Goal: Transaction & Acquisition: Register for event/course

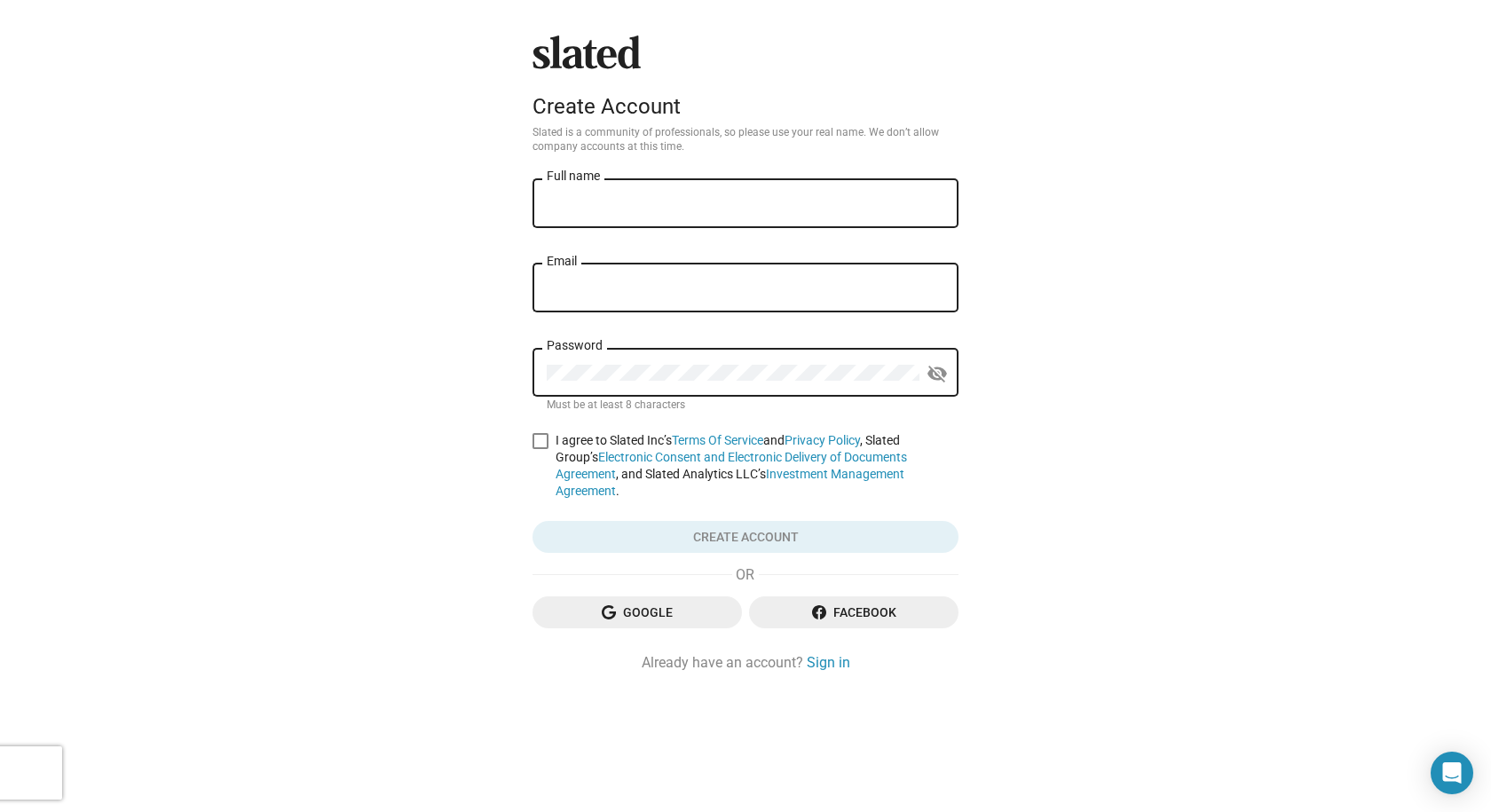
click at [592, 199] on input "Full name" at bounding box center [746, 203] width 398 height 16
type input "[PERSON_NAME]"
type input "[EMAIL_ADDRESS][PERSON_NAME][DOMAIN_NAME]"
click at [533, 441] on span at bounding box center [540, 440] width 16 height 16
click at [539, 449] on input "I agree to Slated Inc’s Terms Of Service and Privacy Policy , Slated Group’s El…" at bounding box center [539, 449] width 1 height 1
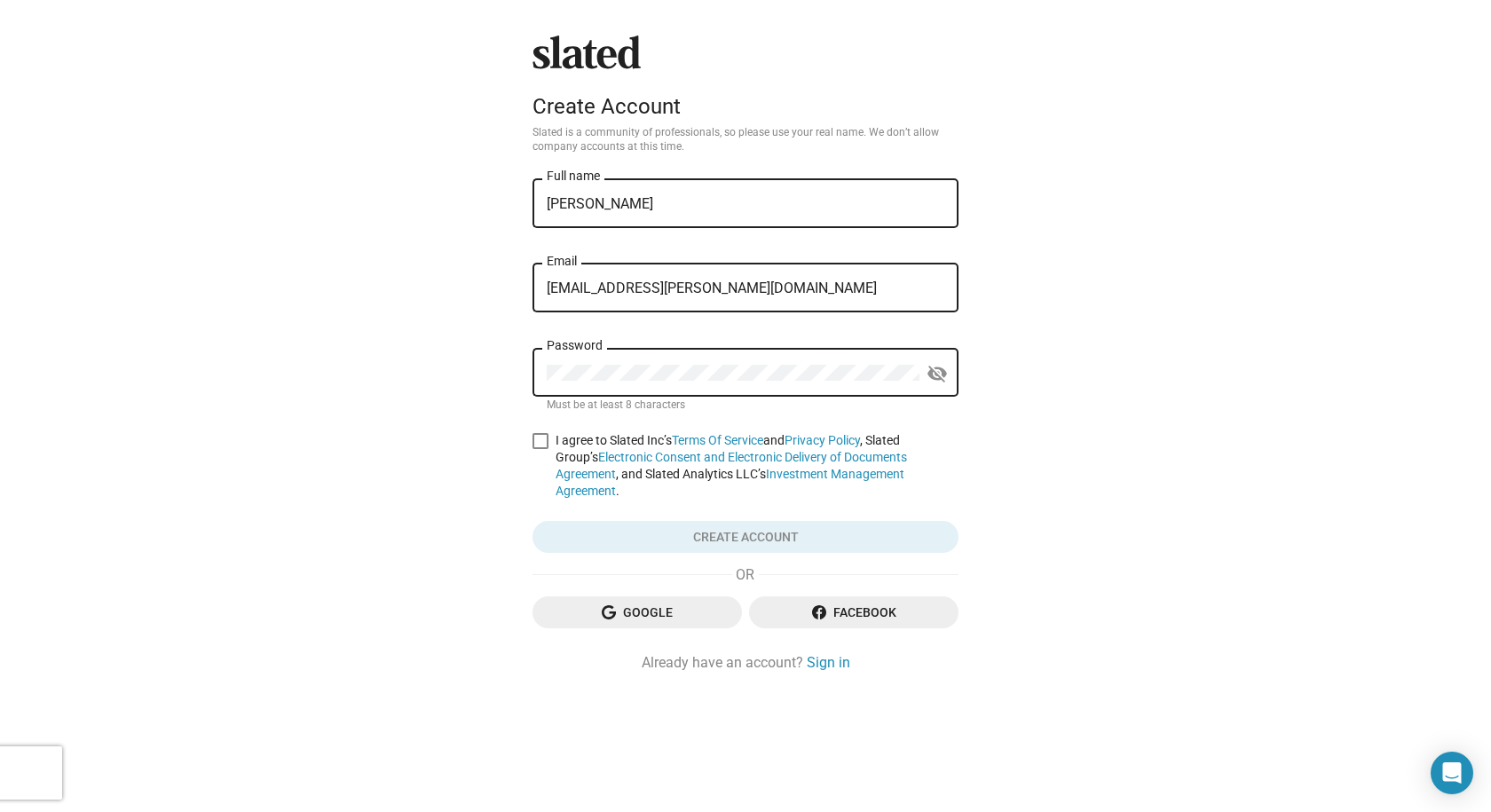
checkbox input "true"
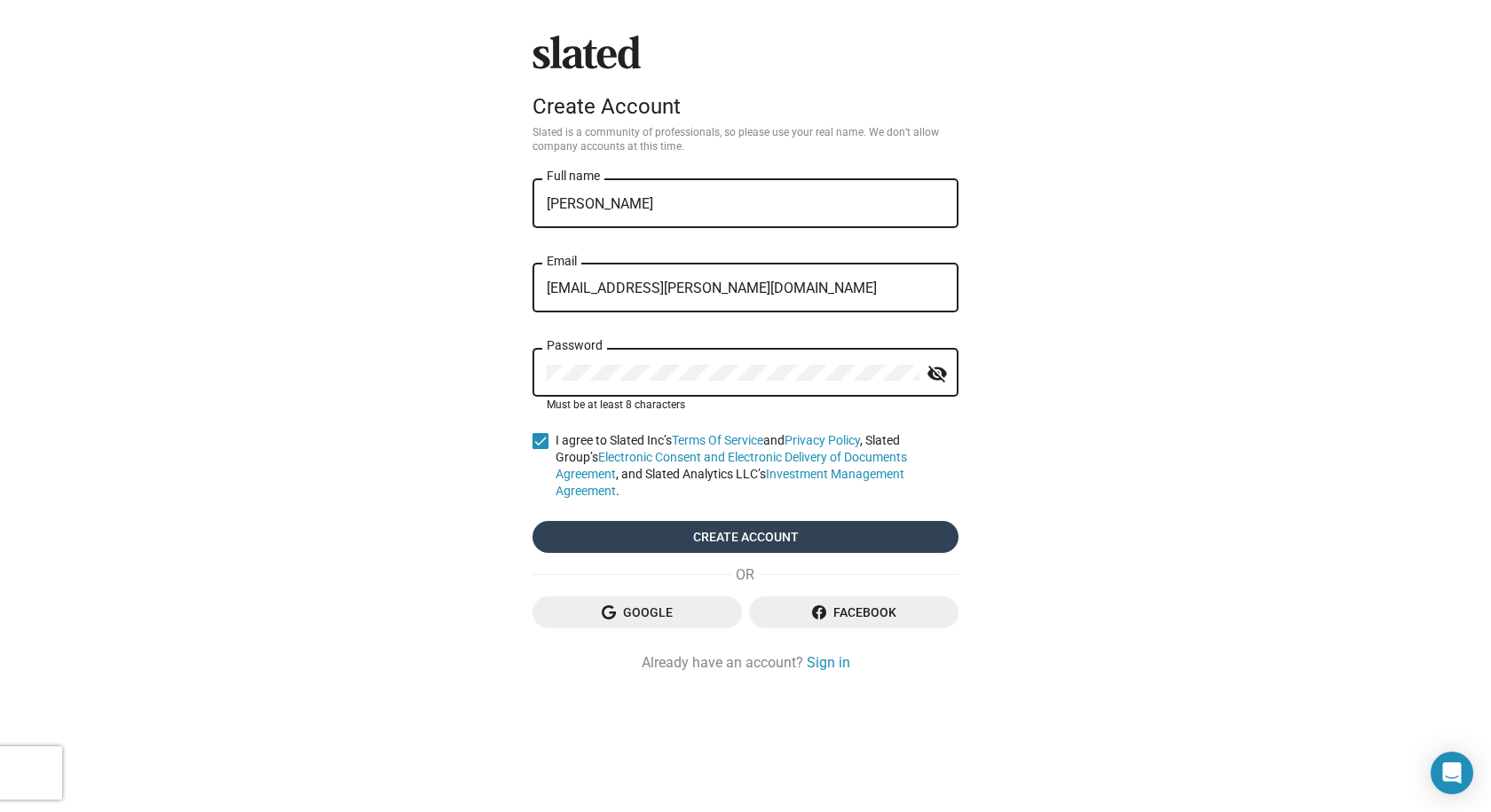
click at [710, 521] on span "Create account" at bounding box center [746, 536] width 398 height 32
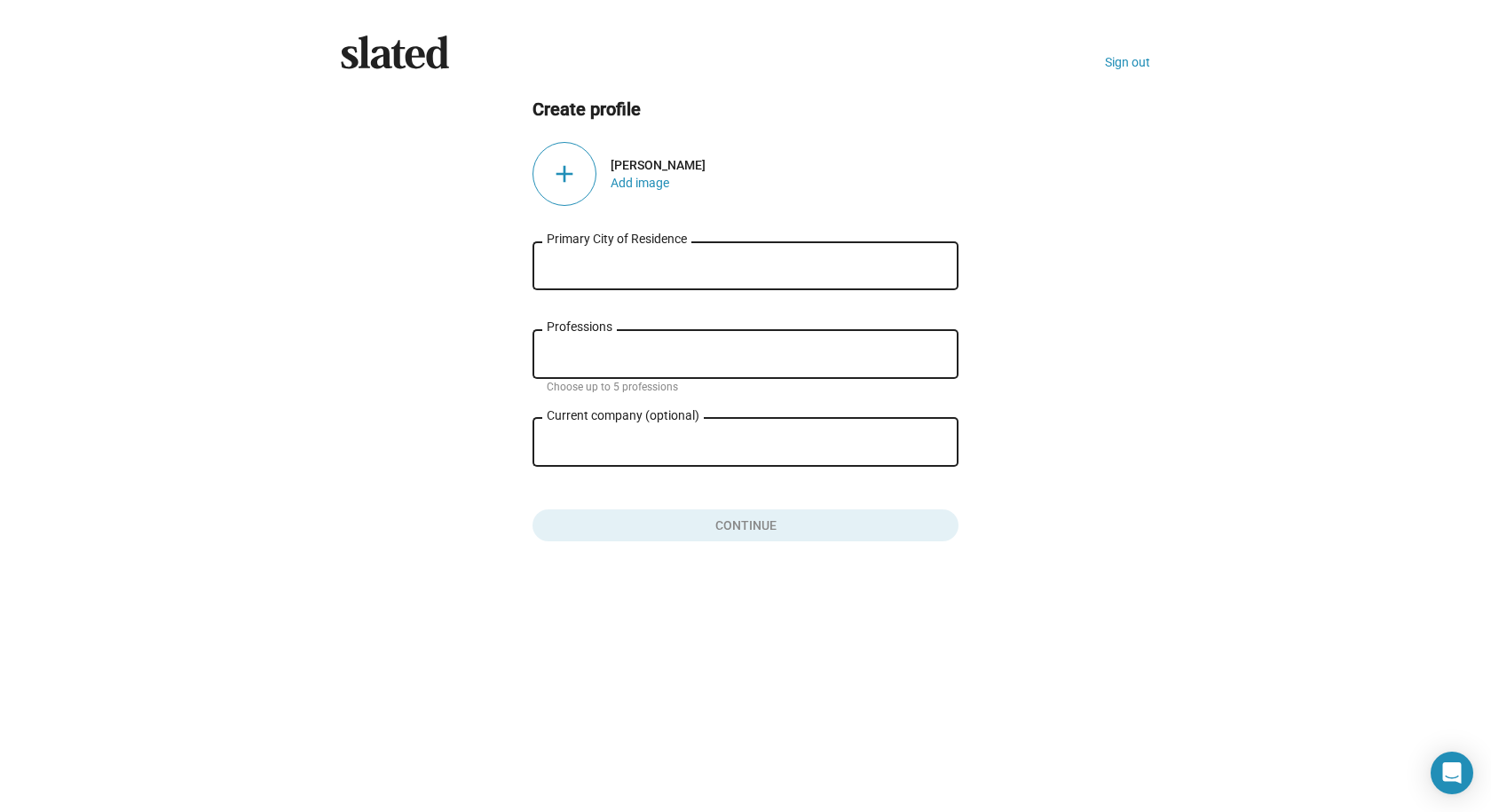
click at [667, 274] on input "Primary City of Residence" at bounding box center [746, 265] width 398 height 16
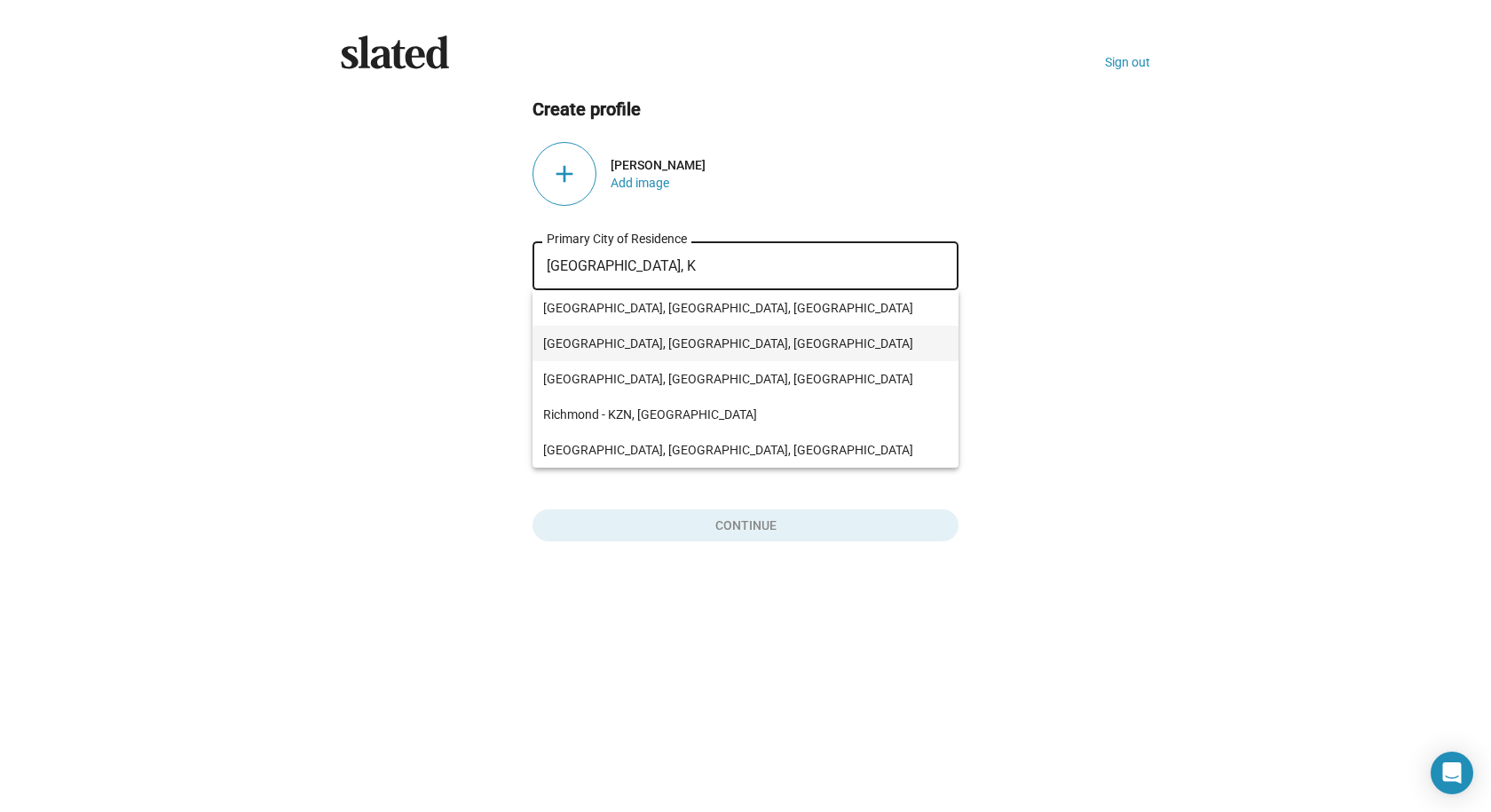
click at [658, 338] on span "Richmond, KY, USA" at bounding box center [746, 343] width 405 height 35
type input "Richmond, KY, USA"
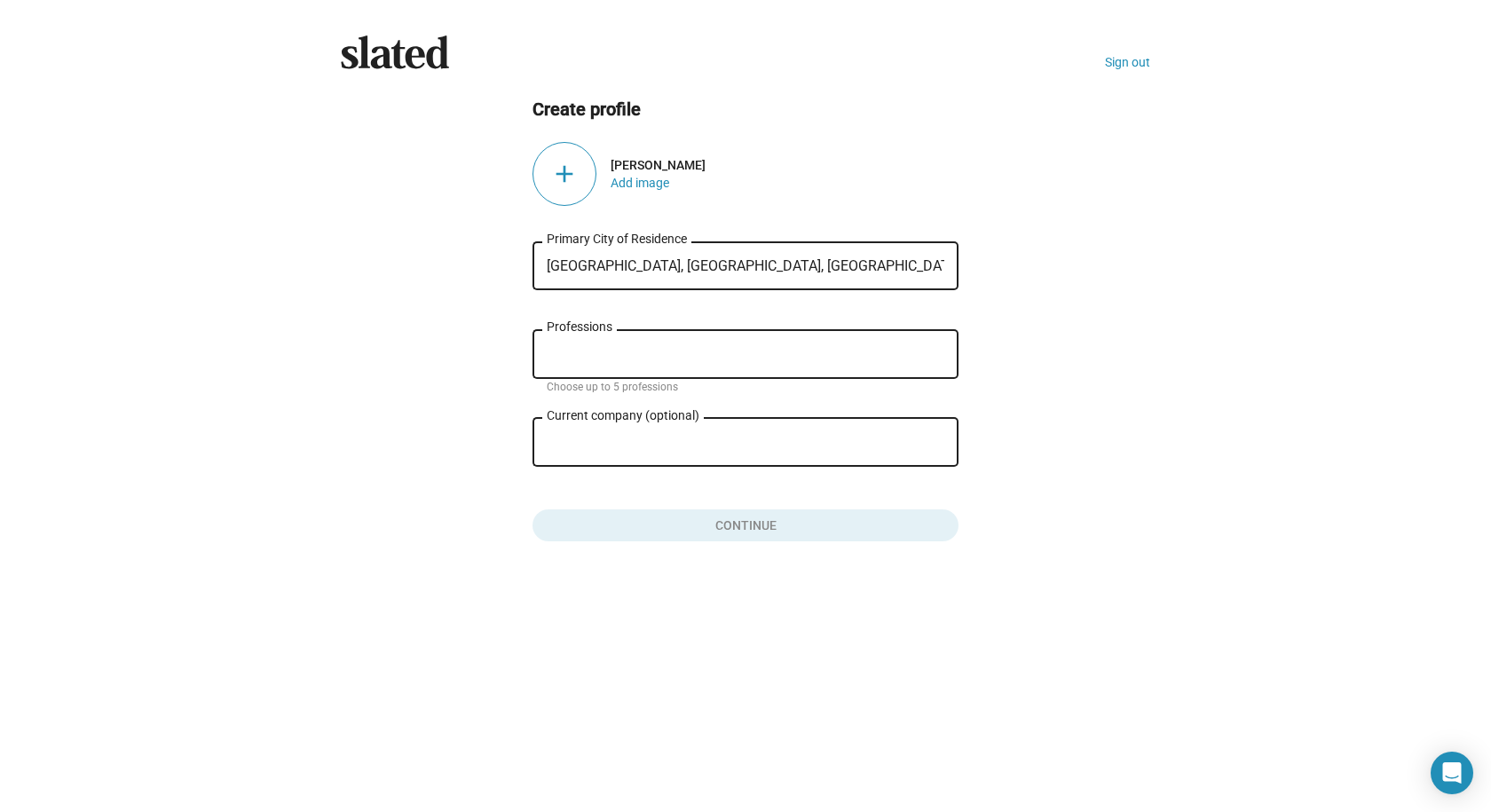
click at [647, 353] on input "Professions" at bounding box center [749, 354] width 398 height 16
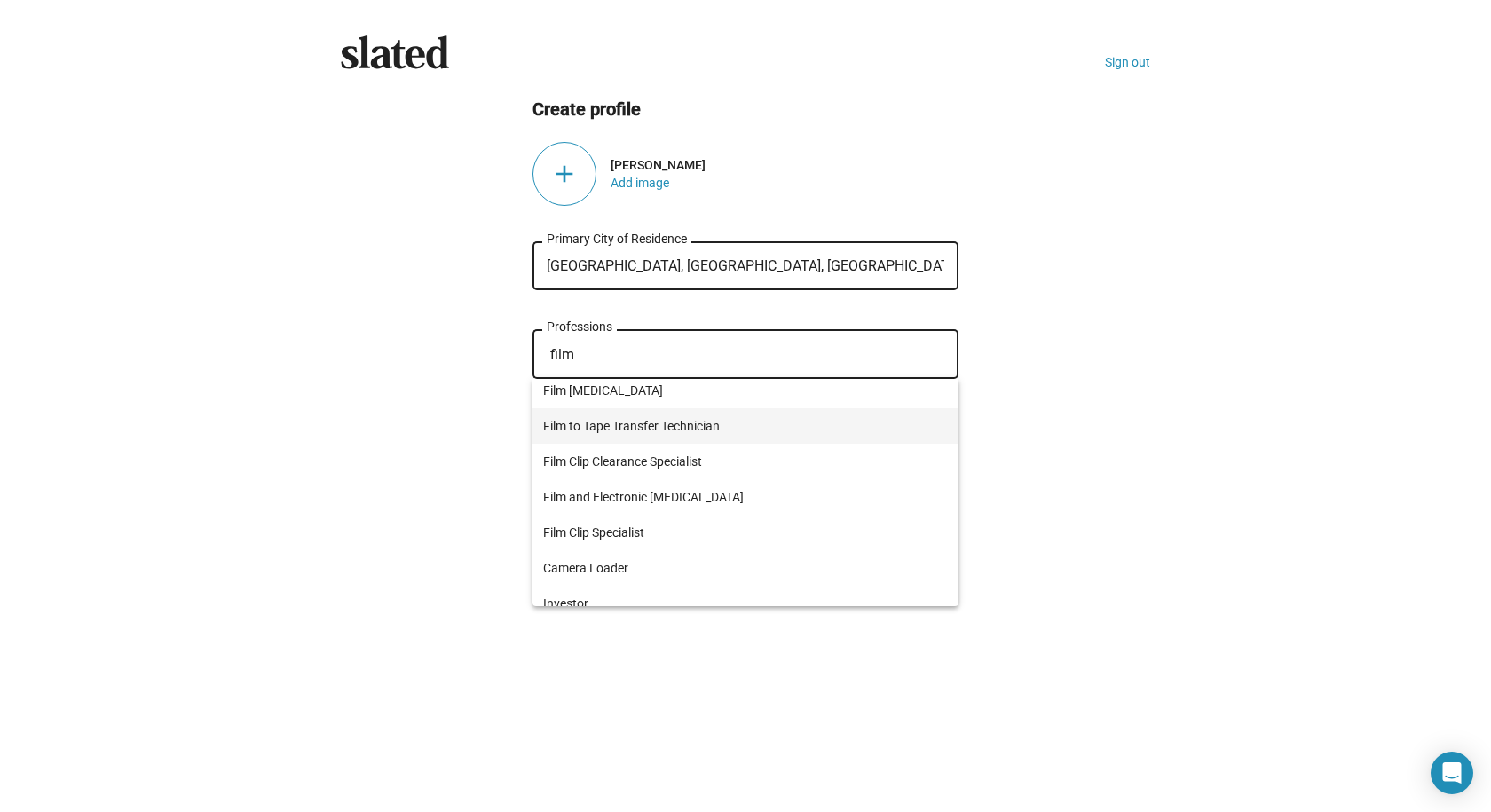
scroll to position [164, 0]
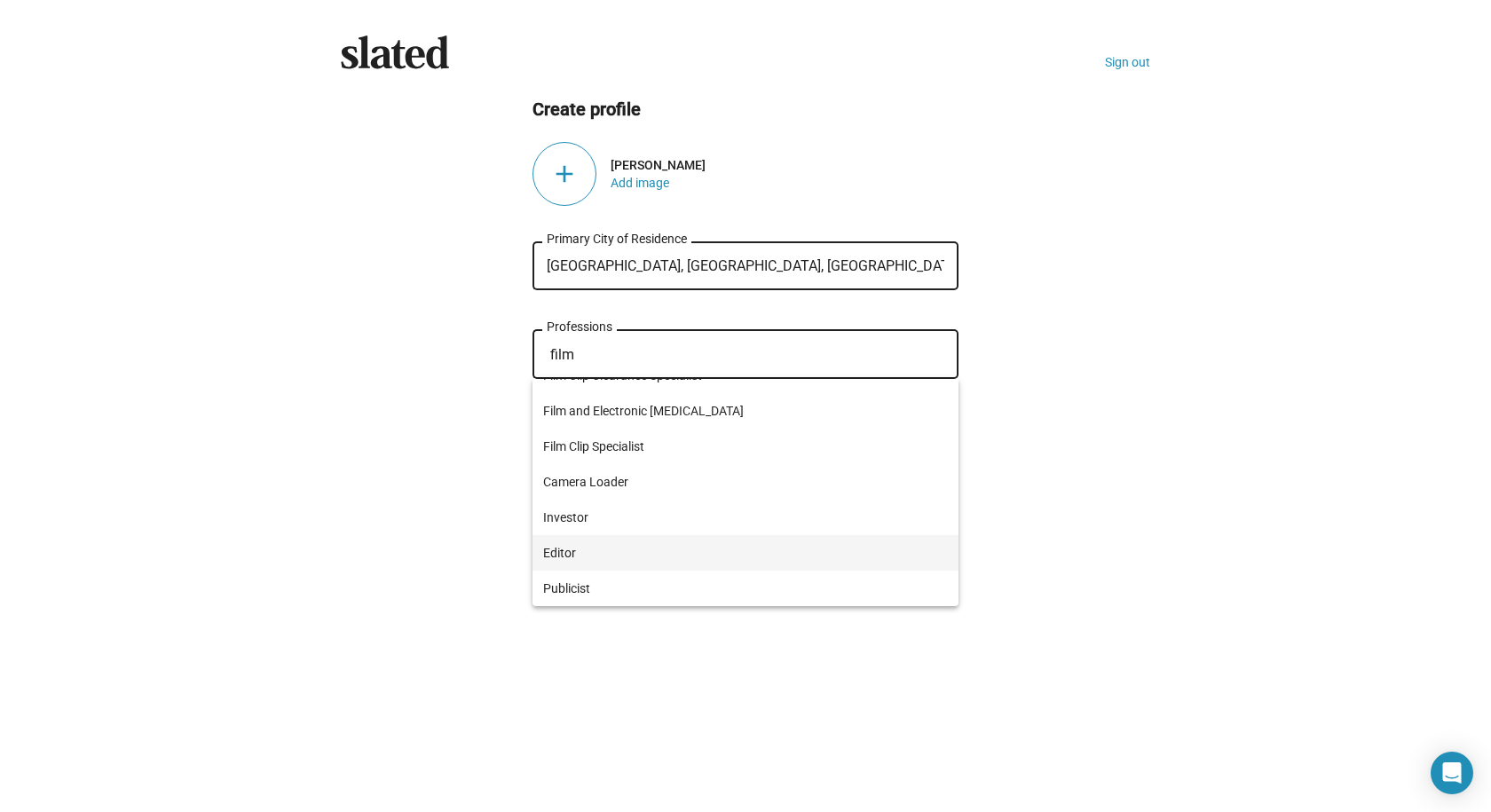
type input "film"
click at [591, 551] on span "Editor" at bounding box center [746, 553] width 405 height 35
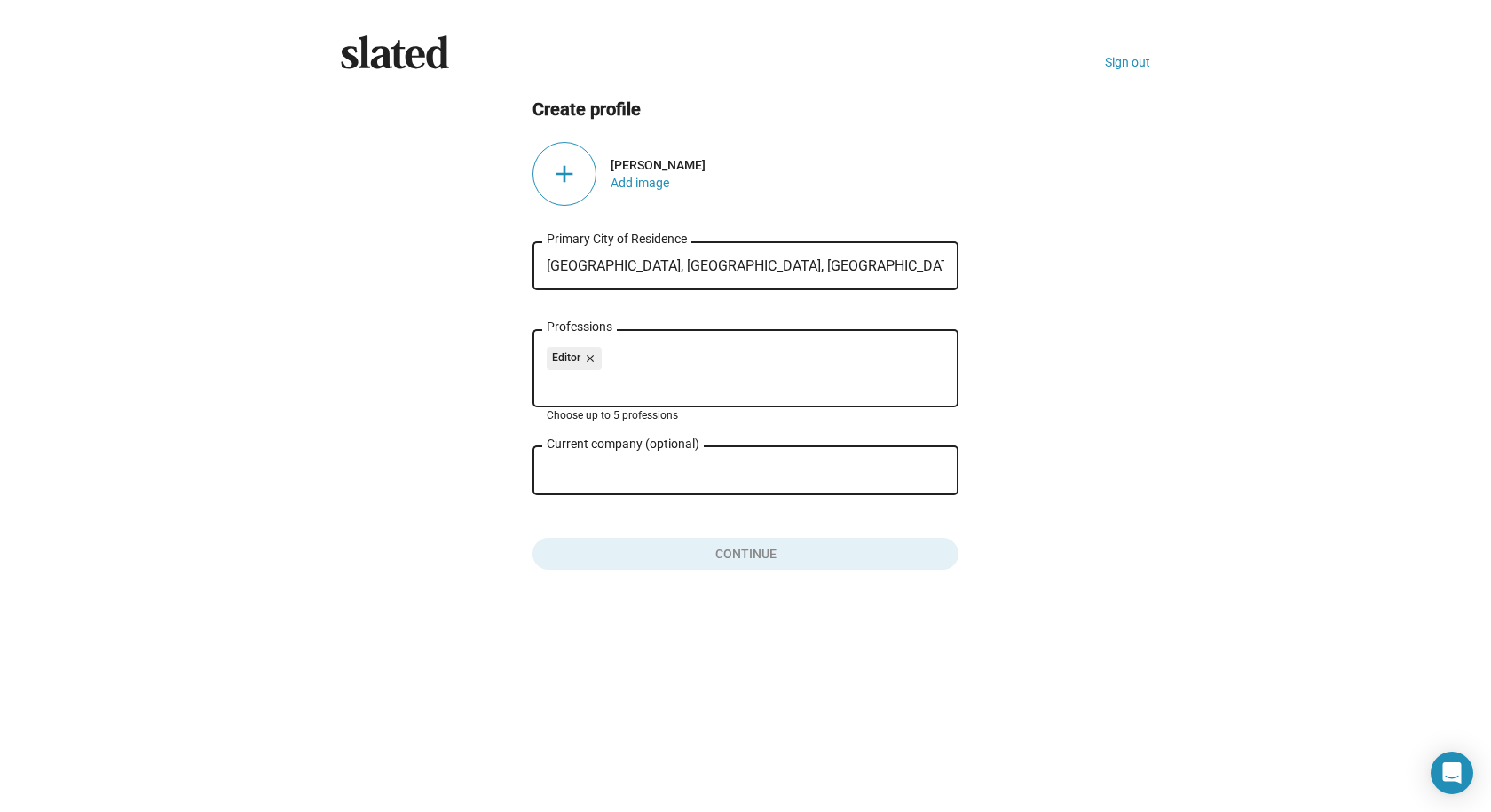
click at [648, 384] on input "Professions" at bounding box center [749, 383] width 398 height 16
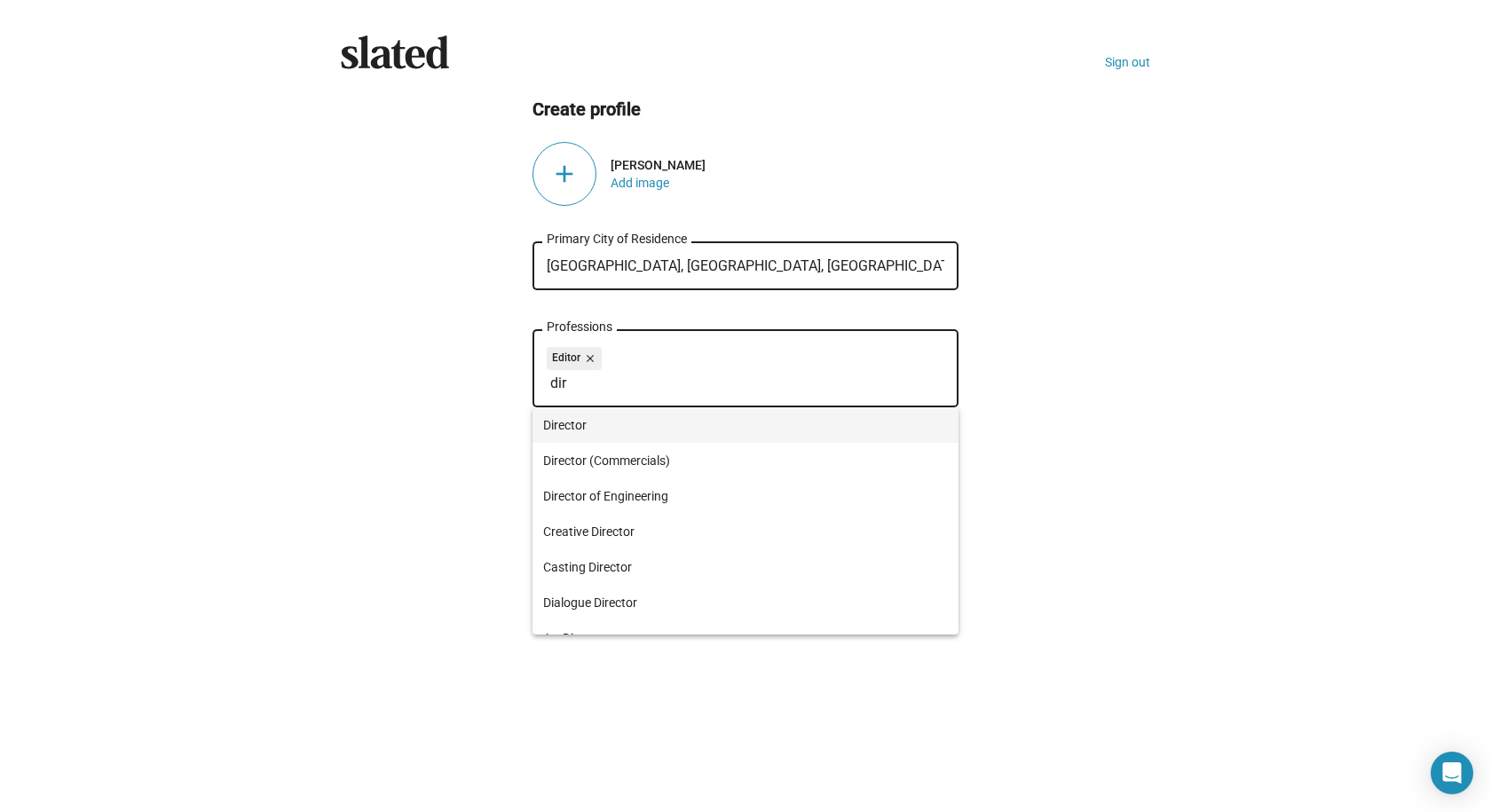
type input "dir"
click at [622, 430] on span "Director" at bounding box center [746, 424] width 405 height 35
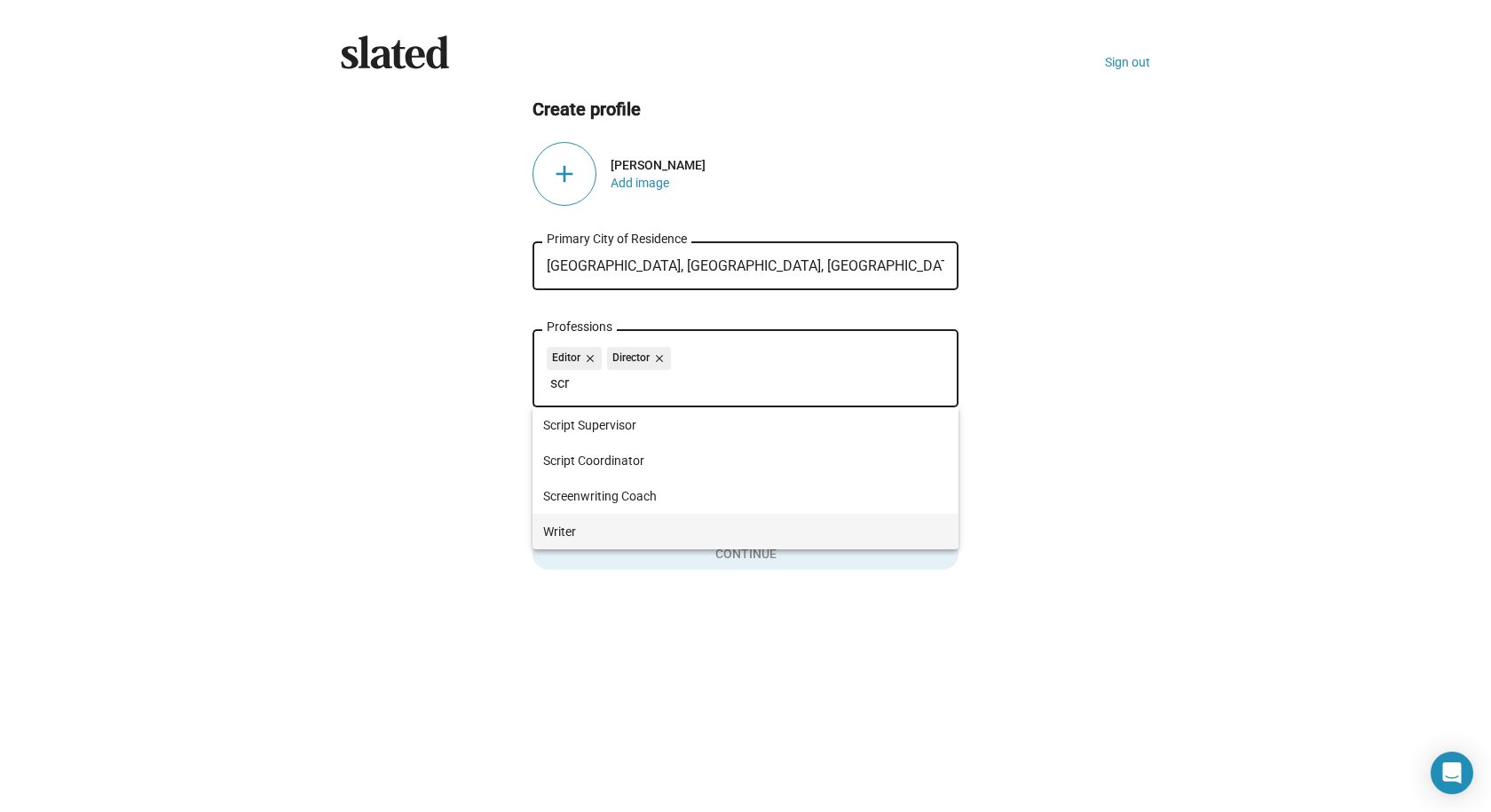
type input "scr"
click at [604, 522] on span "Writer" at bounding box center [746, 532] width 405 height 35
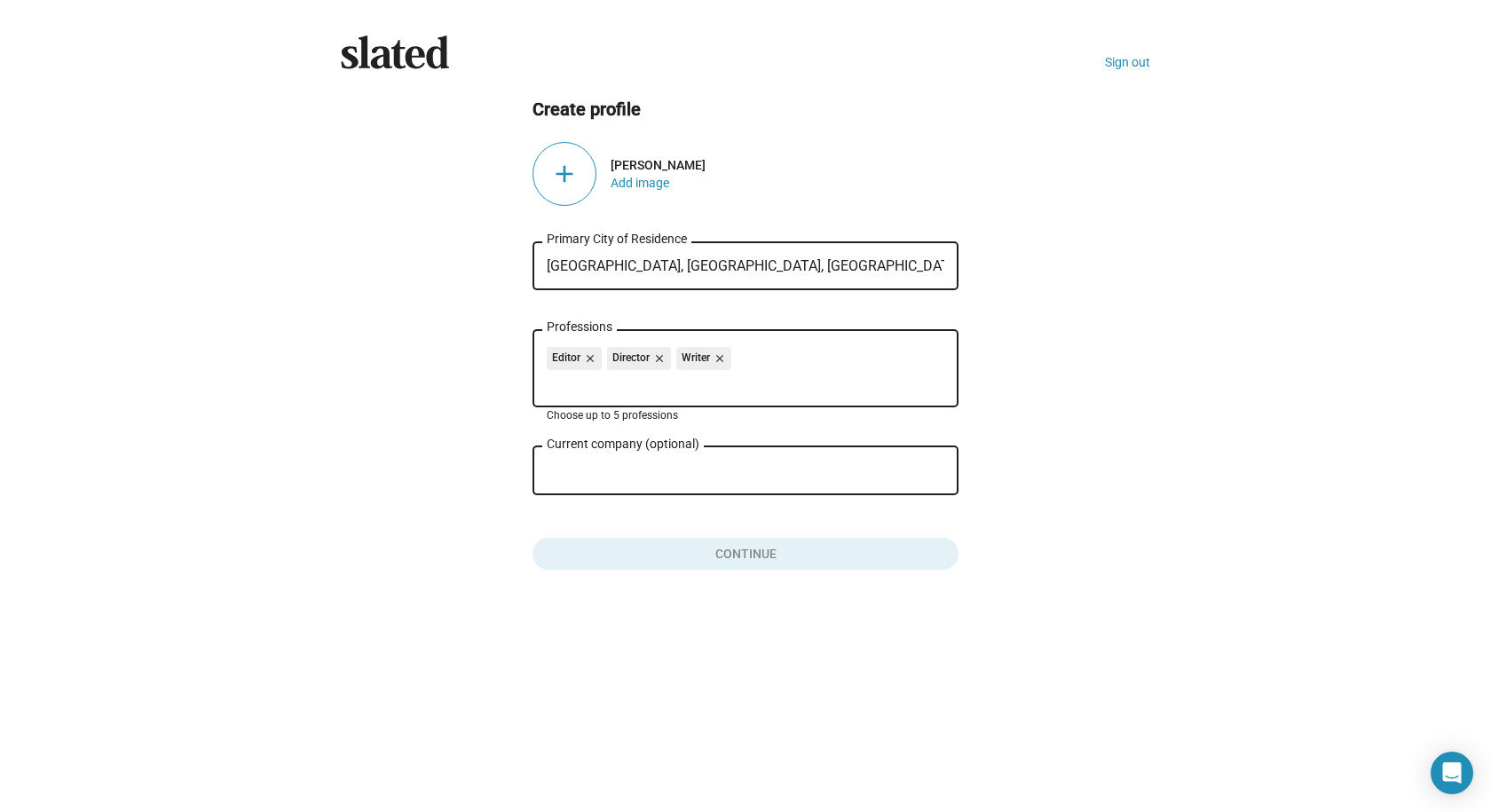
click at [606, 473] on input "Current company (optional)" at bounding box center [733, 471] width 373 height 16
click at [684, 383] on input "Professions" at bounding box center [749, 383] width 398 height 16
click at [644, 180] on button "Add image" at bounding box center [639, 182] width 58 height 14
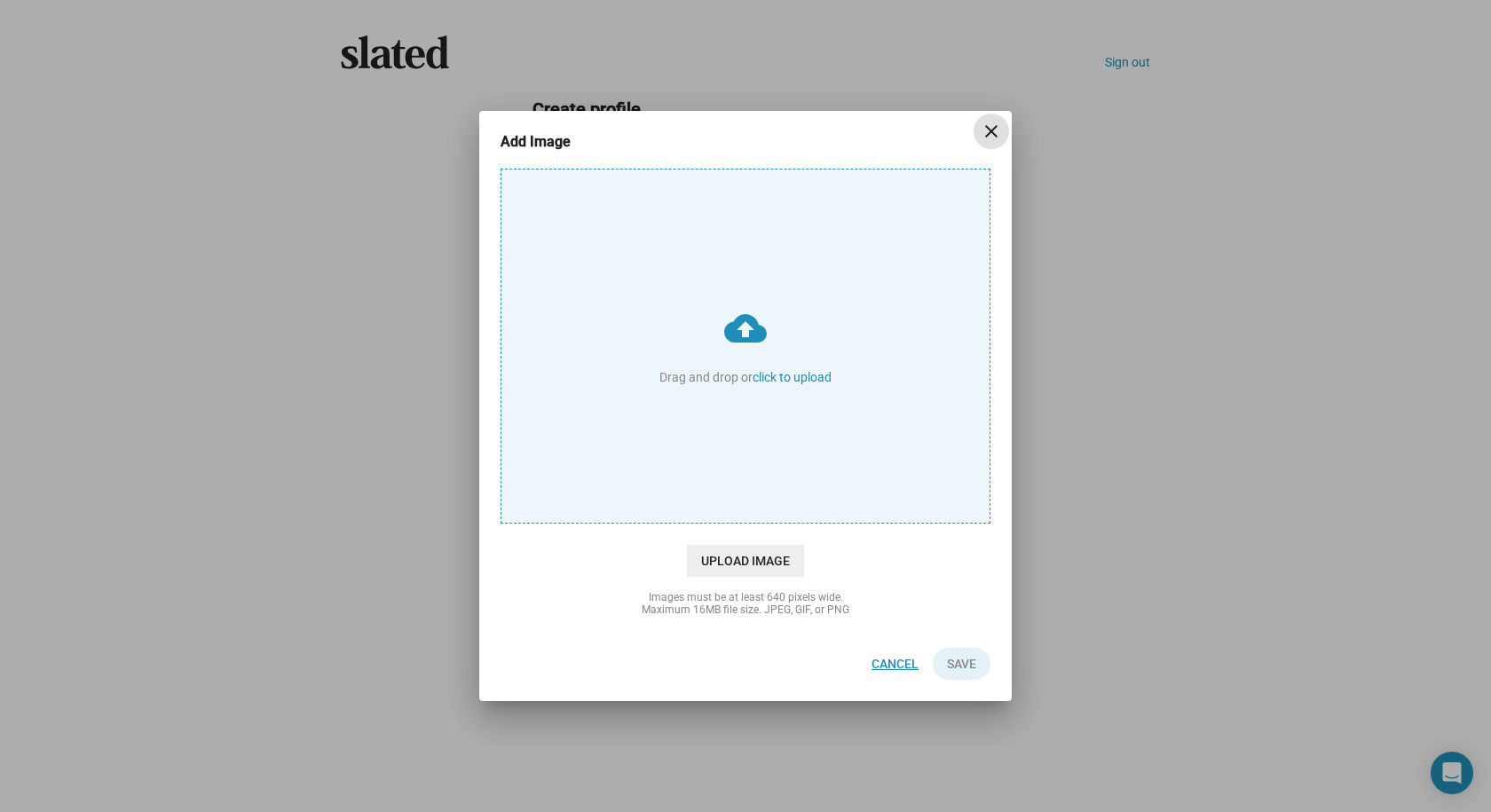
click at [896, 668] on span "Cancel" at bounding box center [894, 664] width 47 height 32
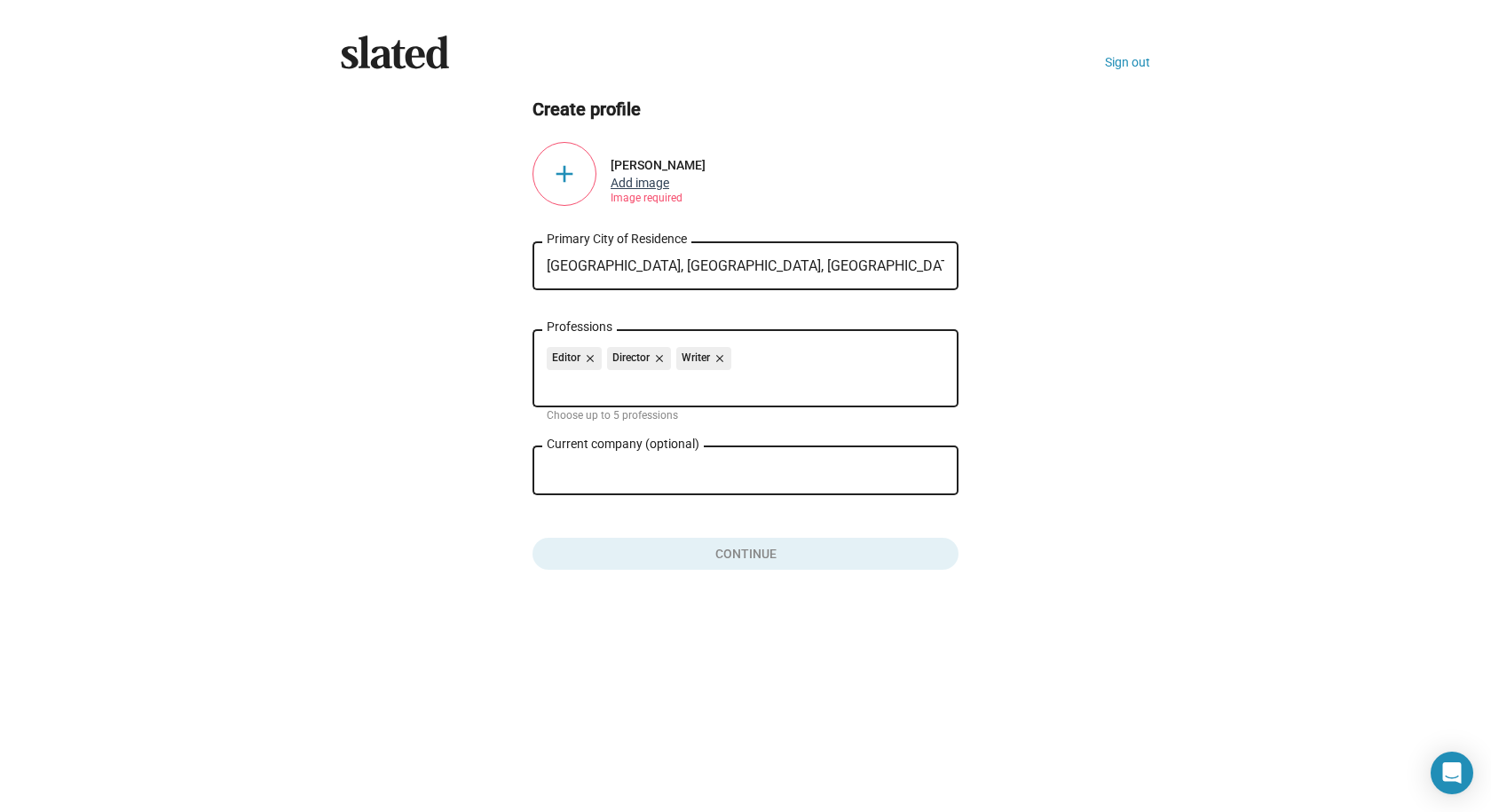
click at [617, 189] on button "Add image" at bounding box center [639, 182] width 58 height 14
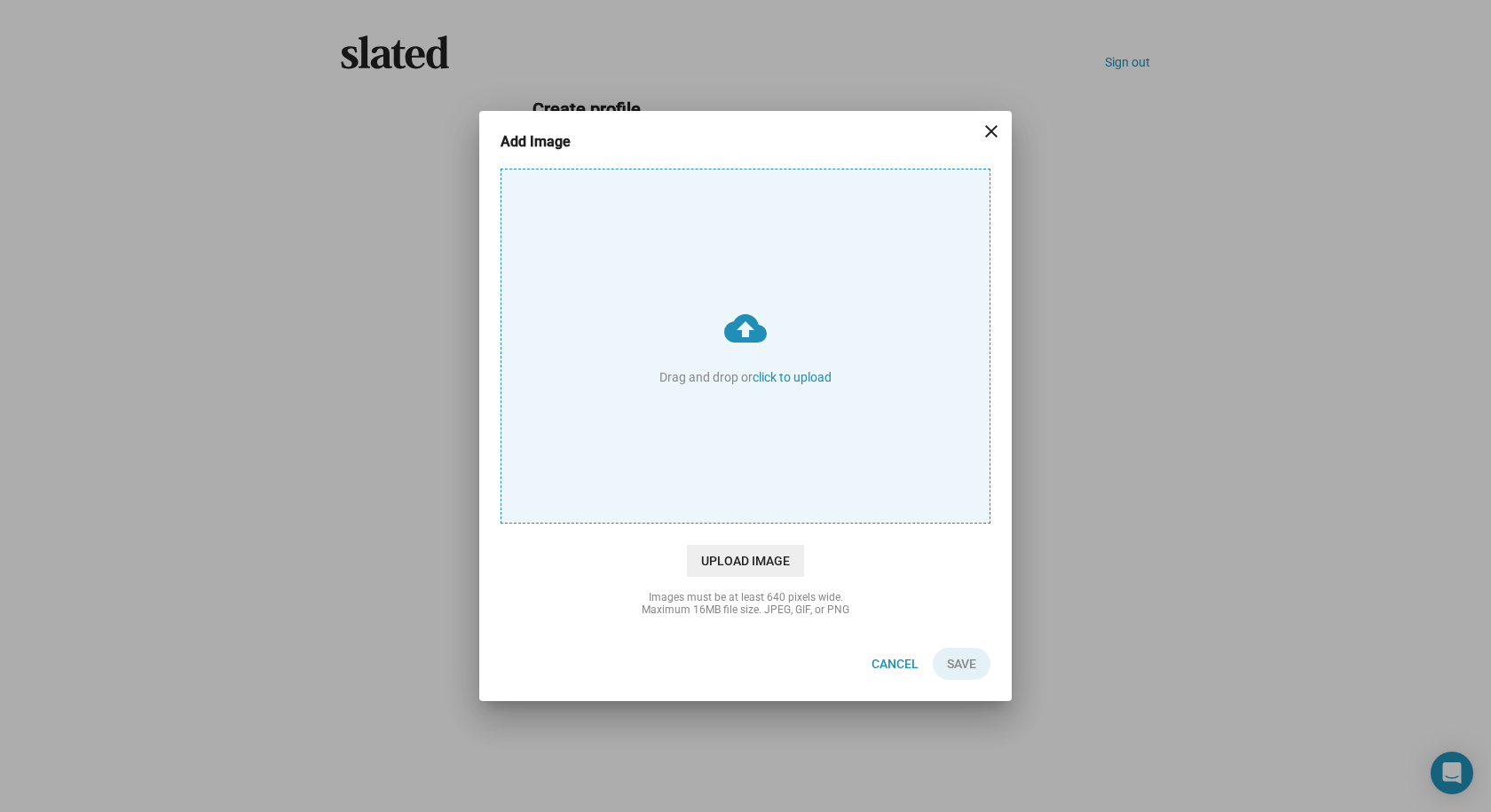
click at [729, 382] on input "cloud_upload Drag and drop or click to upload" at bounding box center [746, 346] width 488 height 353
type input "C:\fakepath\thumbnail_IMG_0012.jpg"
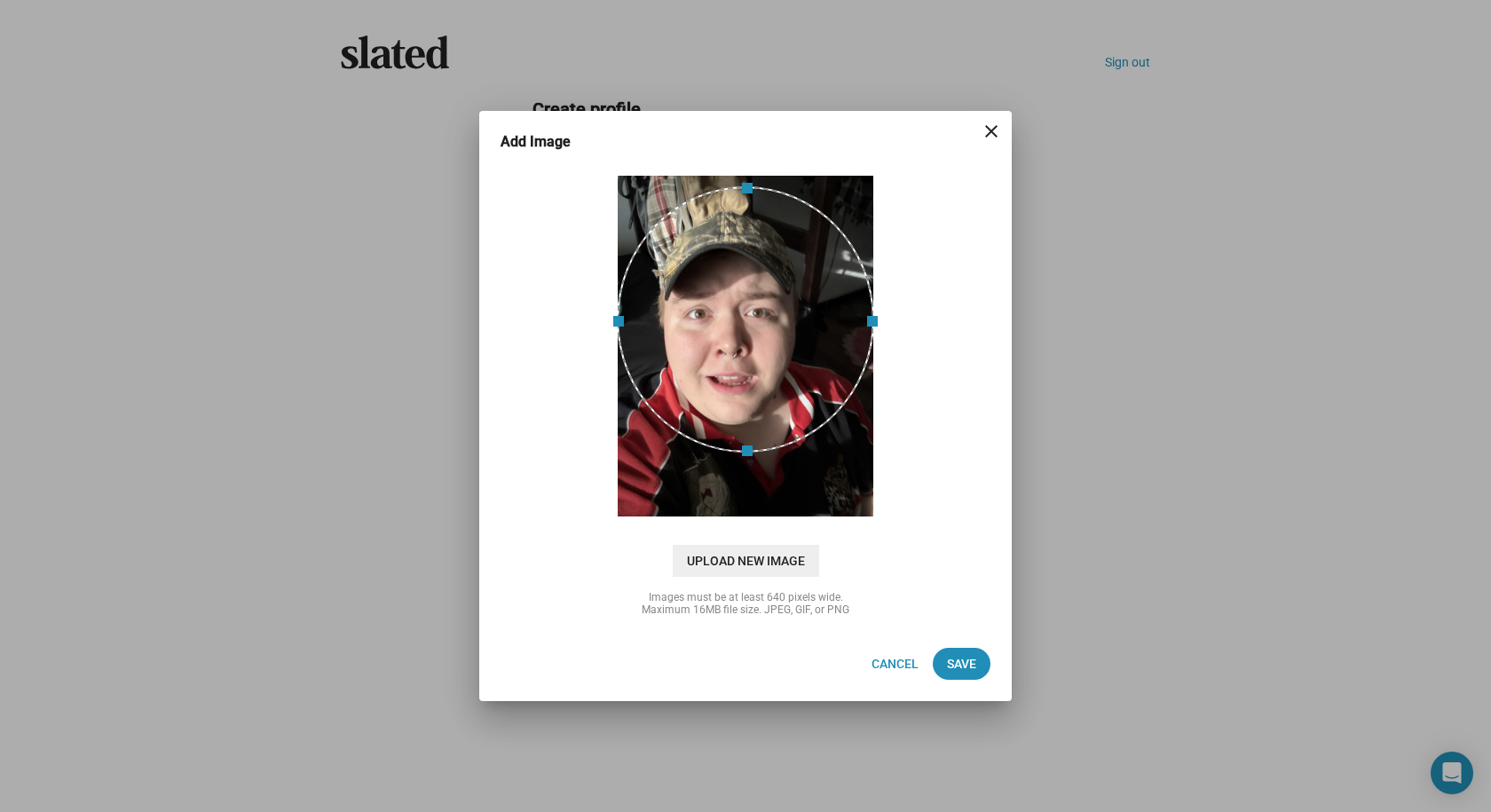
drag, startPoint x: 712, startPoint y: 328, endPoint x: 725, endPoint y: 296, distance: 34.5
click at [725, 296] on div at bounding box center [746, 320] width 257 height 266
drag, startPoint x: 767, startPoint y: 289, endPoint x: 770, endPoint y: 299, distance: 10.4
click at [770, 299] on div at bounding box center [746, 330] width 257 height 266
click at [958, 658] on span "Save" at bounding box center [962, 664] width 30 height 32
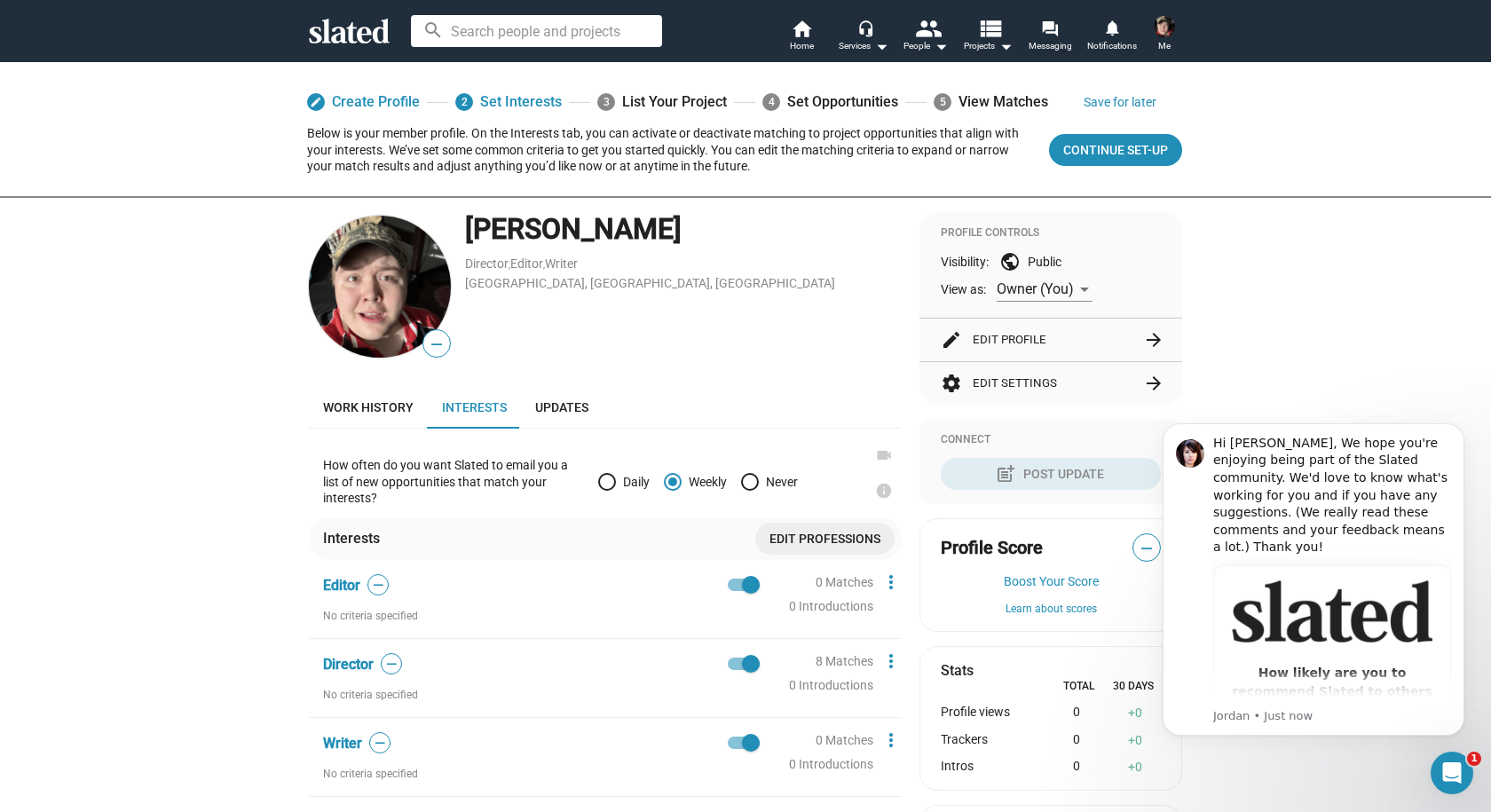
scroll to position [266, 0]
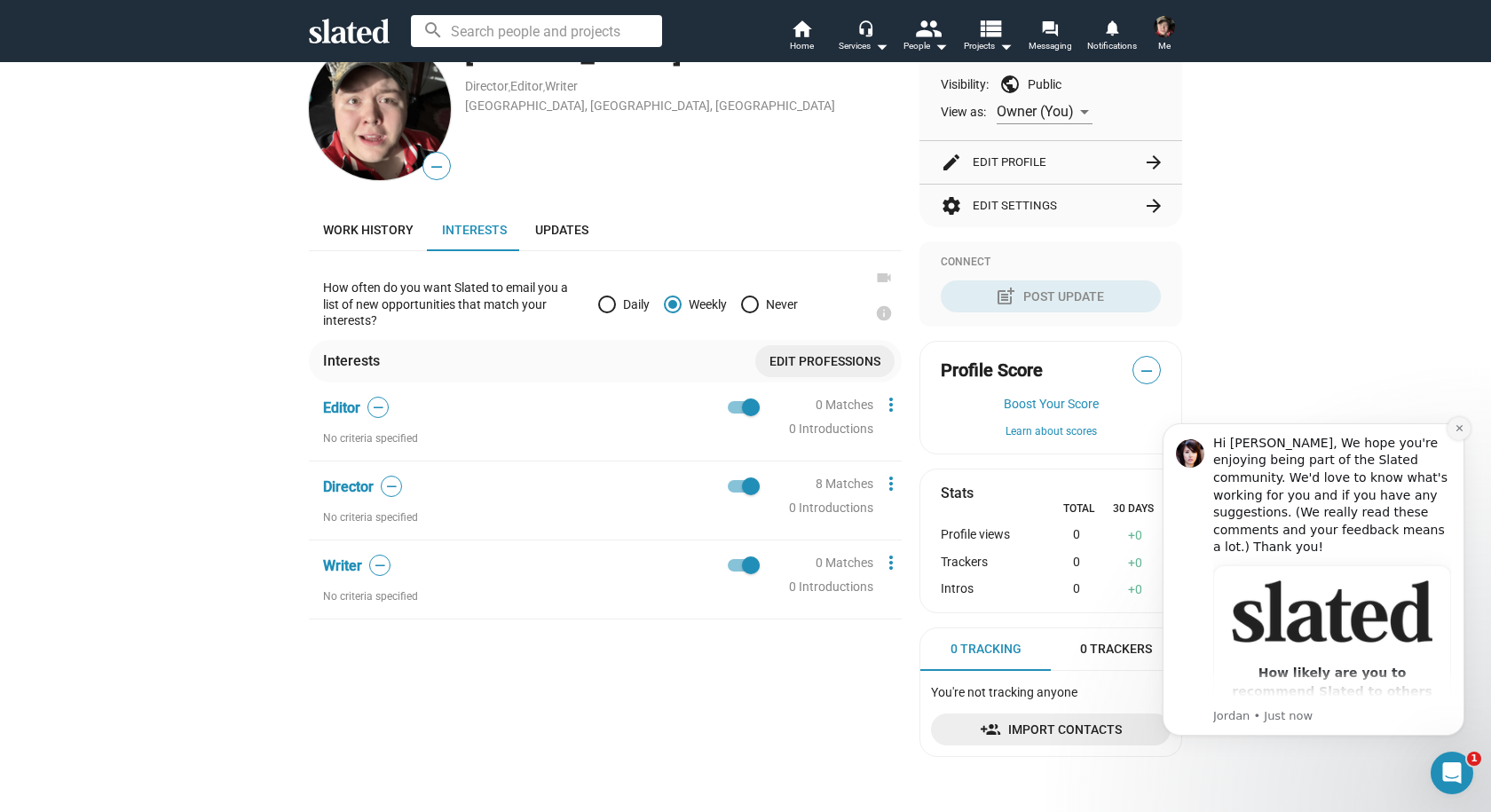
click at [1458, 425] on icon "Dismiss notification" at bounding box center [1460, 428] width 10 height 10
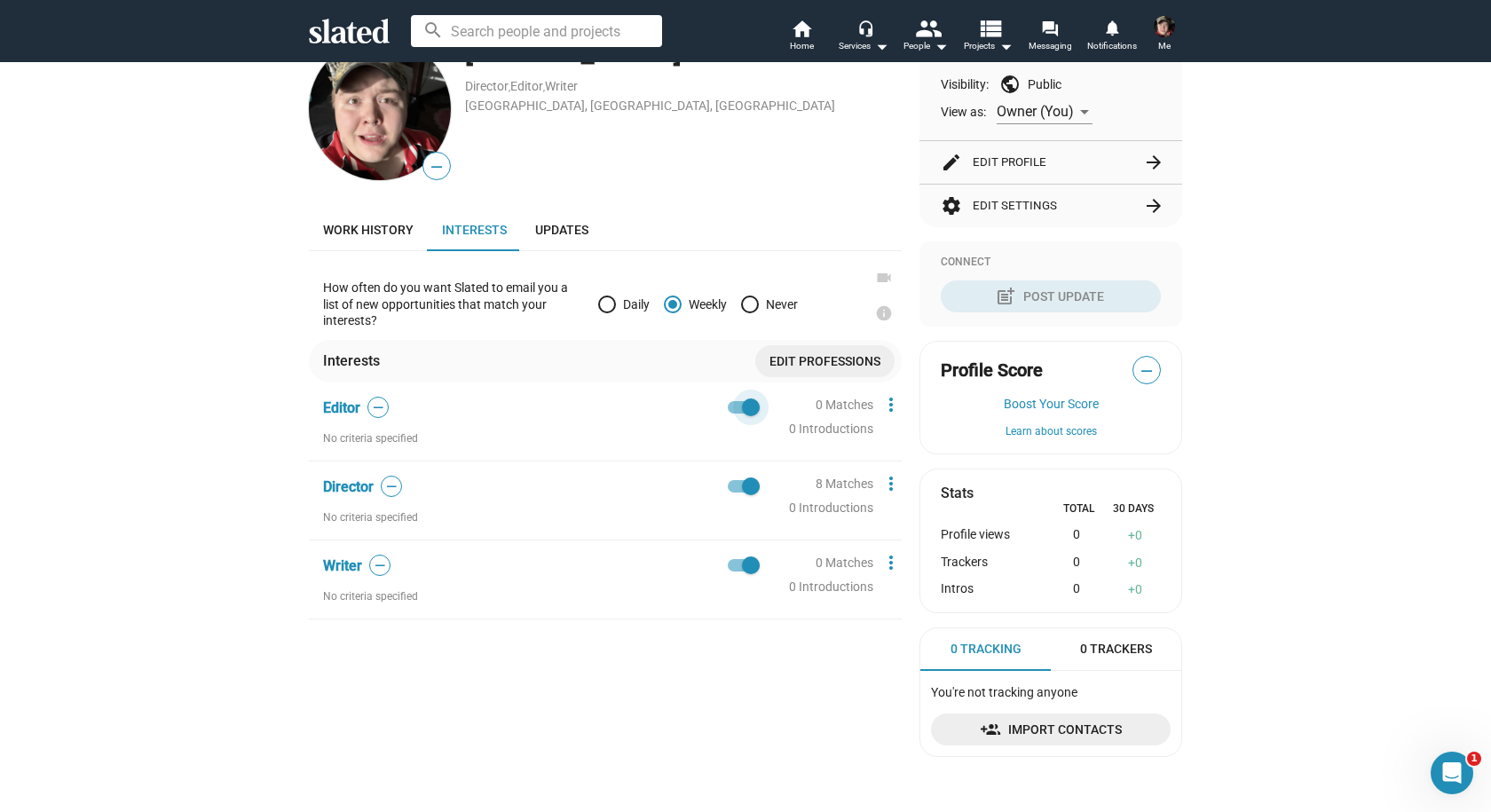
click at [742, 409] on span at bounding box center [750, 407] width 18 height 18
click at [736, 413] on input "checkbox" at bounding box center [736, 413] width 1 height 1
click at [742, 409] on span at bounding box center [744, 407] width 32 height 12
click at [736, 413] on input "checkbox" at bounding box center [736, 413] width 1 height 1
checkbox input "true"
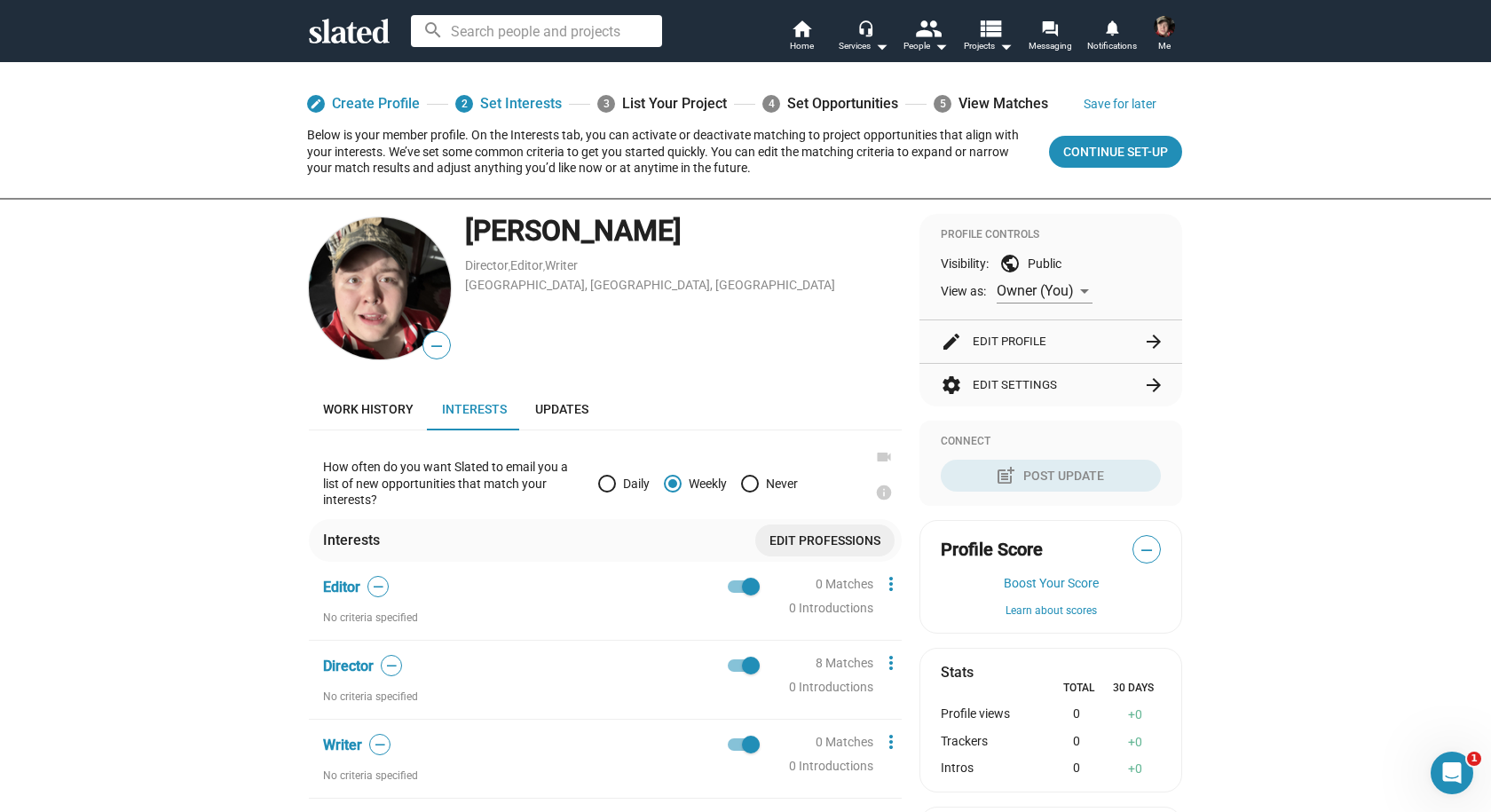
scroll to position [0, 0]
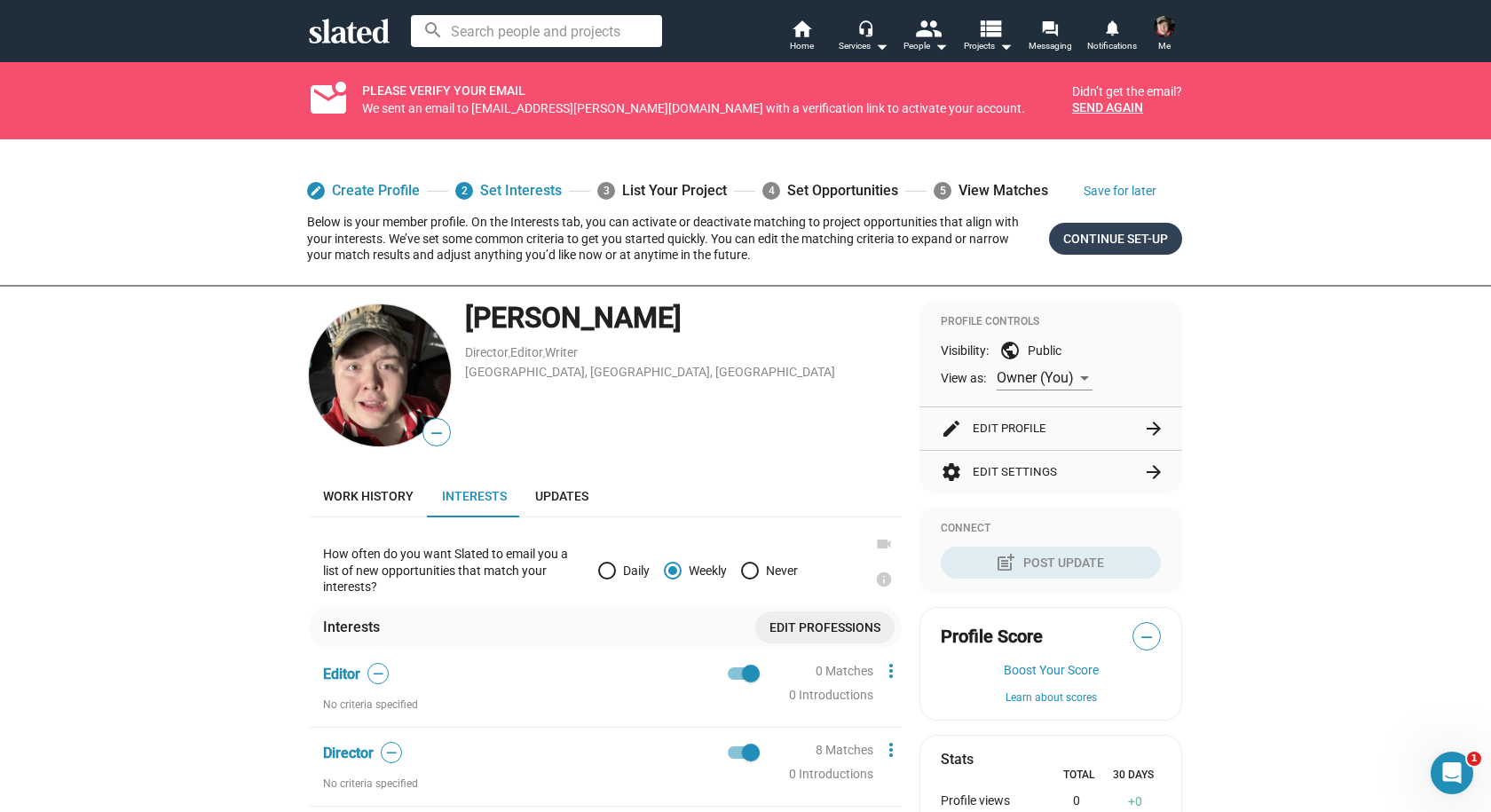
click at [1102, 231] on span "Continue Set-up" at bounding box center [1115, 239] width 105 height 32
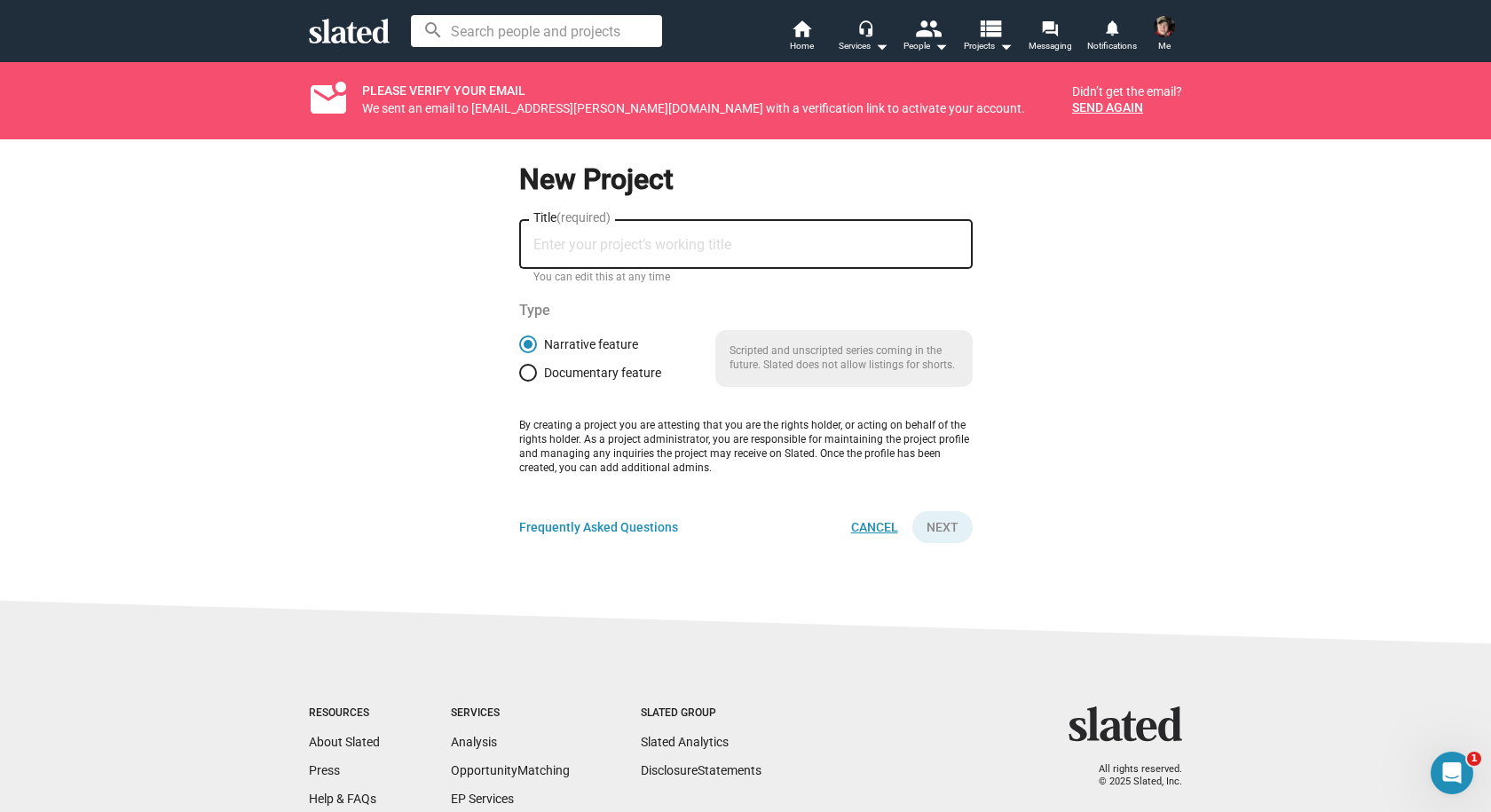
click at [881, 525] on span "Cancel" at bounding box center [874, 527] width 47 height 32
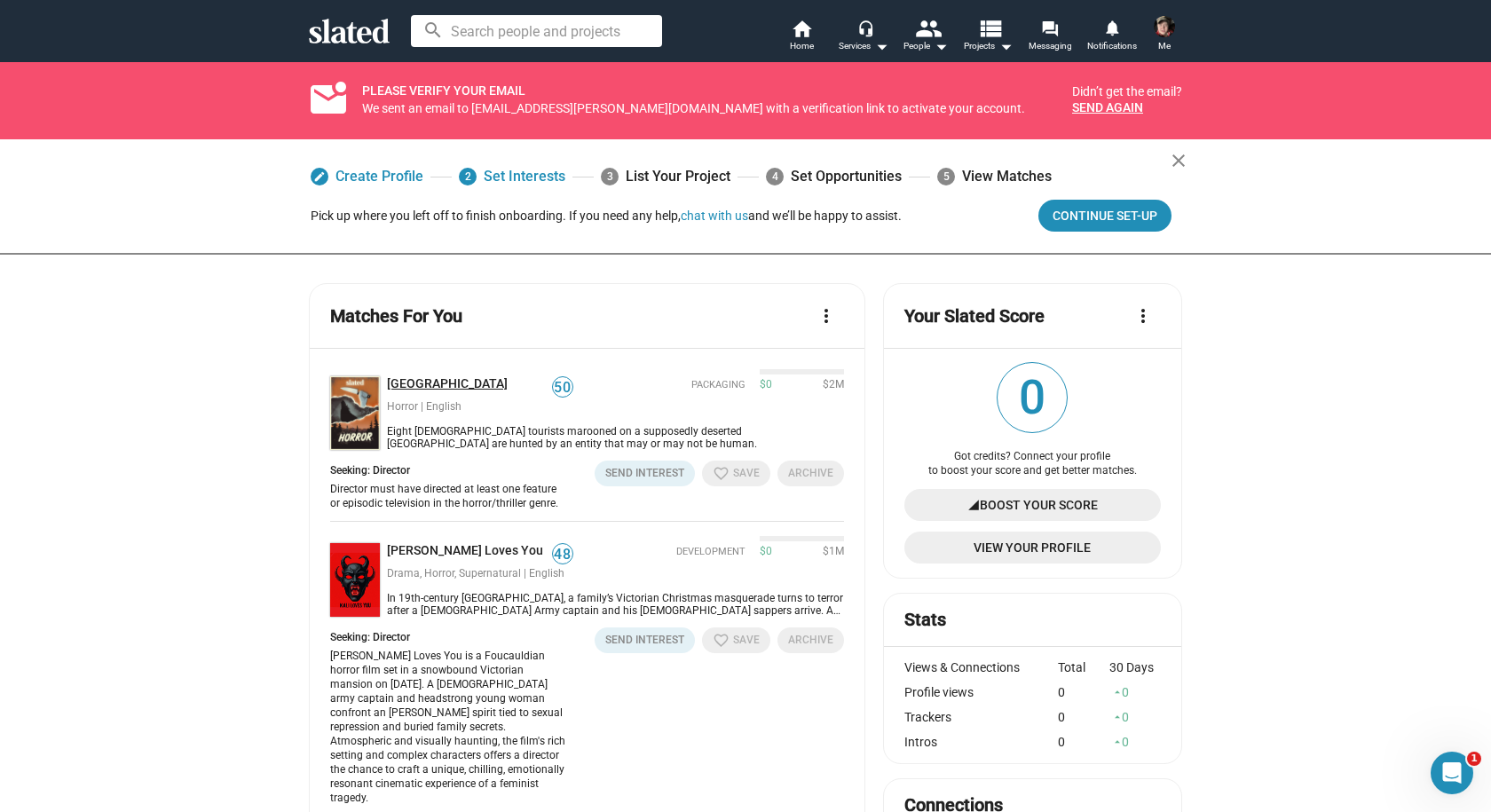
click at [450, 386] on link "[GEOGRAPHIC_DATA]" at bounding box center [450, 385] width 128 height 17
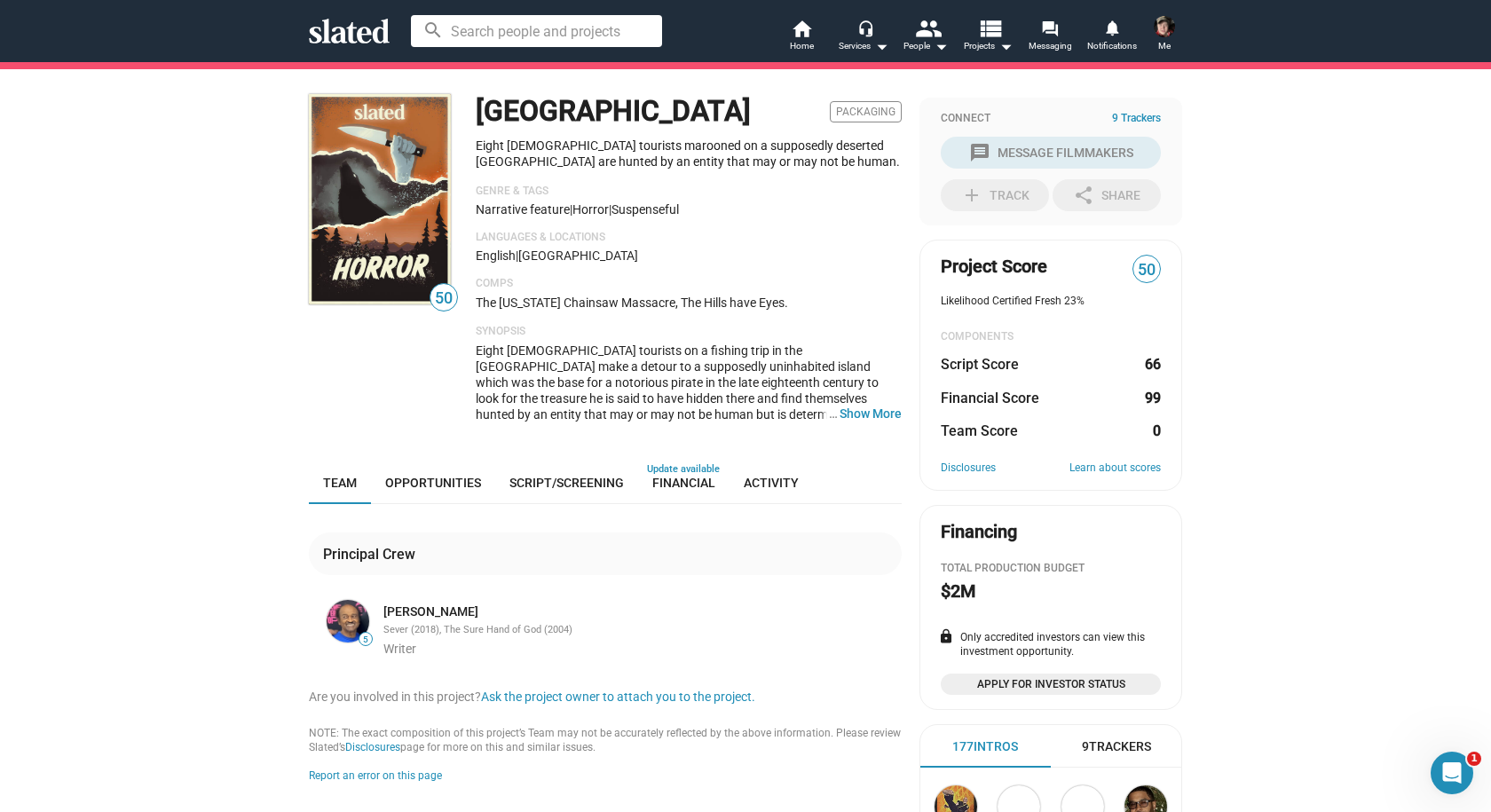
scroll to position [178, 0]
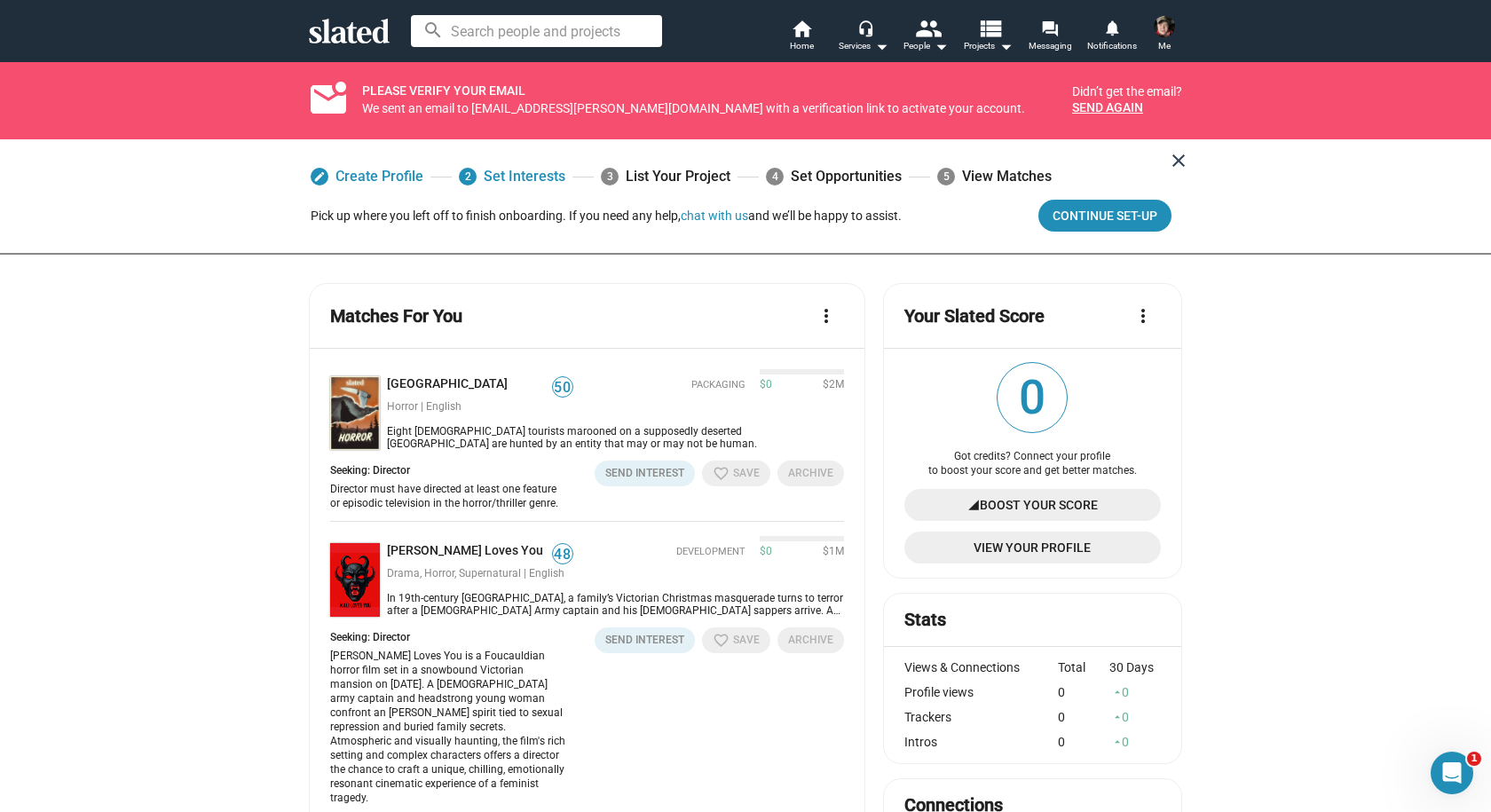
click at [1177, 158] on mat-icon "close" at bounding box center [1178, 160] width 21 height 21
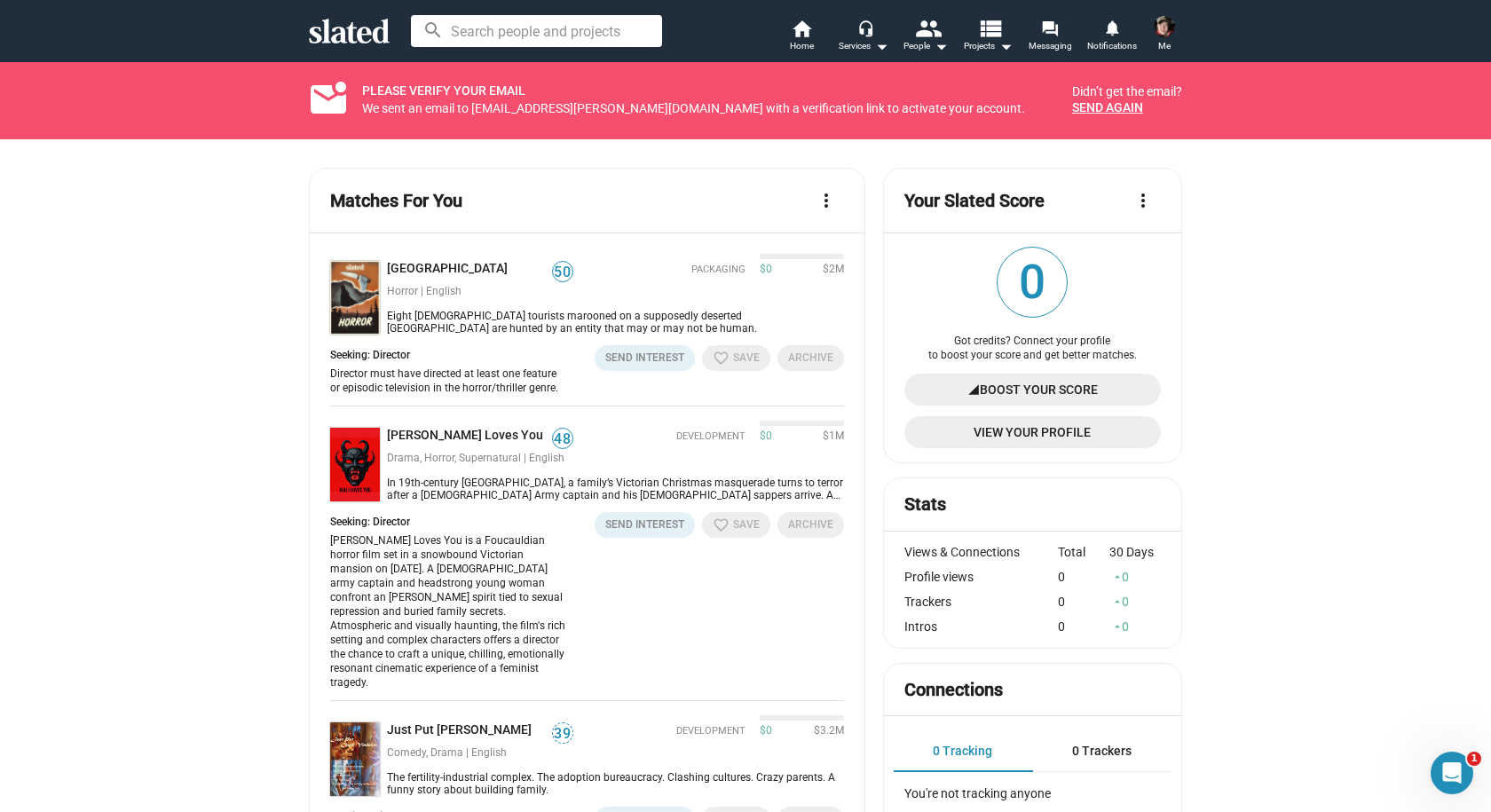
click at [927, 393] on span "signal_cellular_4_bar Boost Your Score" at bounding box center [1032, 389] width 228 height 32
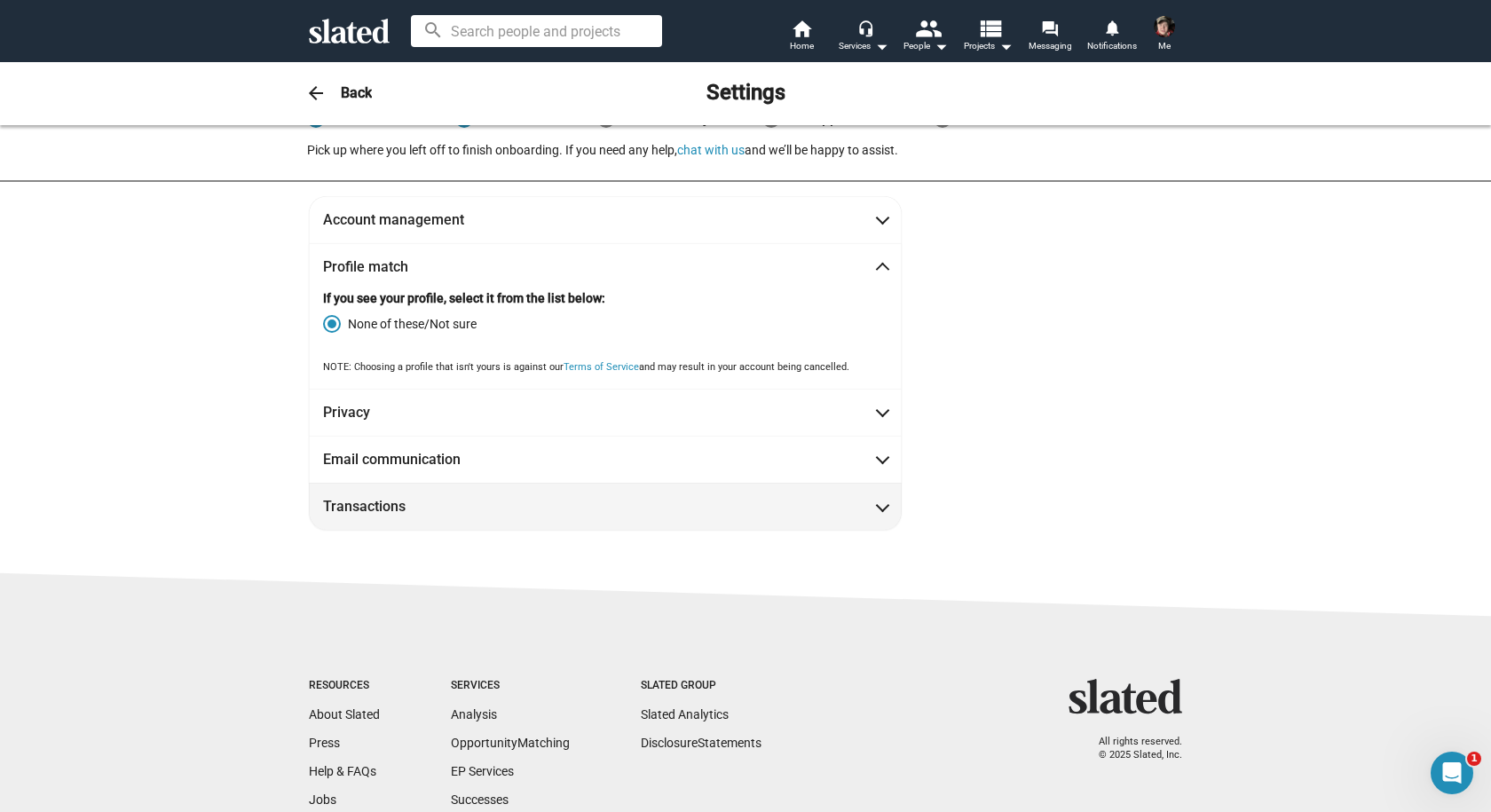
scroll to position [89, 0]
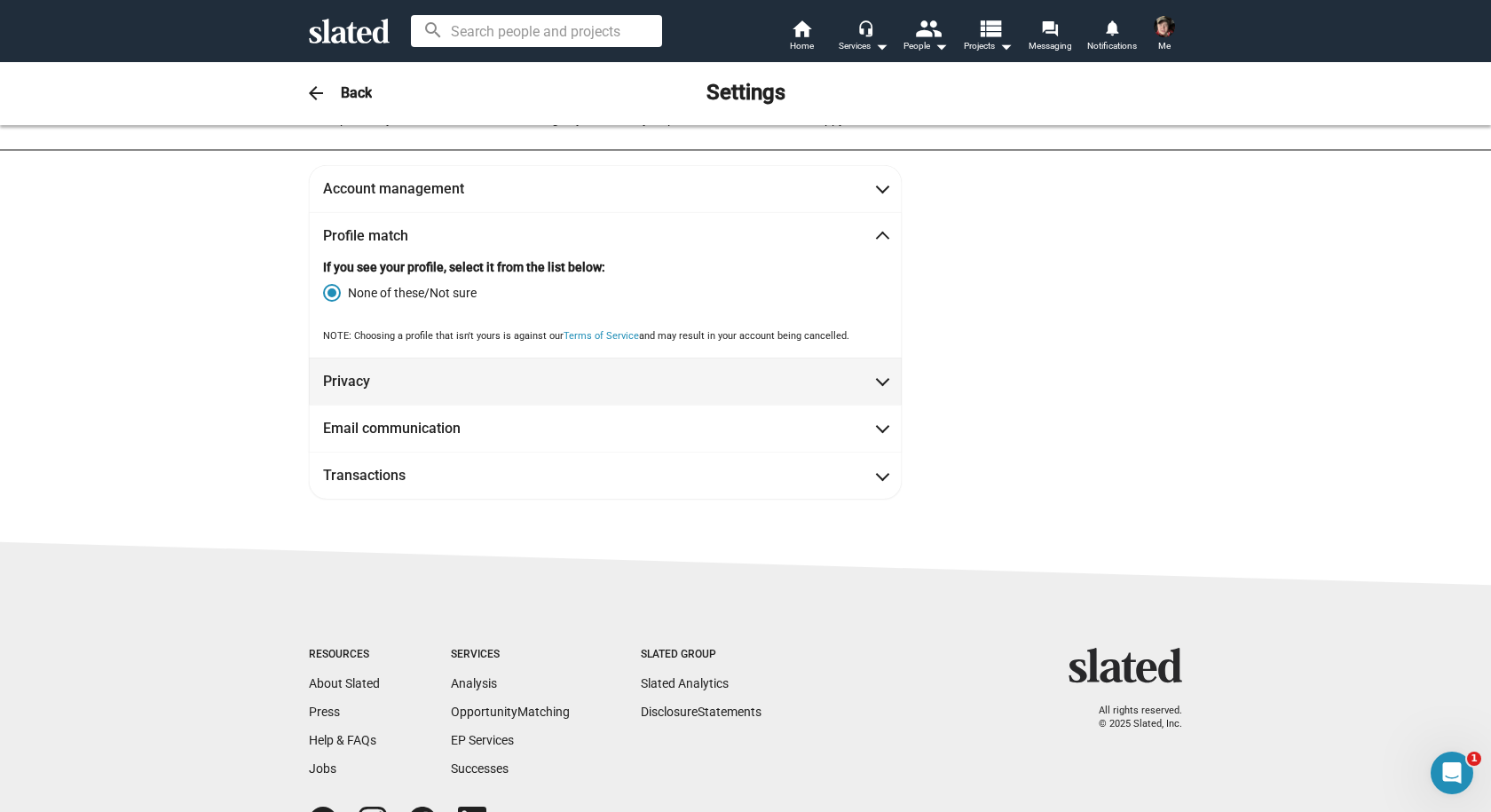
click at [507, 386] on span "Privacy" at bounding box center [605, 381] width 564 height 18
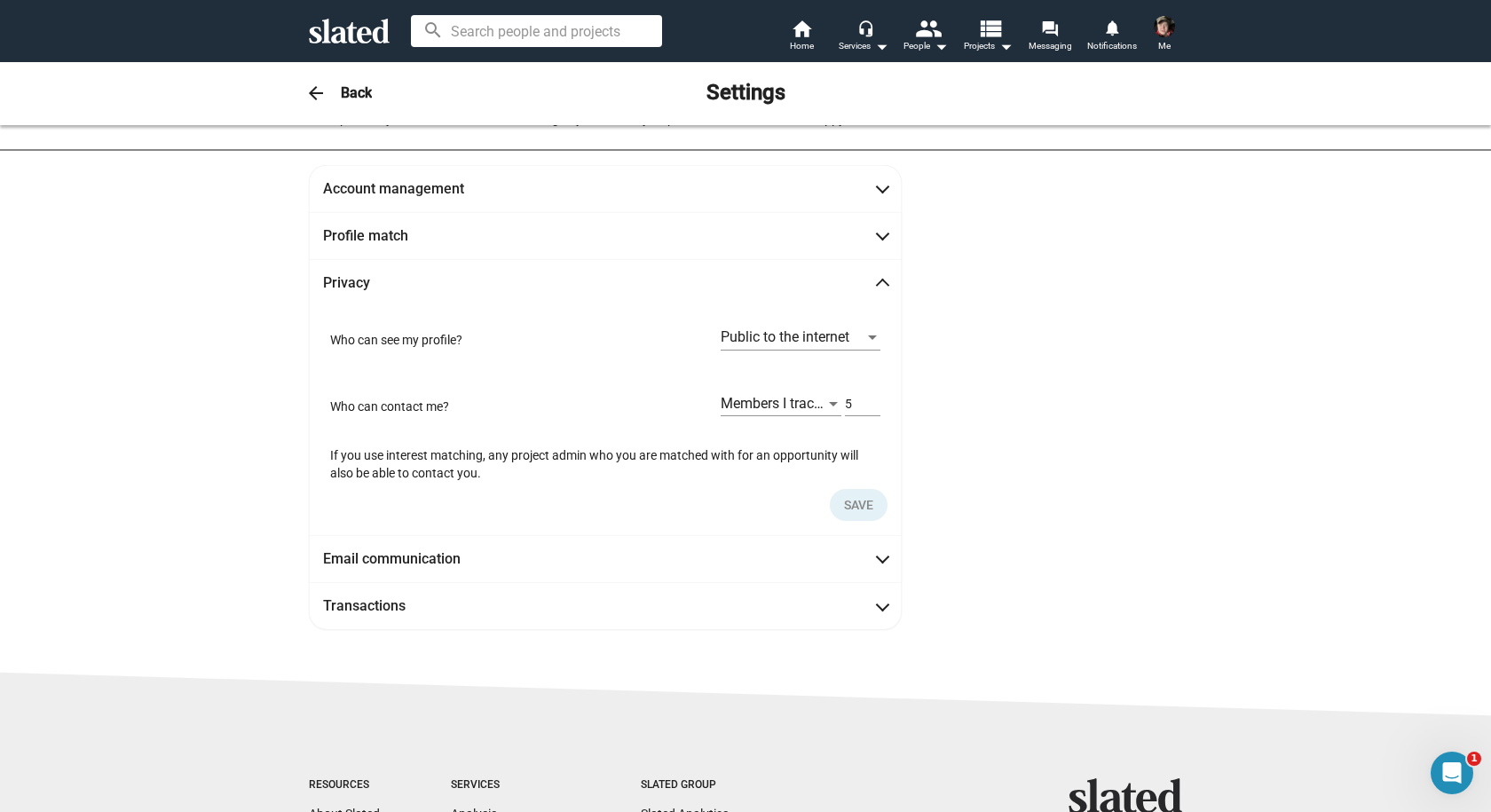
scroll to position [187, 0]
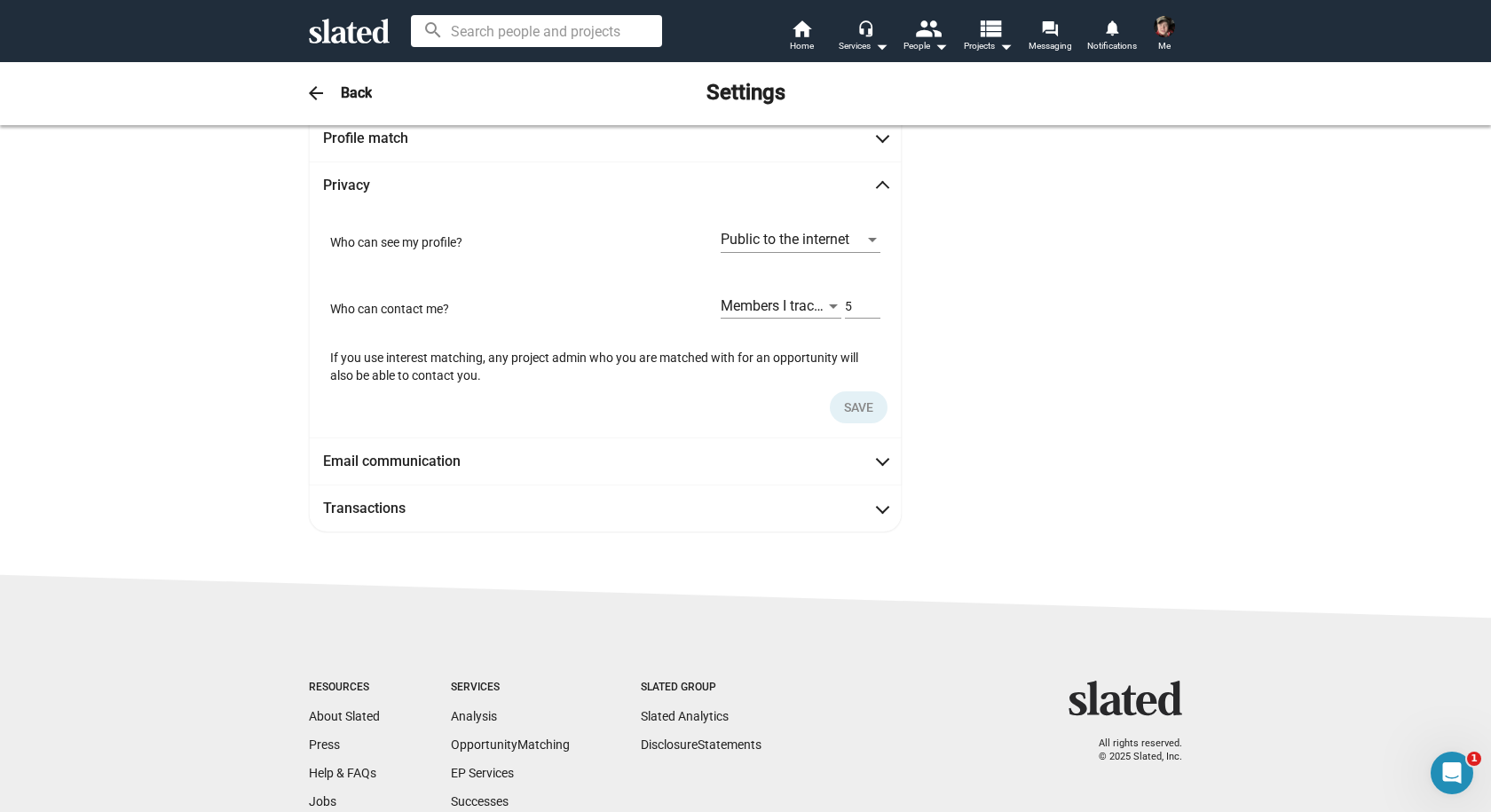
click at [558, 189] on span "Privacy" at bounding box center [605, 185] width 564 height 18
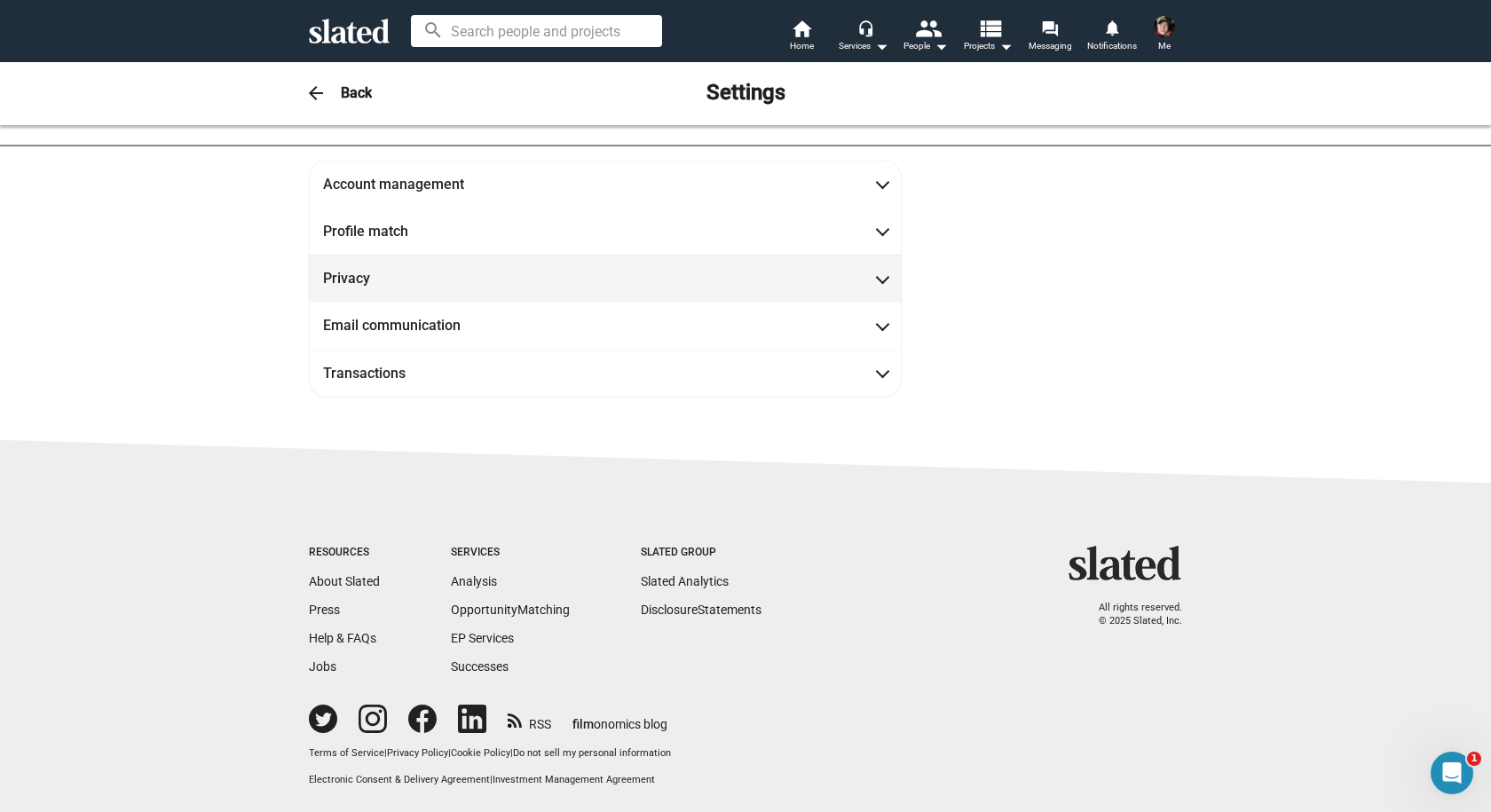
scroll to position [97, 0]
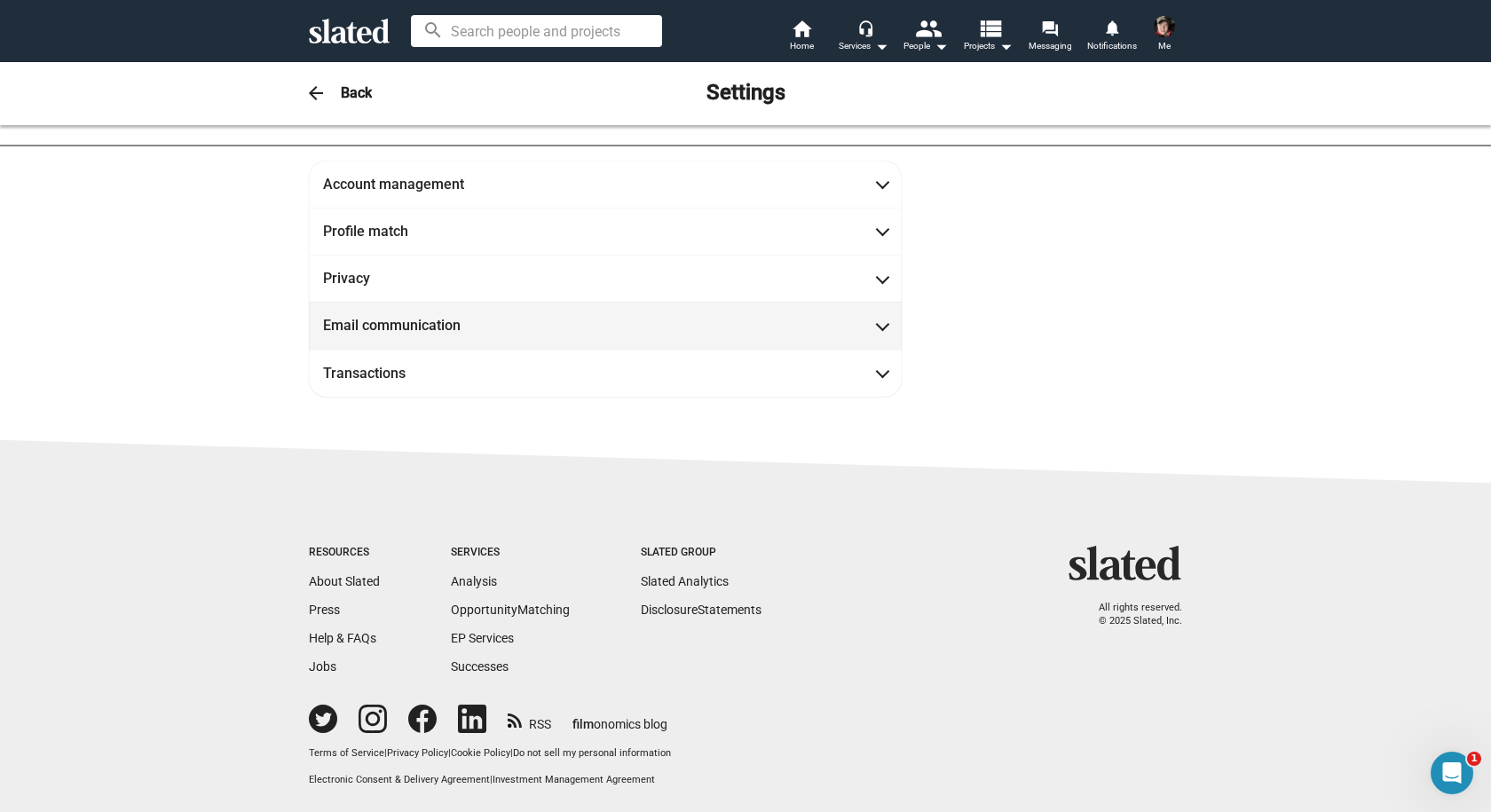
click at [496, 334] on mat-expansion-panel-header "Email communication" at bounding box center [605, 325] width 593 height 47
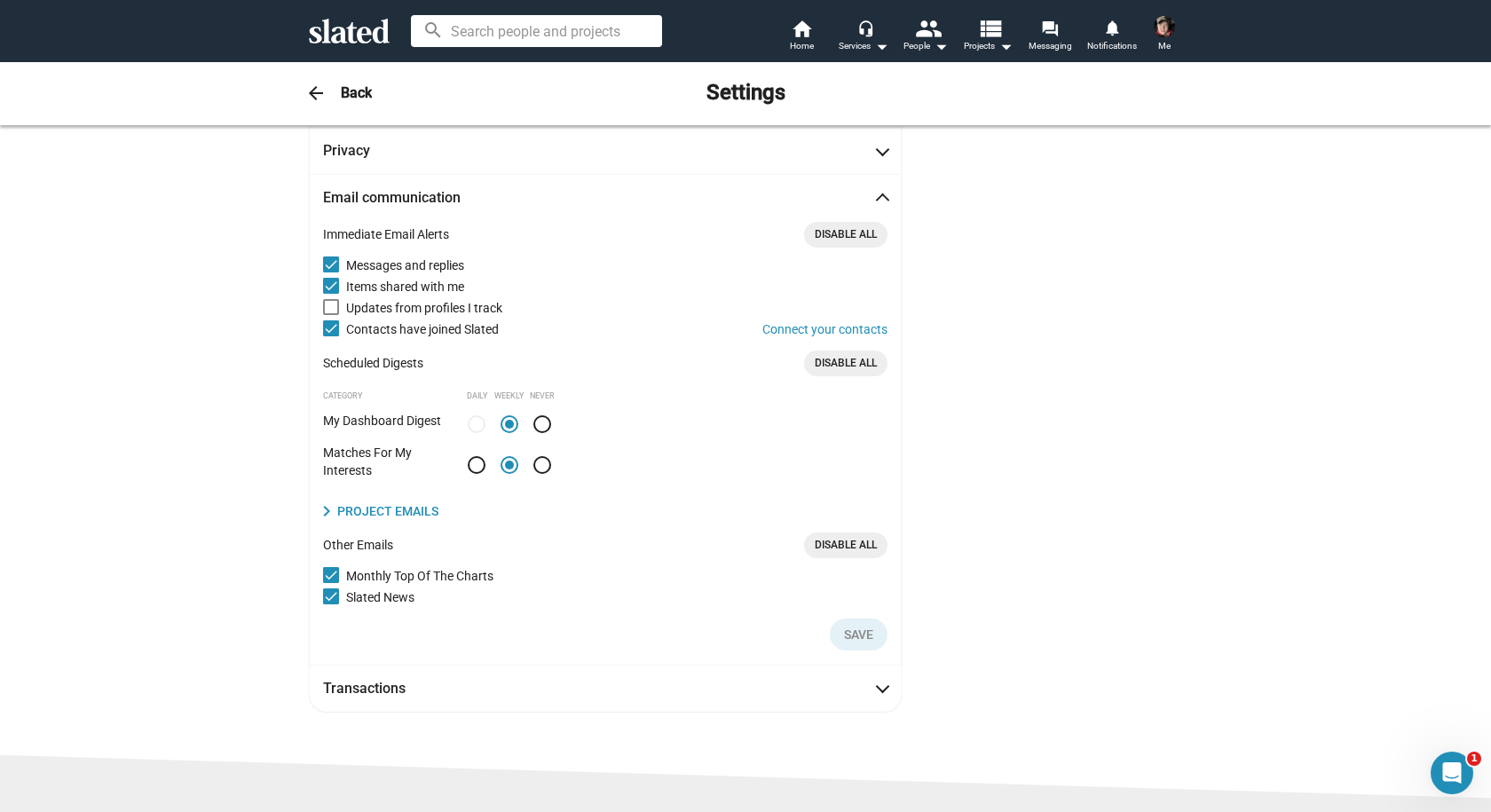
scroll to position [234, 0]
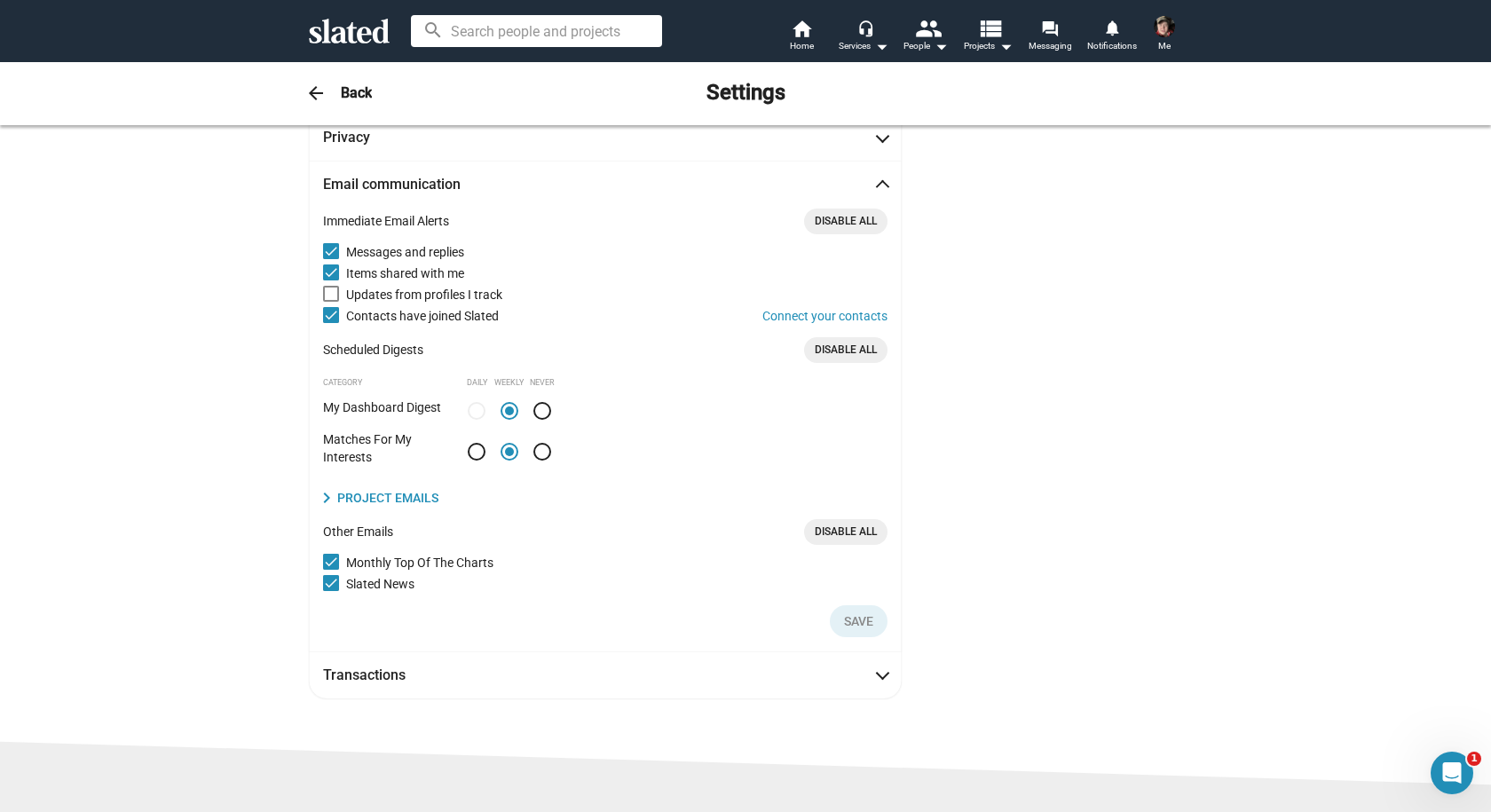
click at [663, 167] on mat-expansion-panel-header "Email communication" at bounding box center [605, 184] width 593 height 47
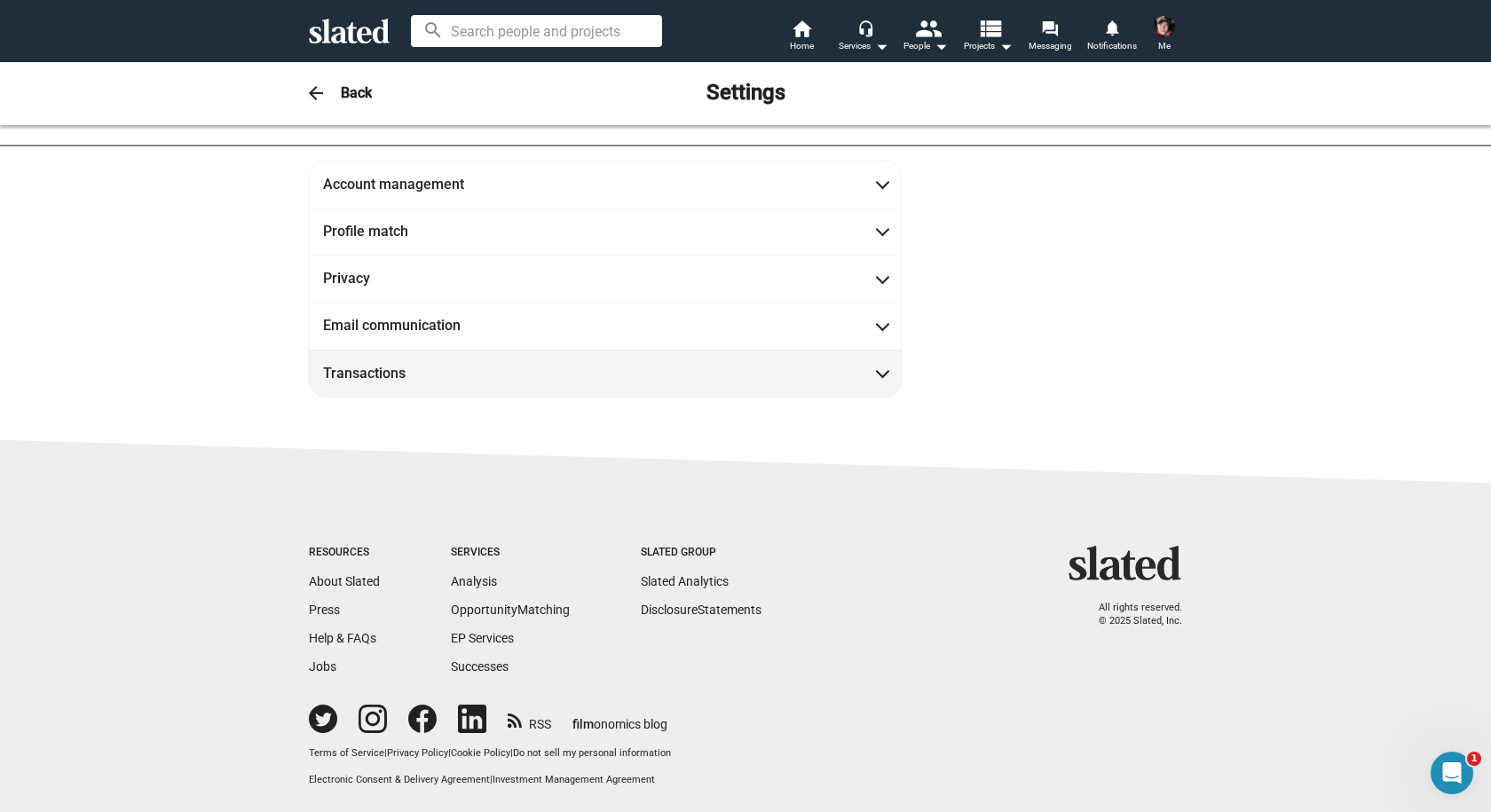
click at [447, 367] on mat-panel-title "Transactions" at bounding box center [402, 373] width 160 height 18
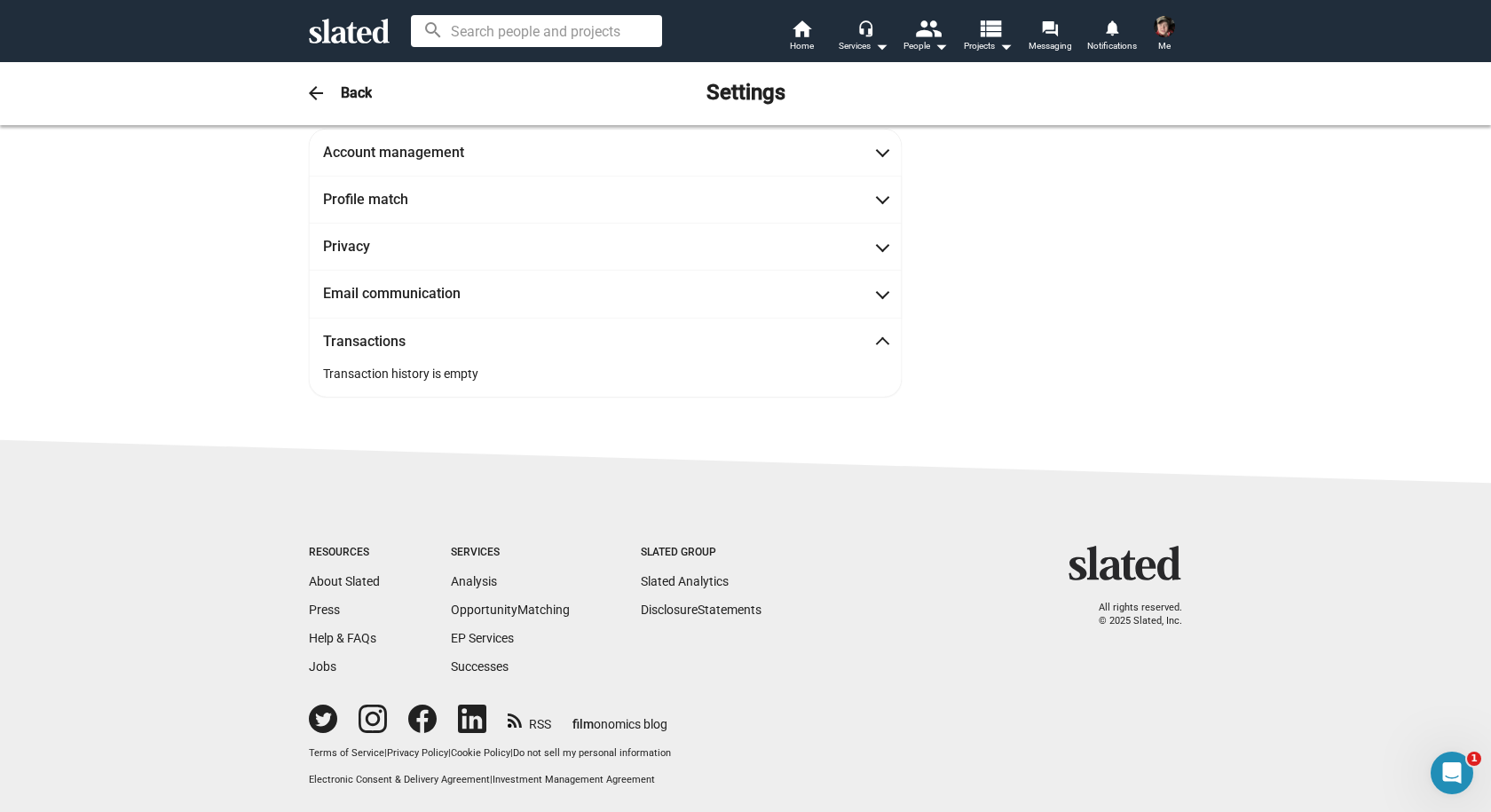
click at [446, 333] on mat-panel-title "Transactions" at bounding box center [402, 341] width 160 height 18
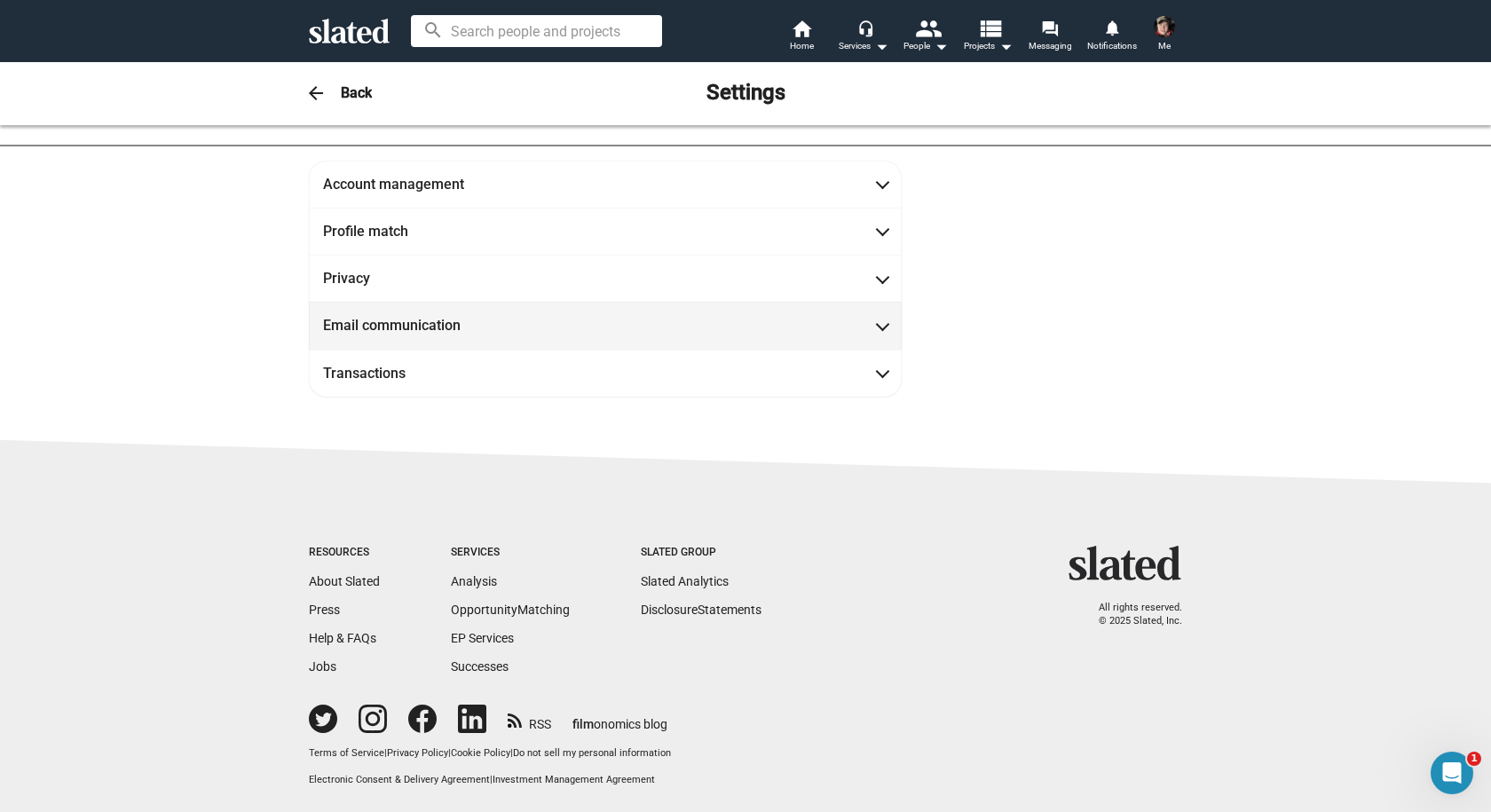
scroll to position [0, 0]
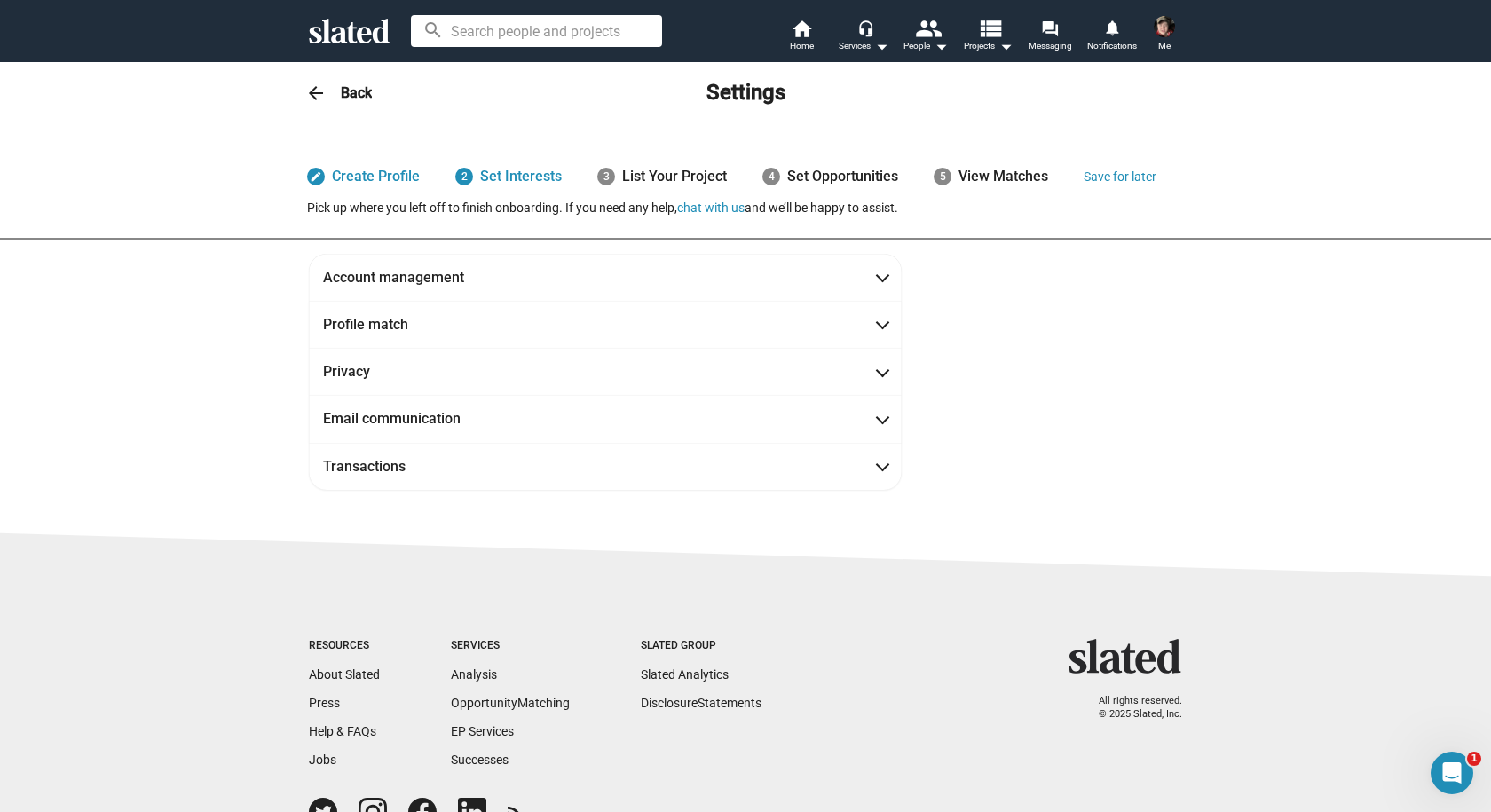
click at [676, 178] on div "3 List Your Project" at bounding box center [662, 177] width 129 height 32
click at [824, 31] on link "home Home" at bounding box center [801, 37] width 62 height 39
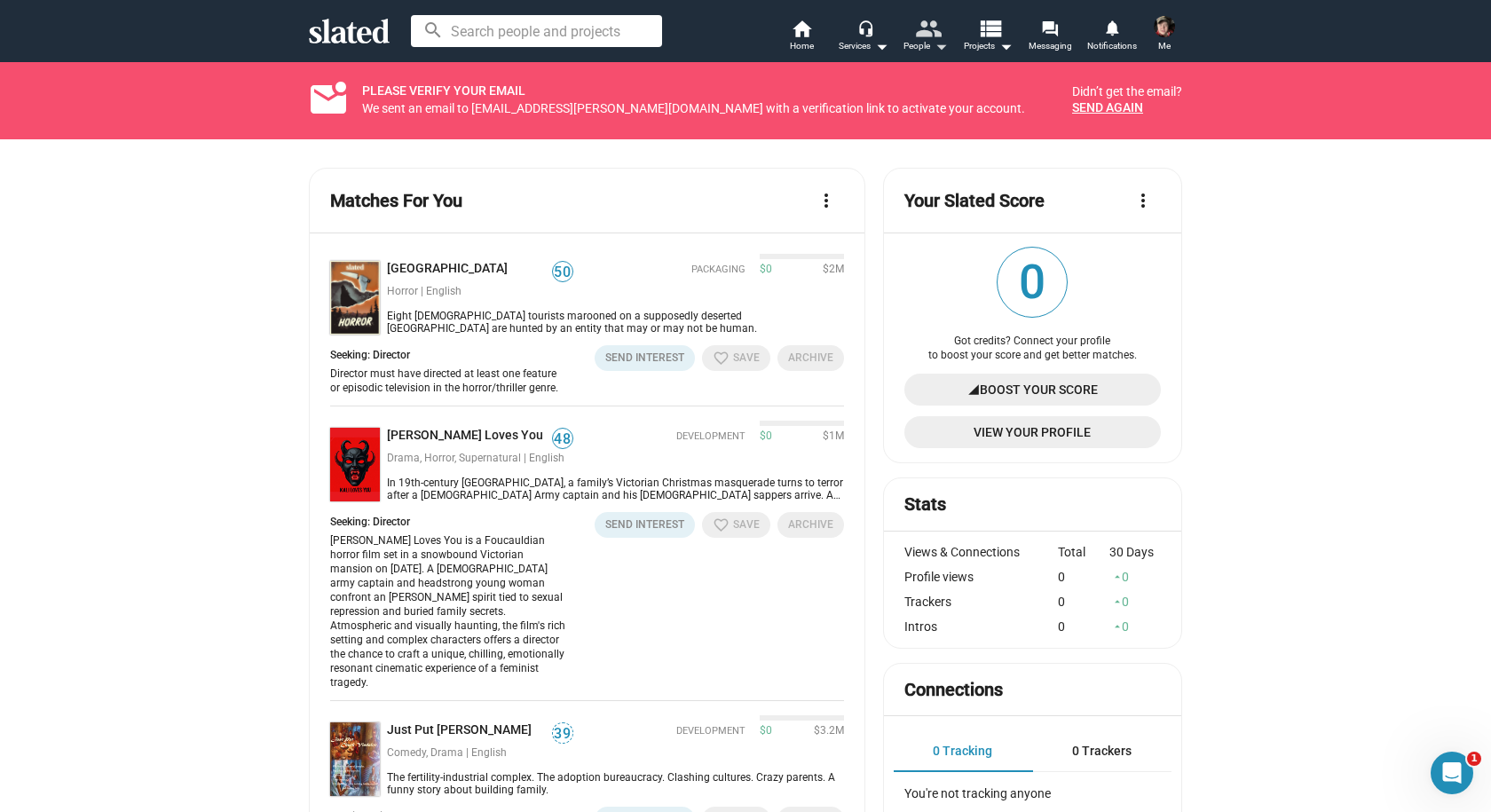
click at [948, 54] on mat-icon "arrow_drop_down" at bounding box center [941, 45] width 21 height 21
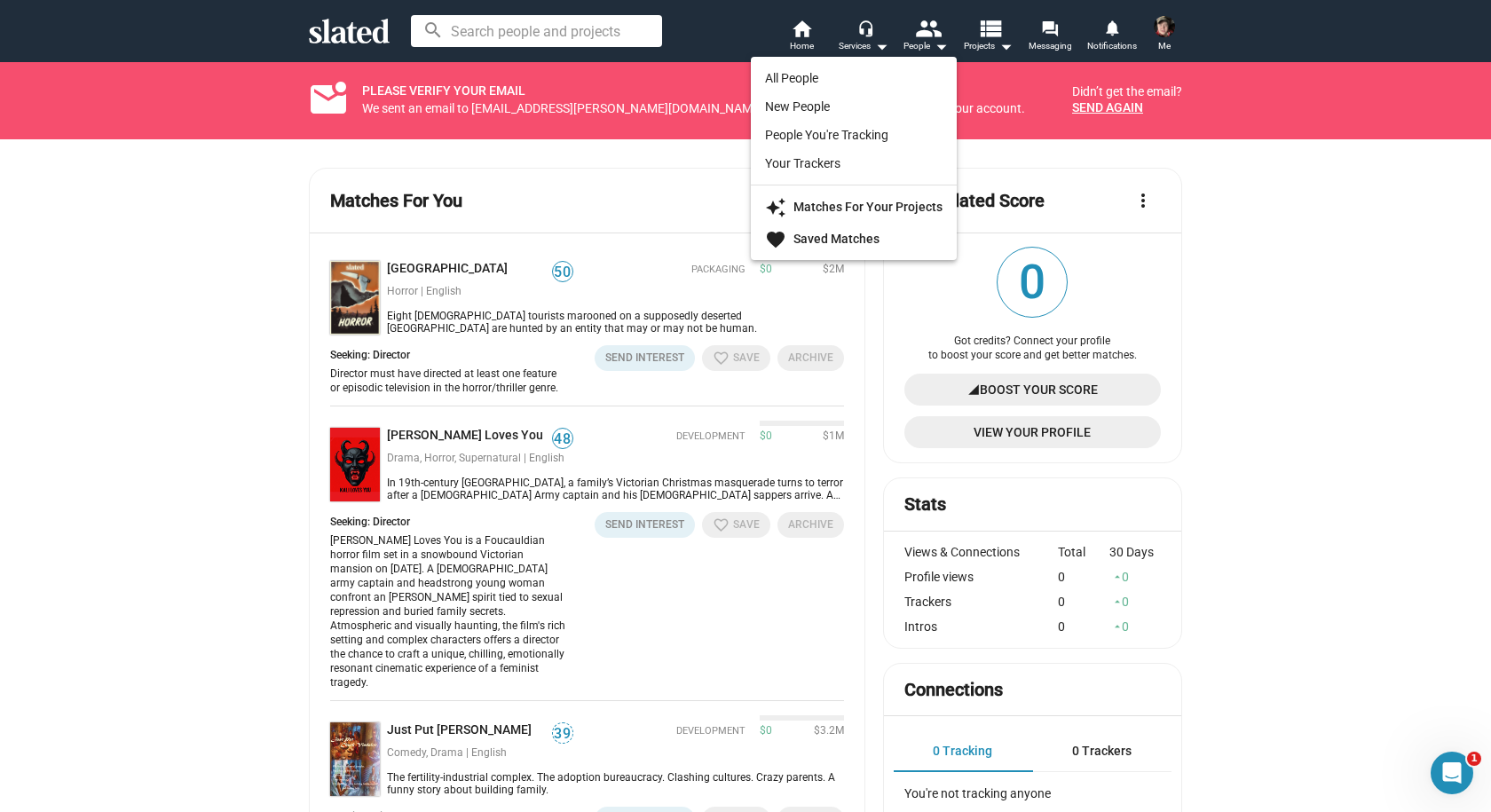
click at [1004, 47] on div at bounding box center [746, 406] width 1491 height 812
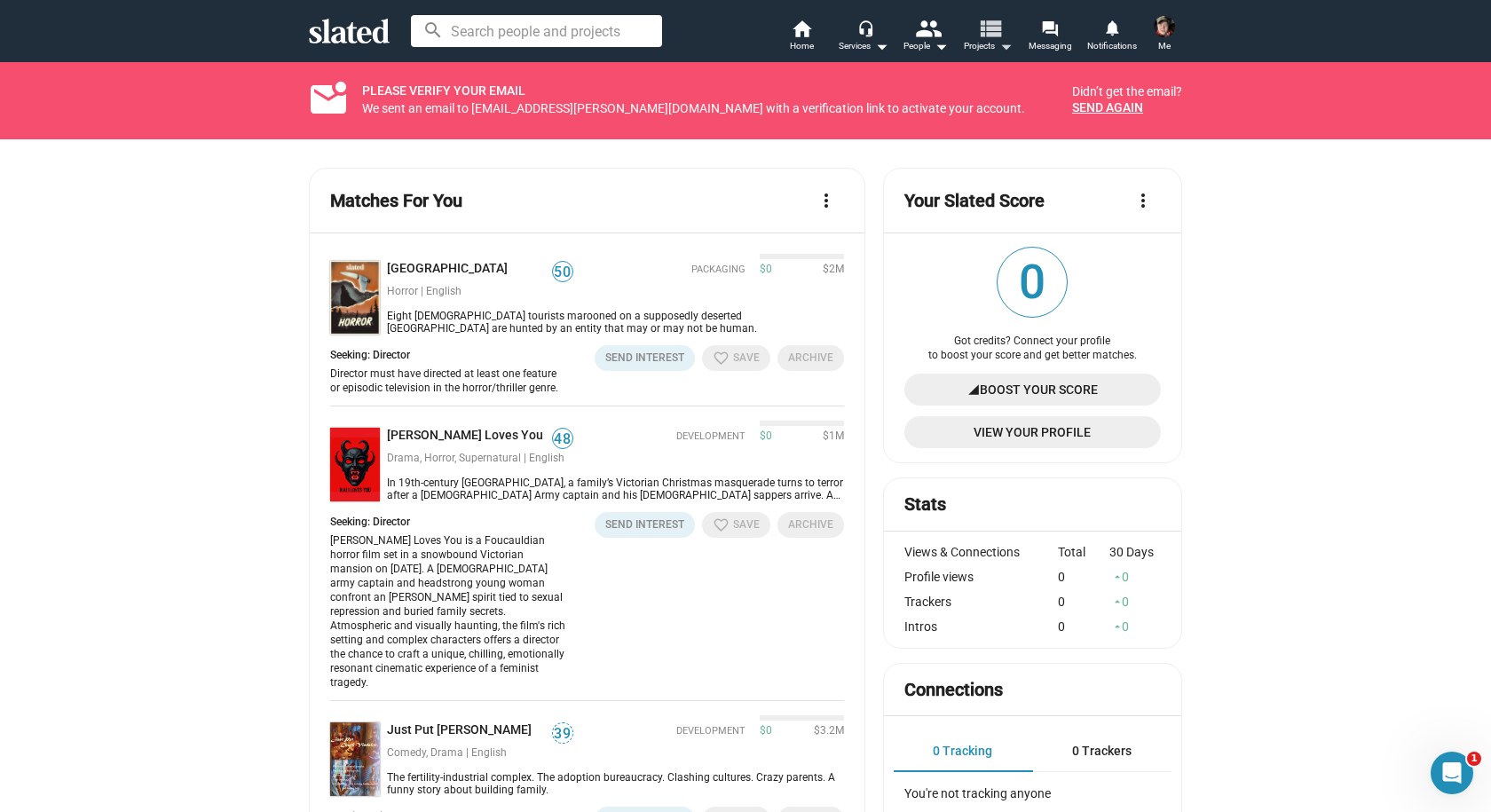
click at [1004, 47] on mat-icon "arrow_drop_down" at bounding box center [1005, 45] width 21 height 21
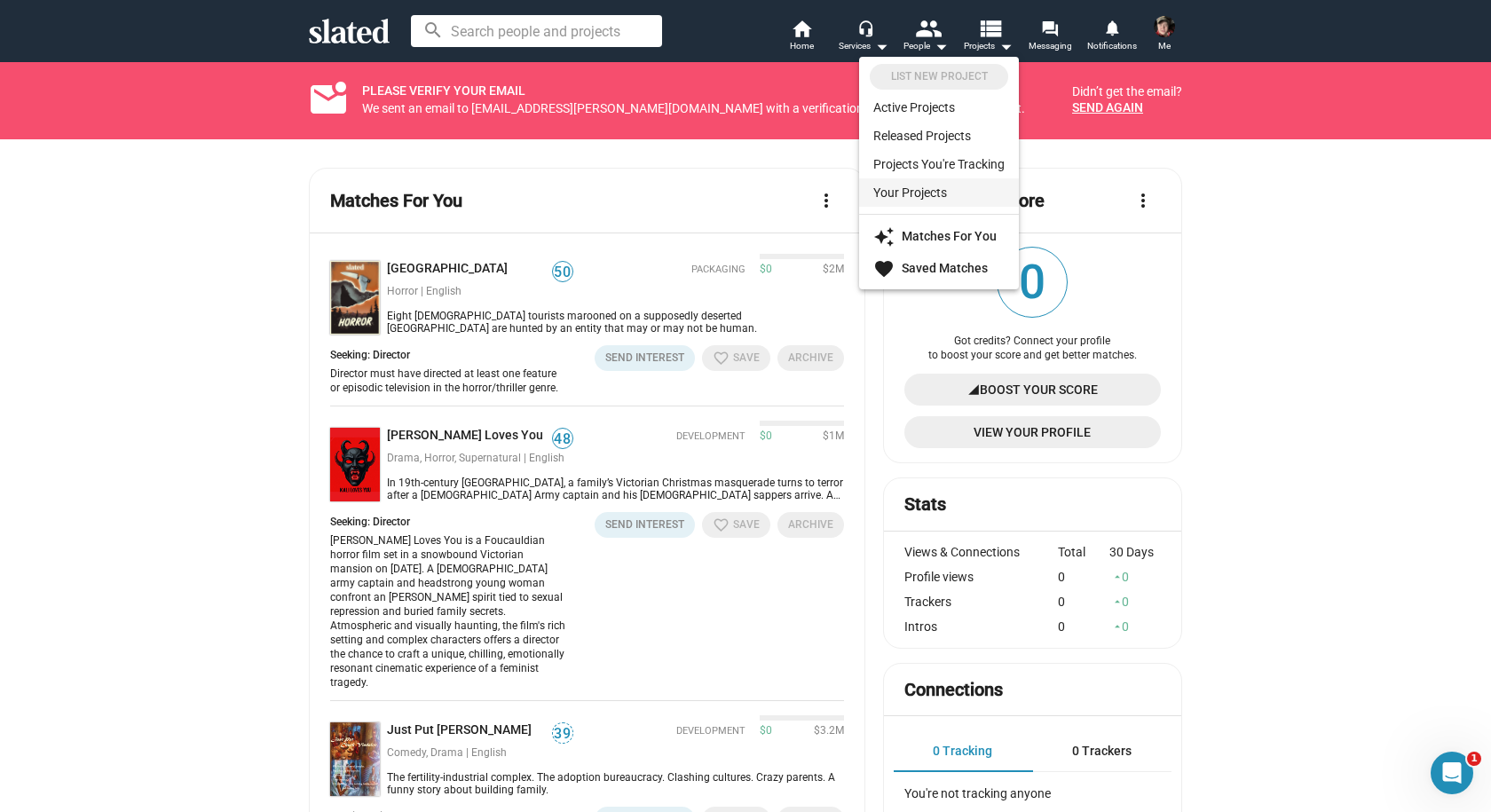
click at [930, 189] on link "Your Projects" at bounding box center [939, 192] width 160 height 29
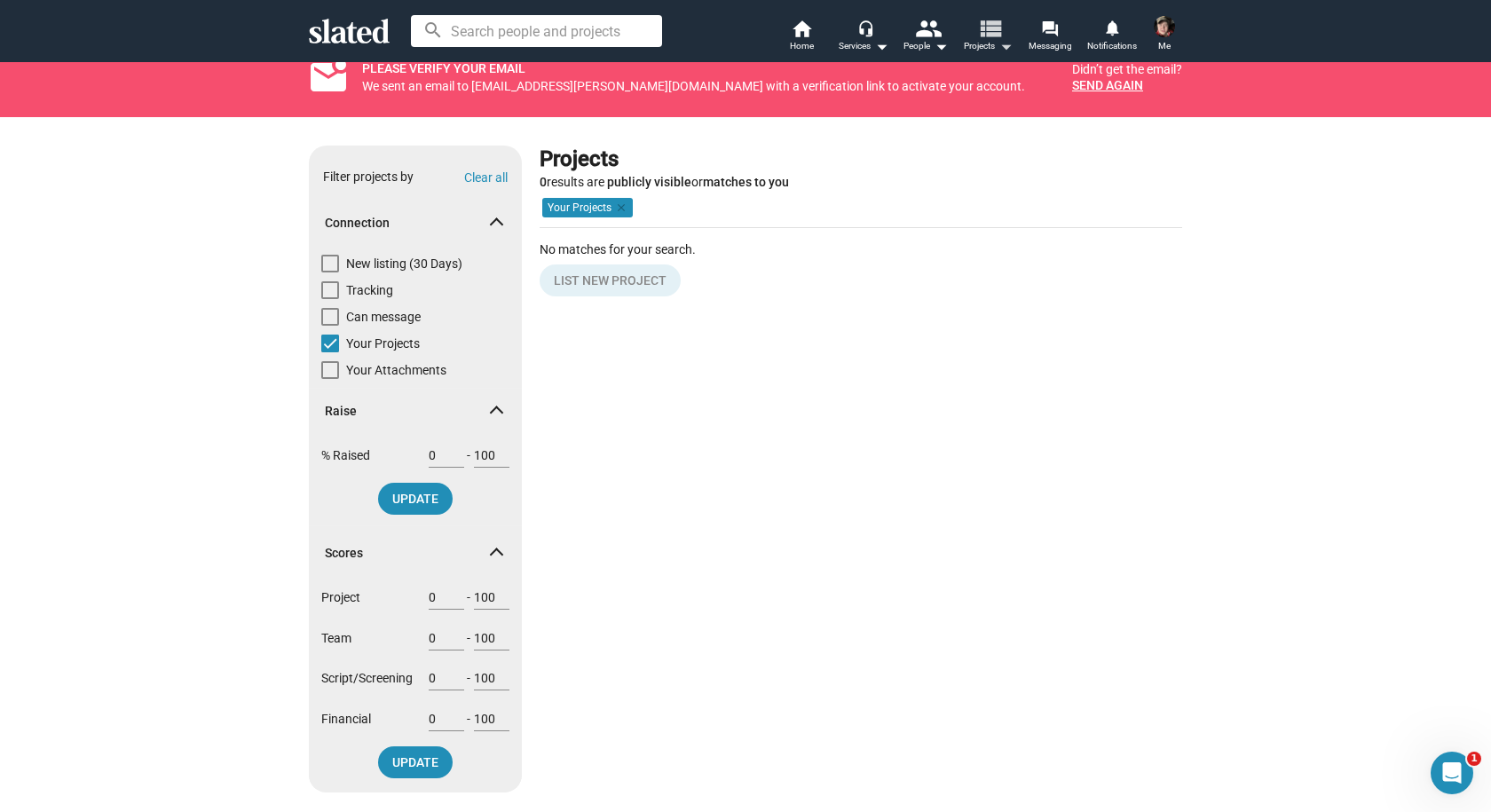
scroll to position [89, 0]
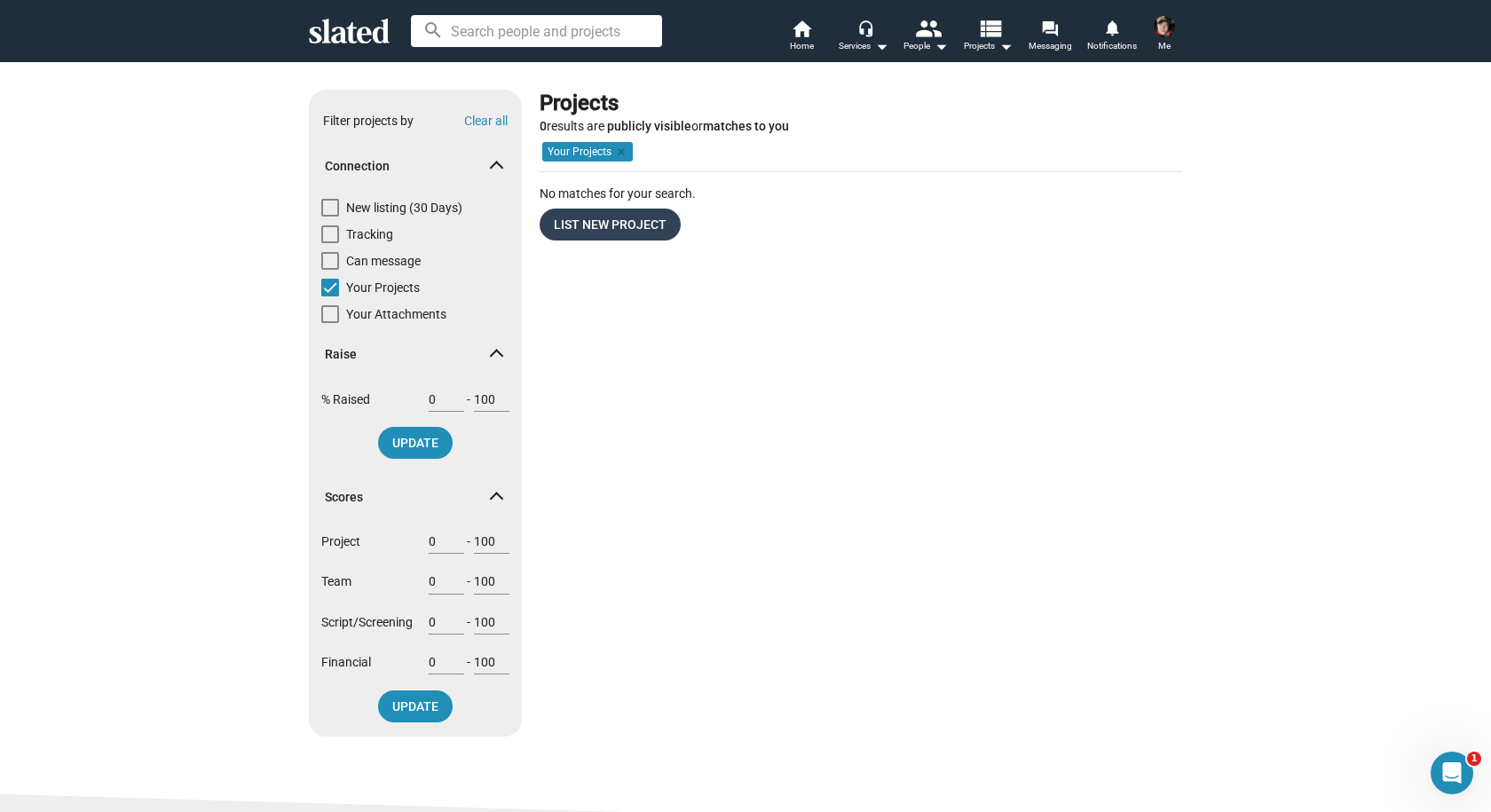
click at [653, 213] on span "List New Project" at bounding box center [610, 225] width 113 height 32
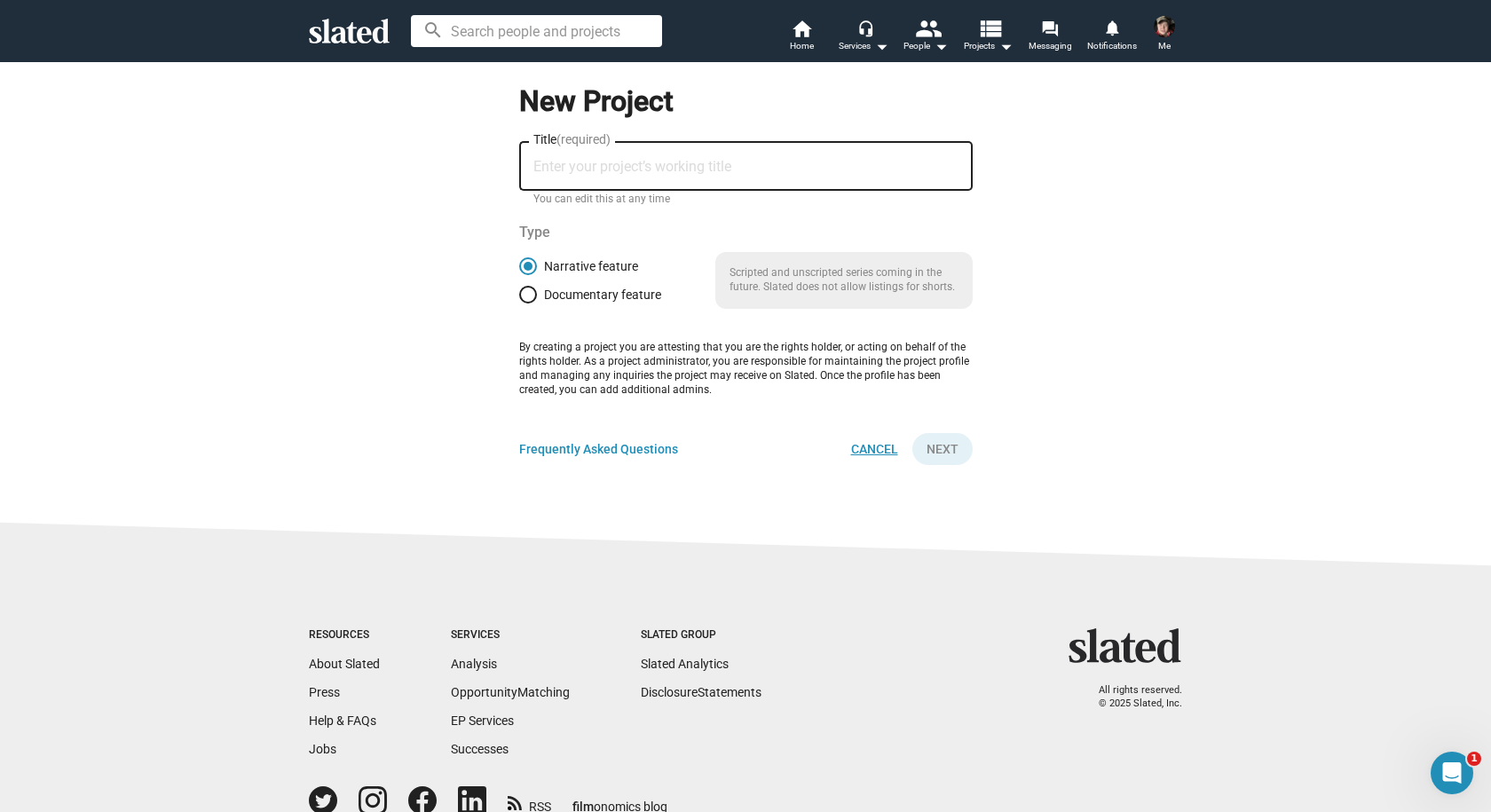
click at [889, 450] on span "Cancel" at bounding box center [874, 449] width 47 height 32
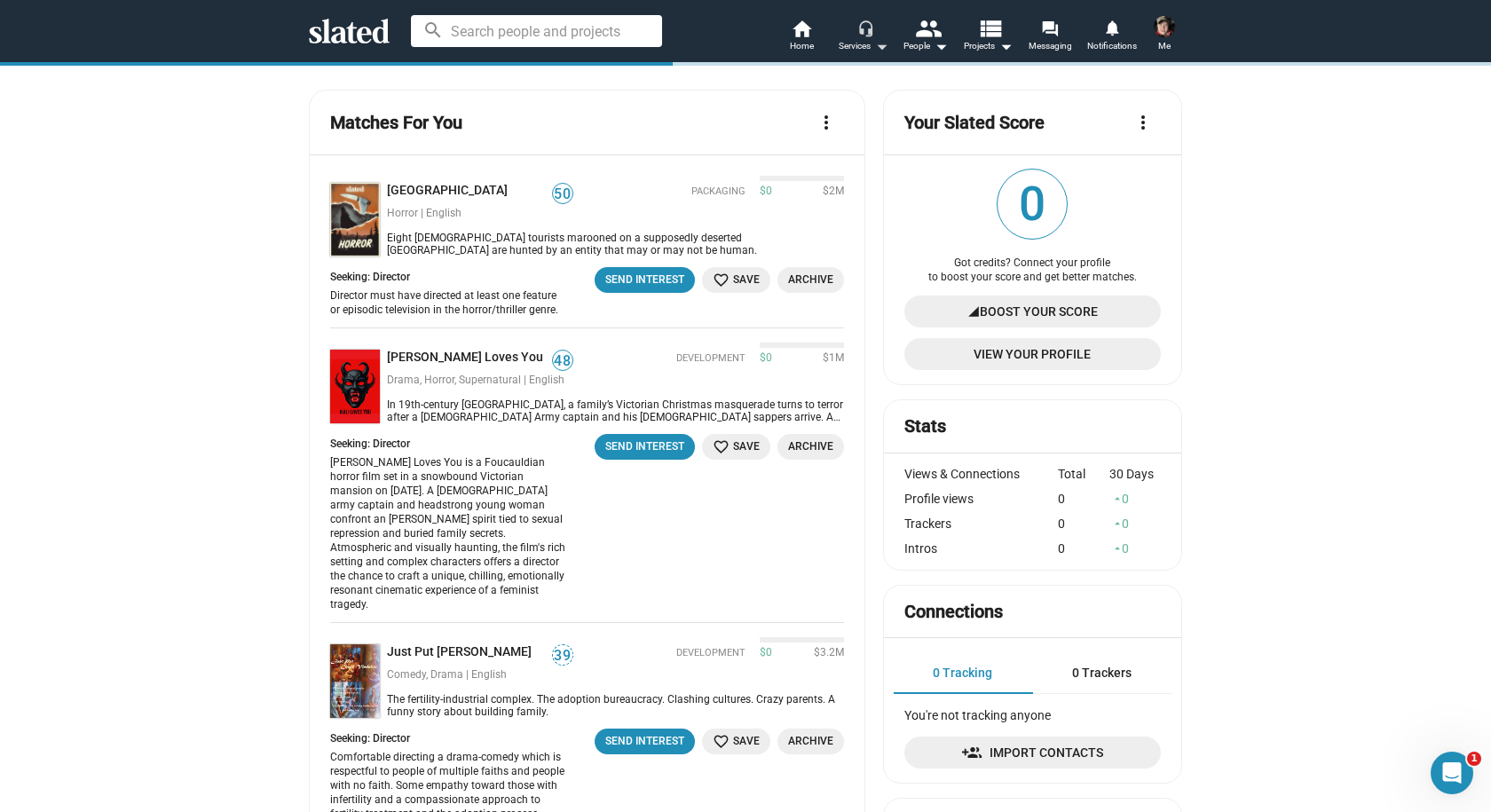
click at [873, 48] on mat-icon "arrow_drop_down" at bounding box center [881, 45] width 21 height 21
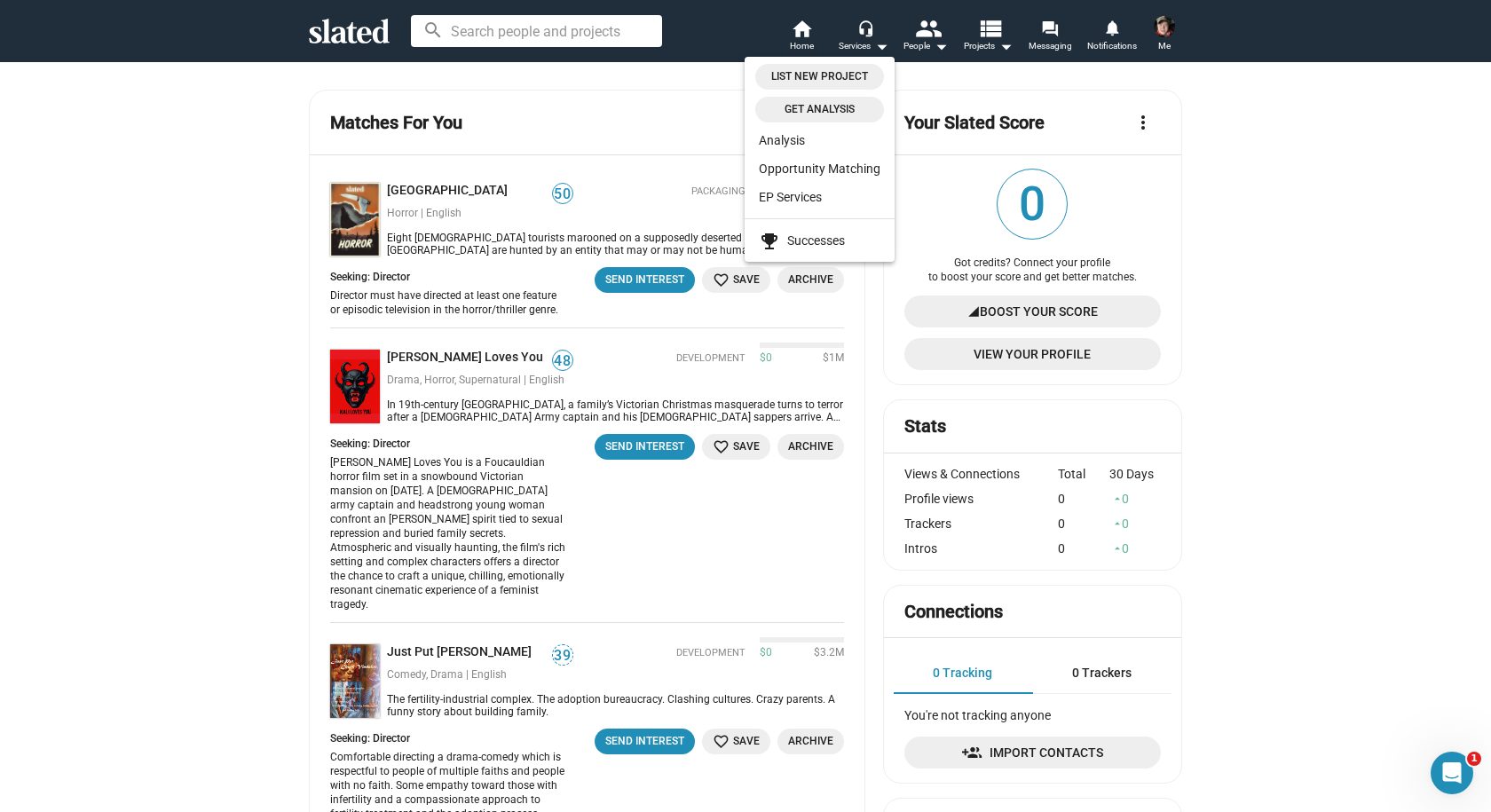
click at [919, 46] on div at bounding box center [746, 406] width 1491 height 812
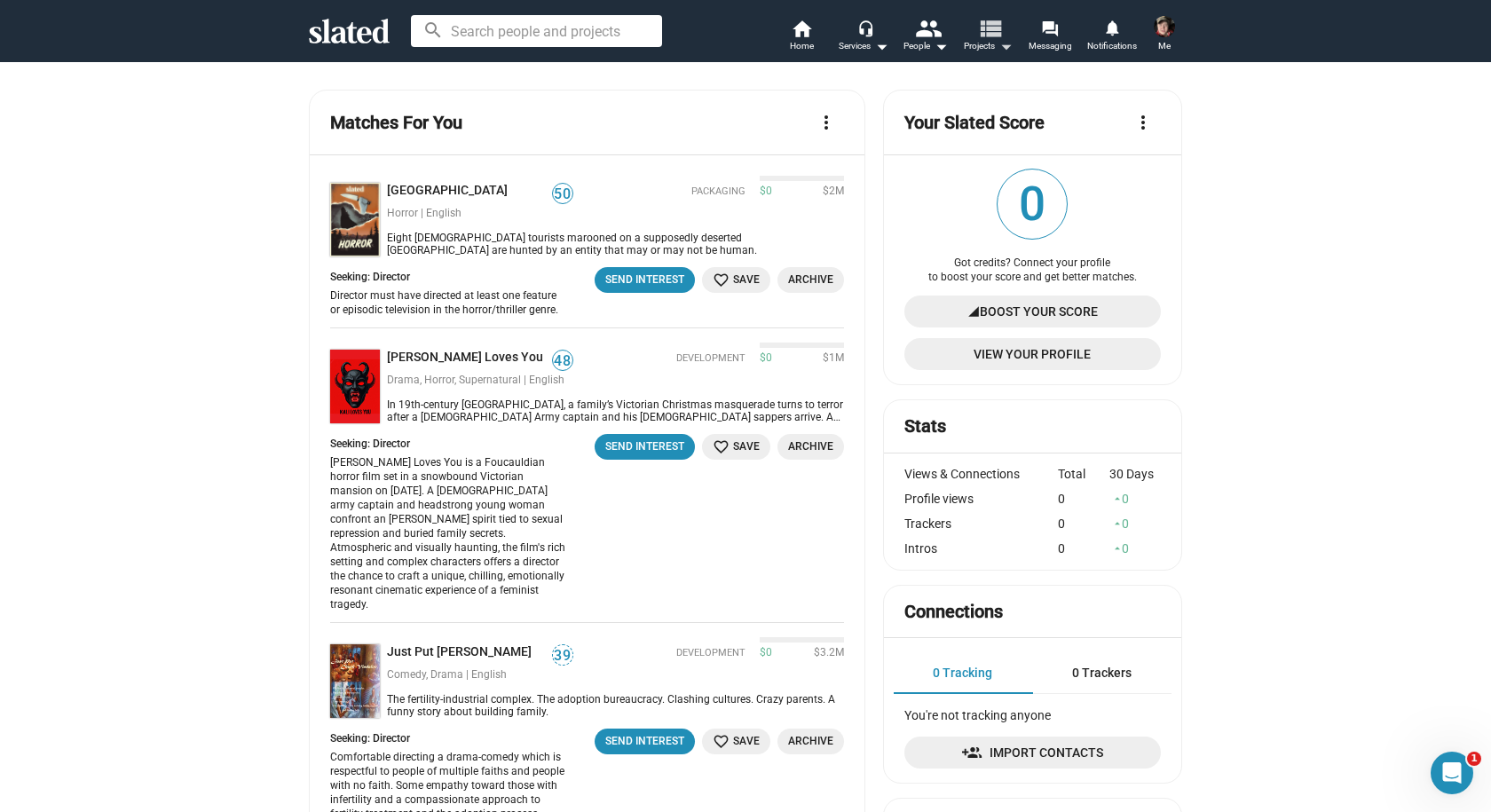
click at [988, 37] on mat-icon "view_list" at bounding box center [991, 28] width 26 height 26
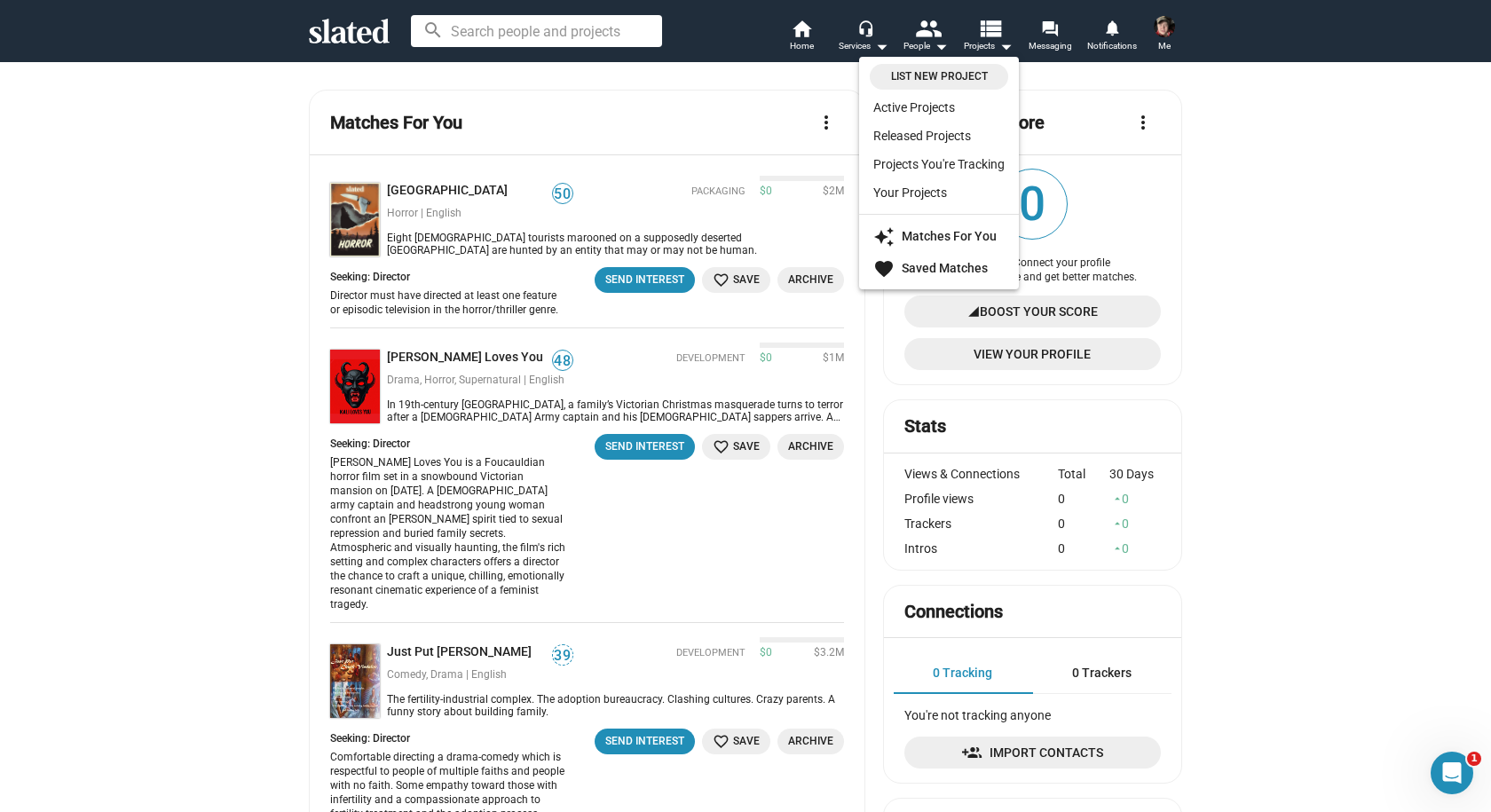
click at [605, 100] on div at bounding box center [746, 406] width 1491 height 812
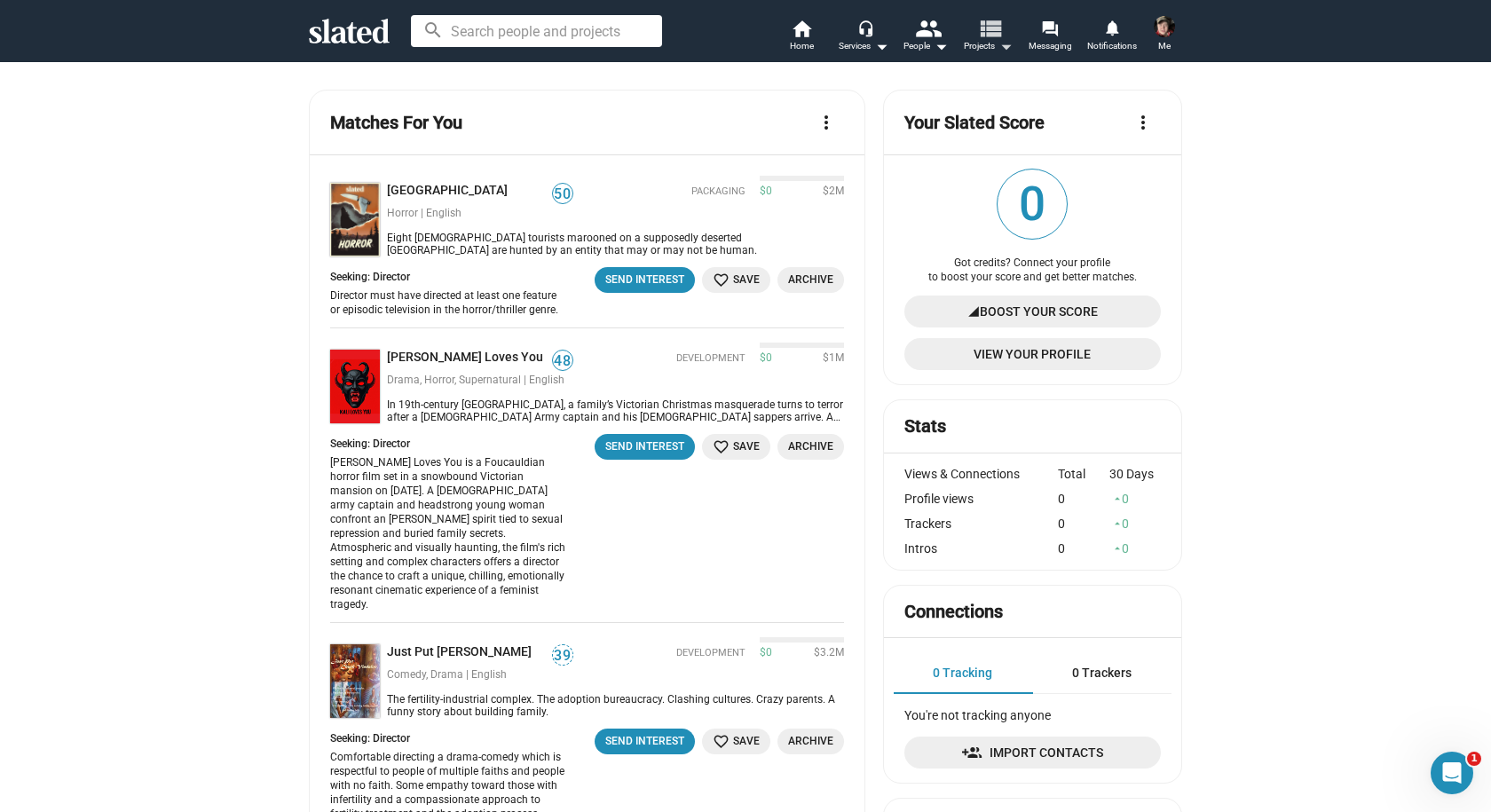
click at [961, 39] on button "view_list Projects arrow_drop_down" at bounding box center [987, 37] width 62 height 39
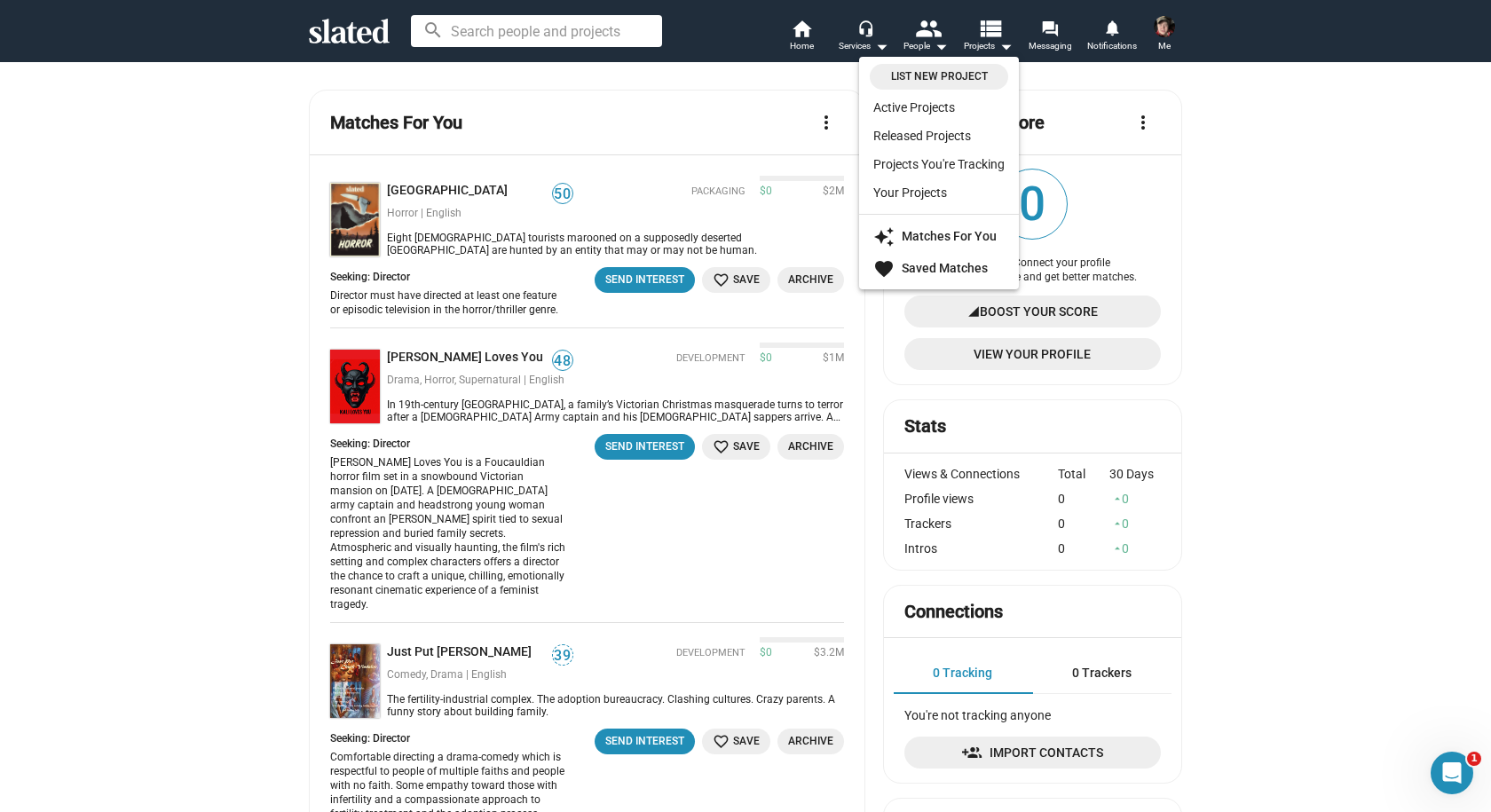
click at [940, 38] on div at bounding box center [746, 406] width 1491 height 812
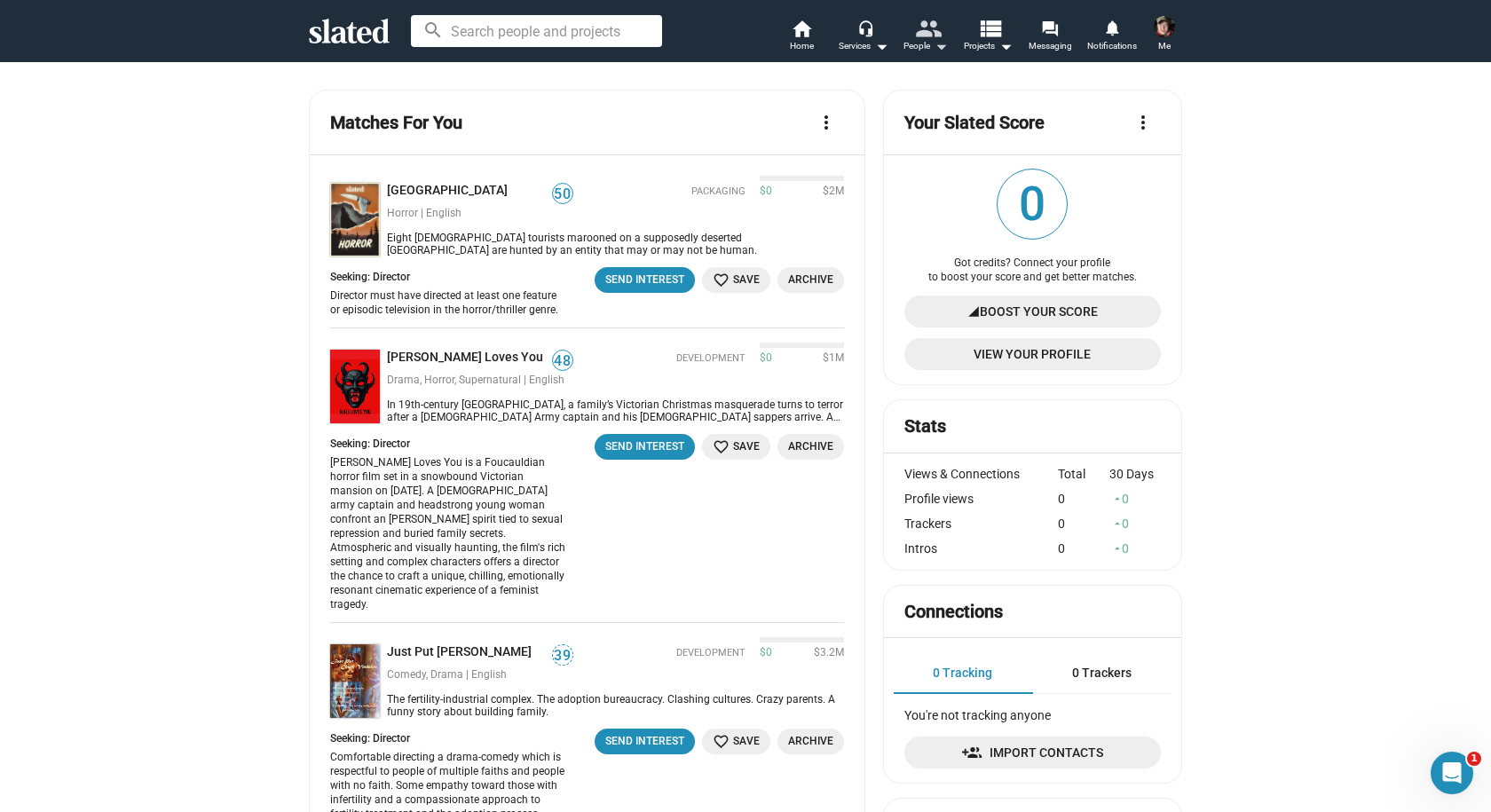
click at [930, 33] on mat-icon "people" at bounding box center [928, 28] width 26 height 26
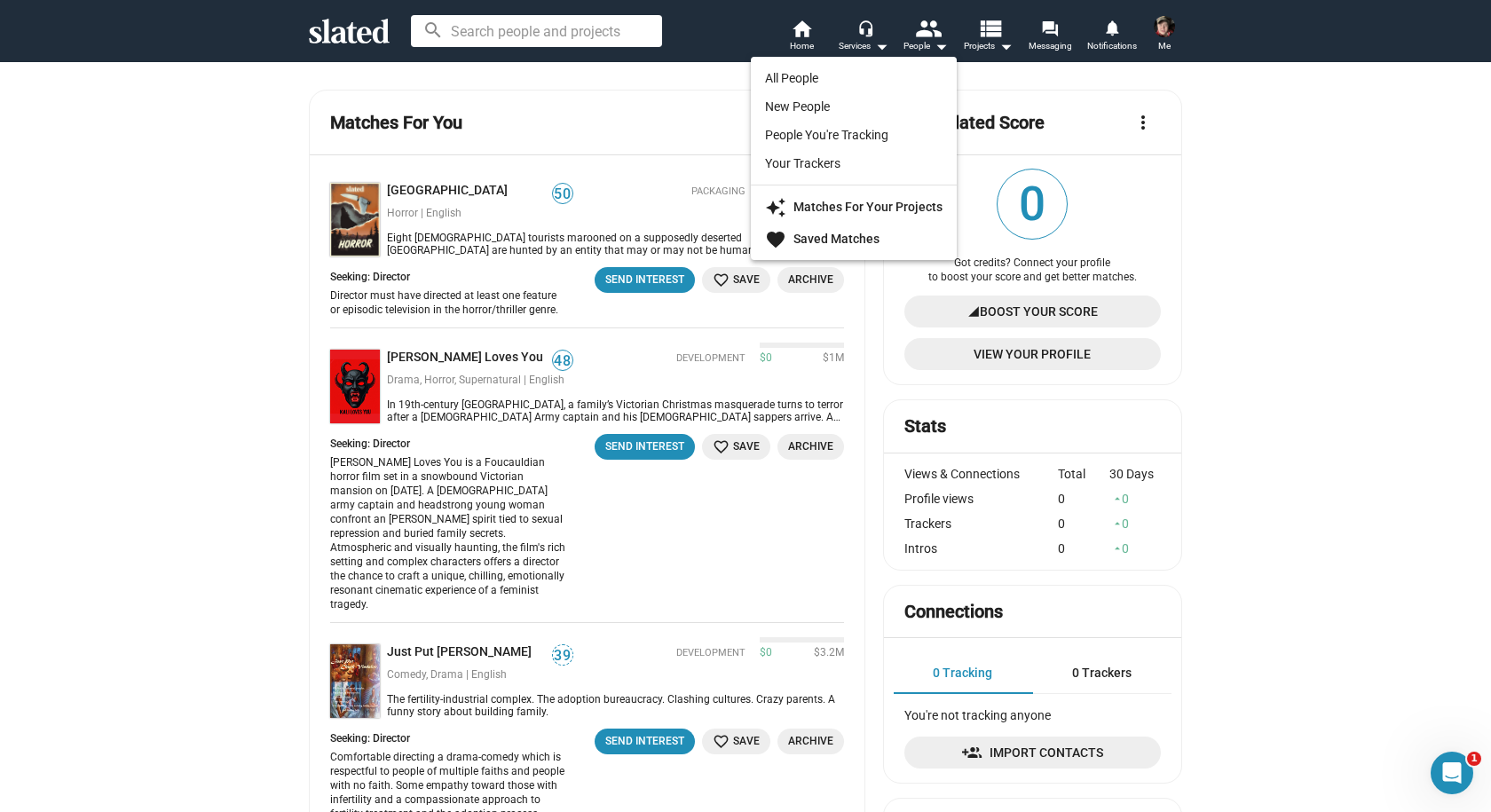
click at [670, 117] on div at bounding box center [746, 406] width 1491 height 812
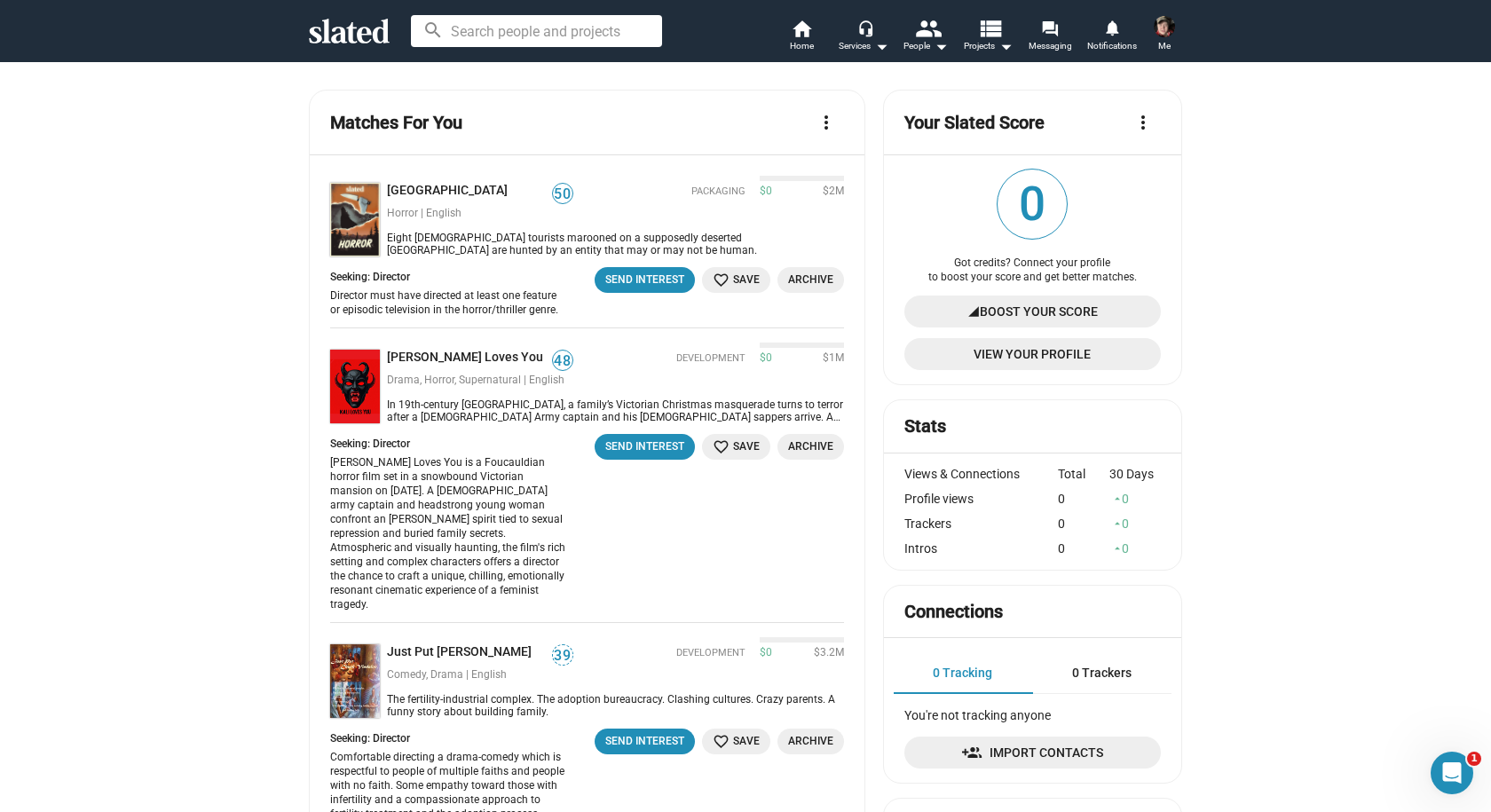
click at [363, 358] on img at bounding box center [355, 387] width 50 height 74
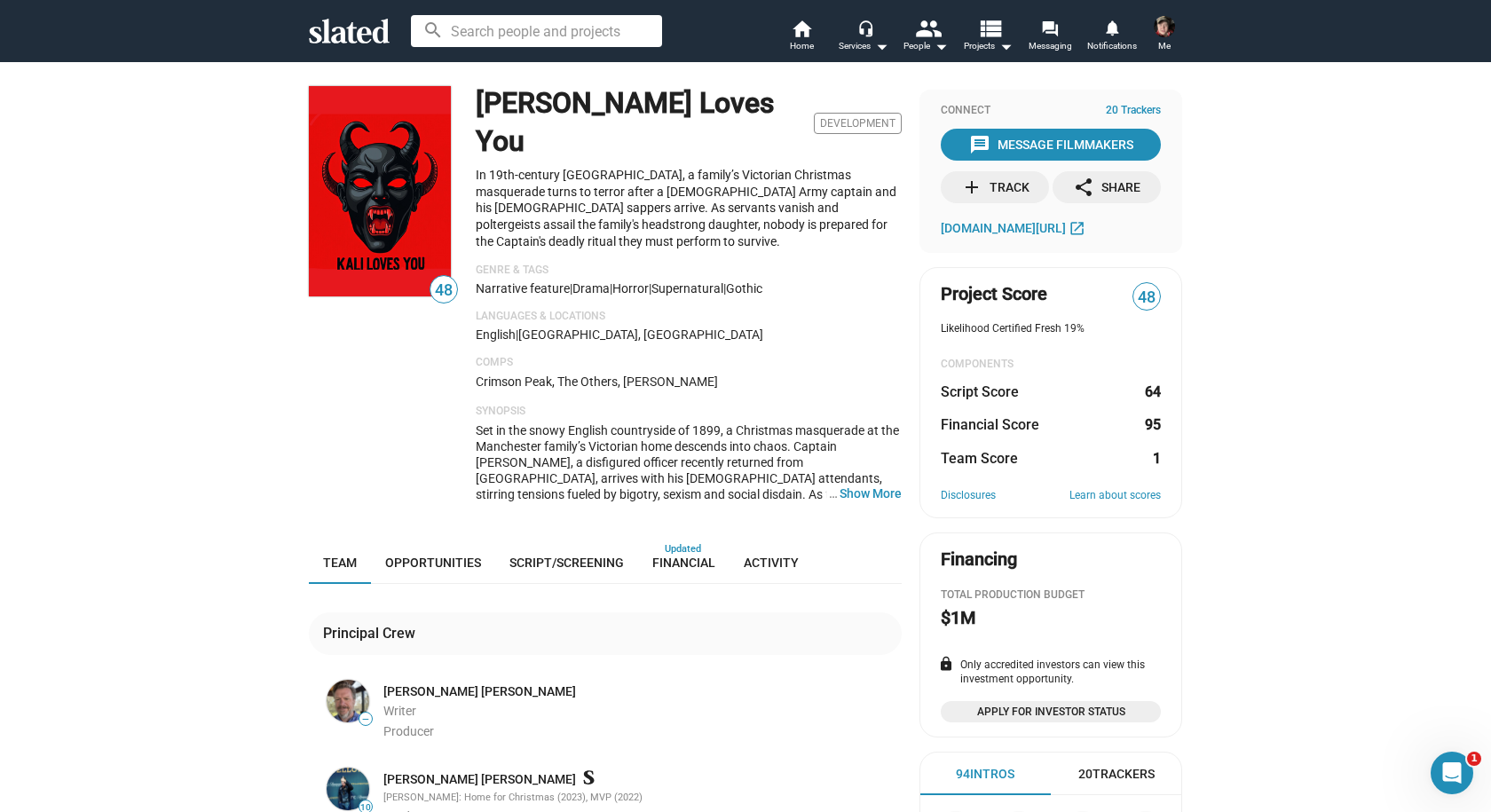
scroll to position [89, 0]
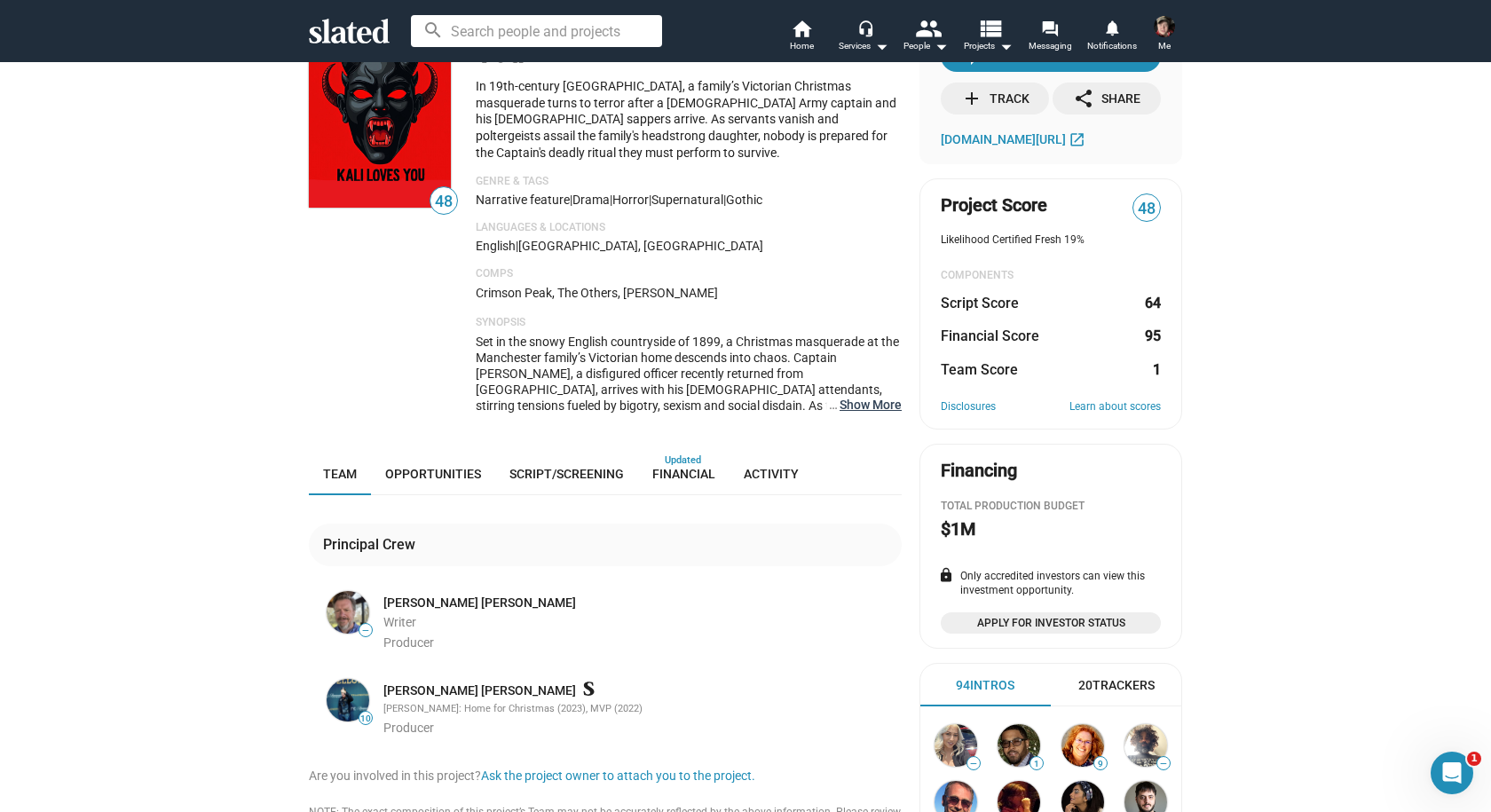
click at [868, 397] on button "… Show More" at bounding box center [870, 404] width 62 height 16
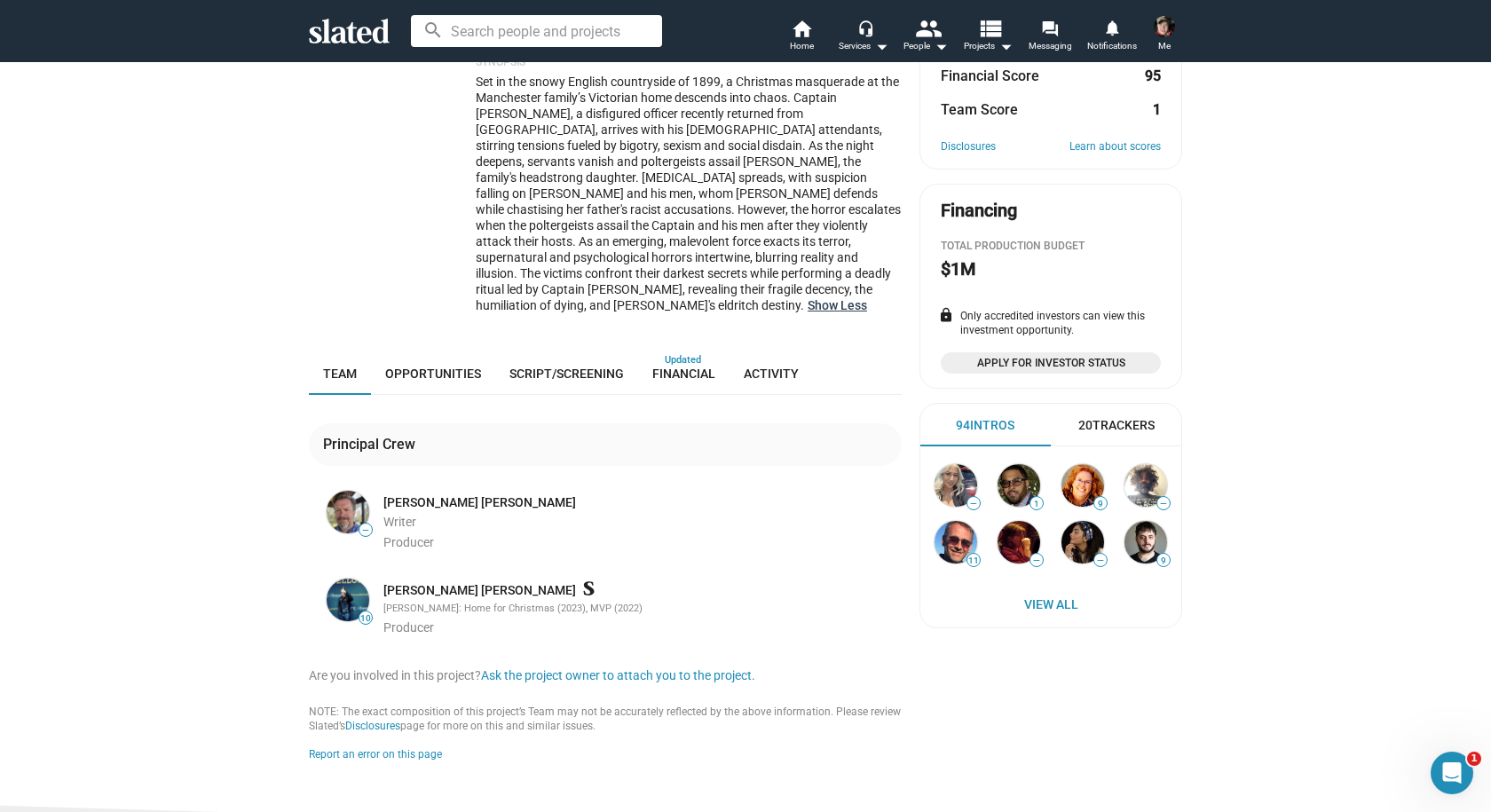
scroll to position [355, 0]
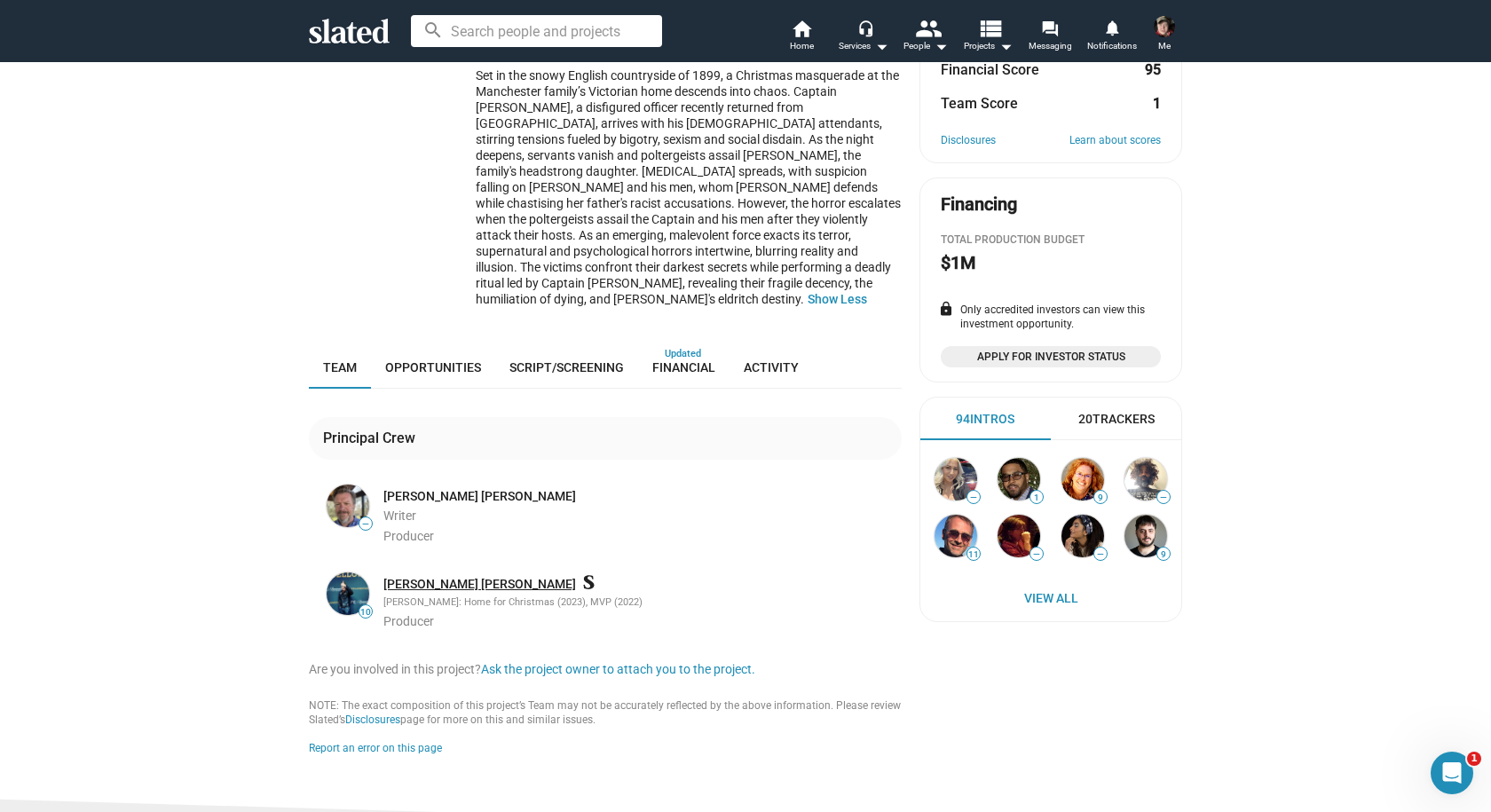
click at [463, 576] on link "Weston Scott Higgins" at bounding box center [480, 584] width 192 height 17
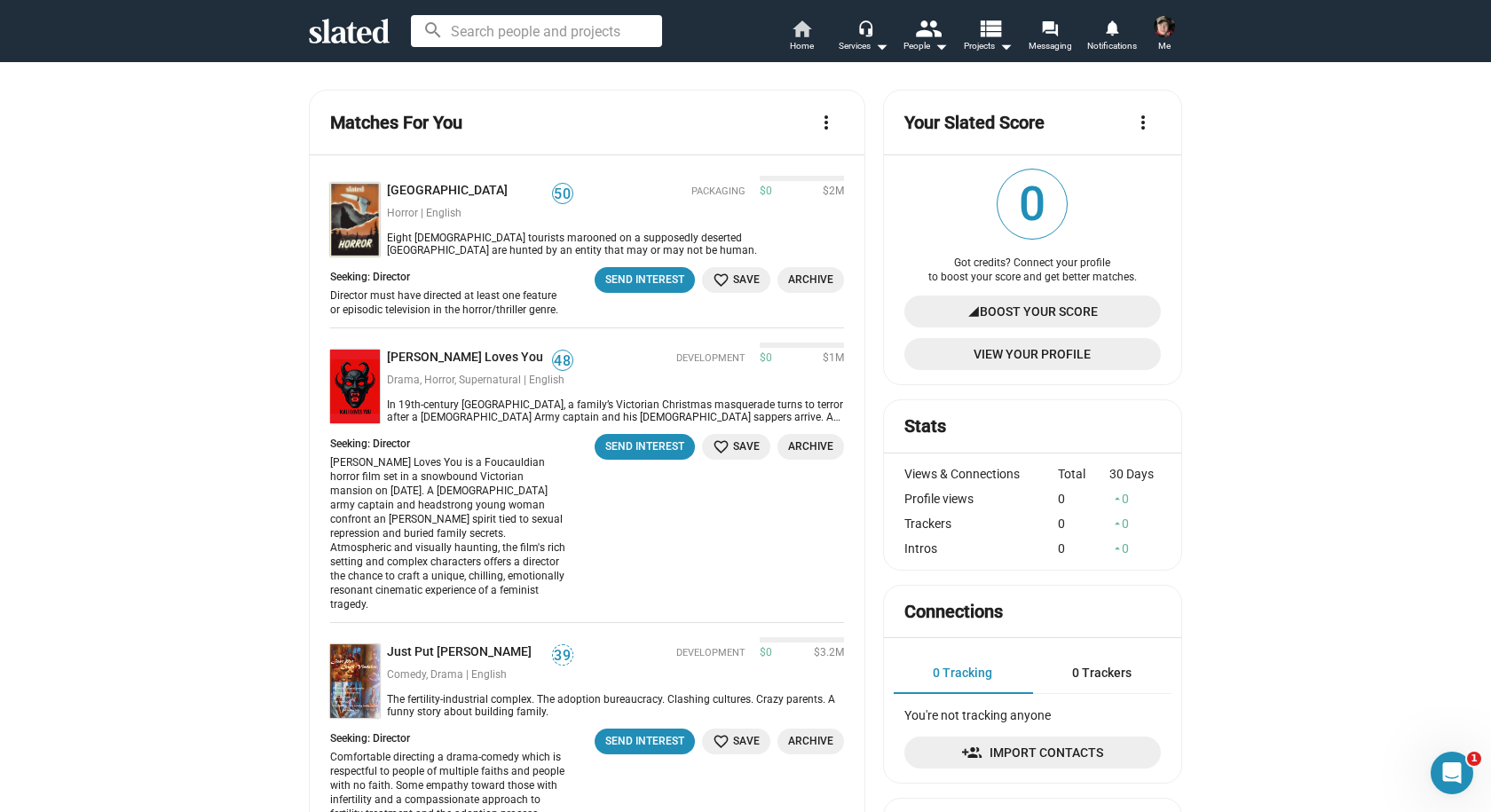
click at [808, 42] on span "Home" at bounding box center [802, 45] width 24 height 21
click at [1002, 44] on mat-icon "arrow_drop_down" at bounding box center [1005, 45] width 21 height 21
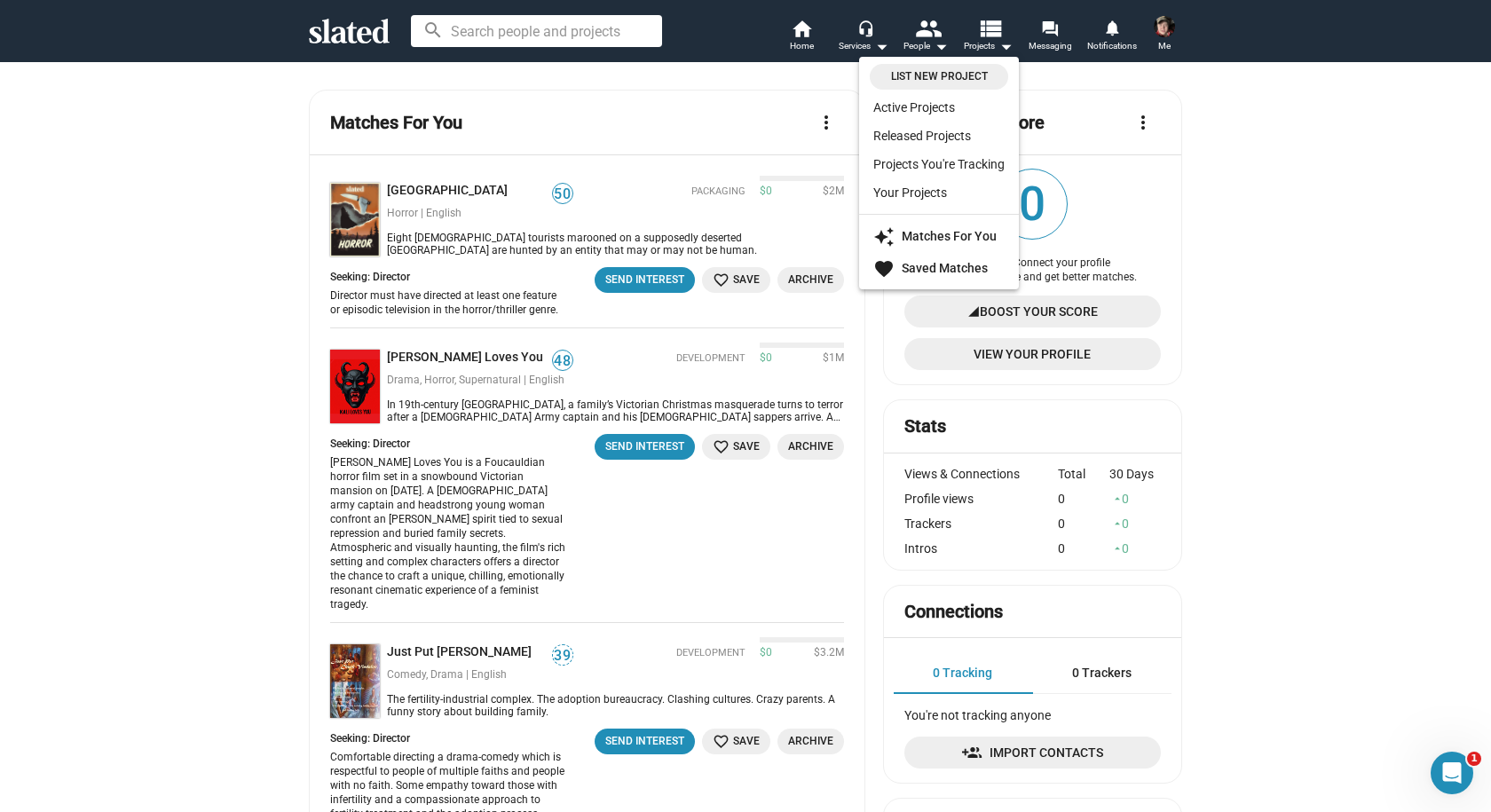
click at [1310, 293] on div at bounding box center [746, 406] width 1491 height 812
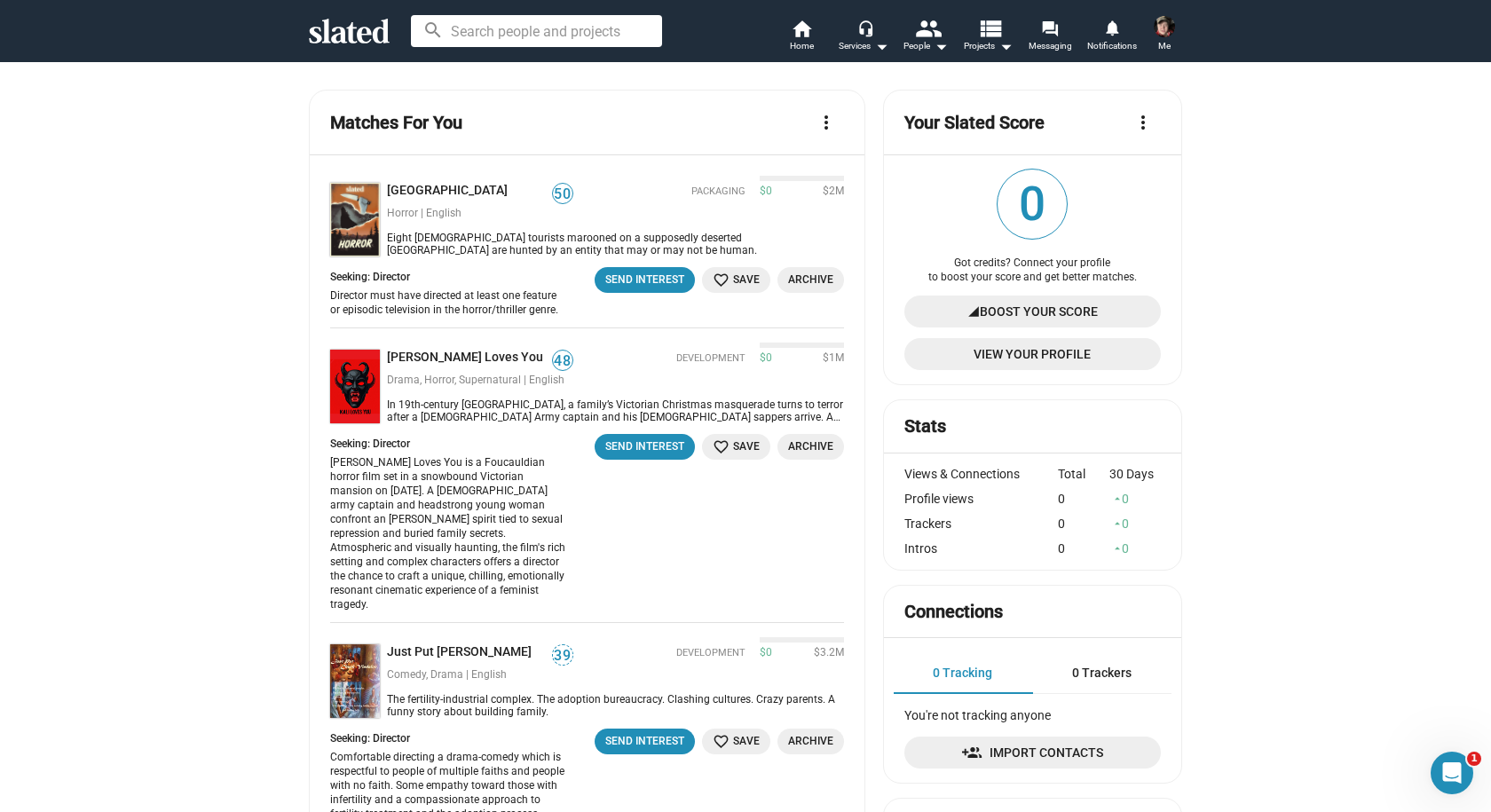
click at [816, 121] on mat-icon "more_vert" at bounding box center [826, 122] width 21 height 21
click at [683, 118] on div at bounding box center [746, 406] width 1491 height 812
click at [817, 110] on button "more_vert" at bounding box center [826, 122] width 35 height 35
click at [780, 222] on link "Manage Interests" at bounding box center [766, 218] width 142 height 29
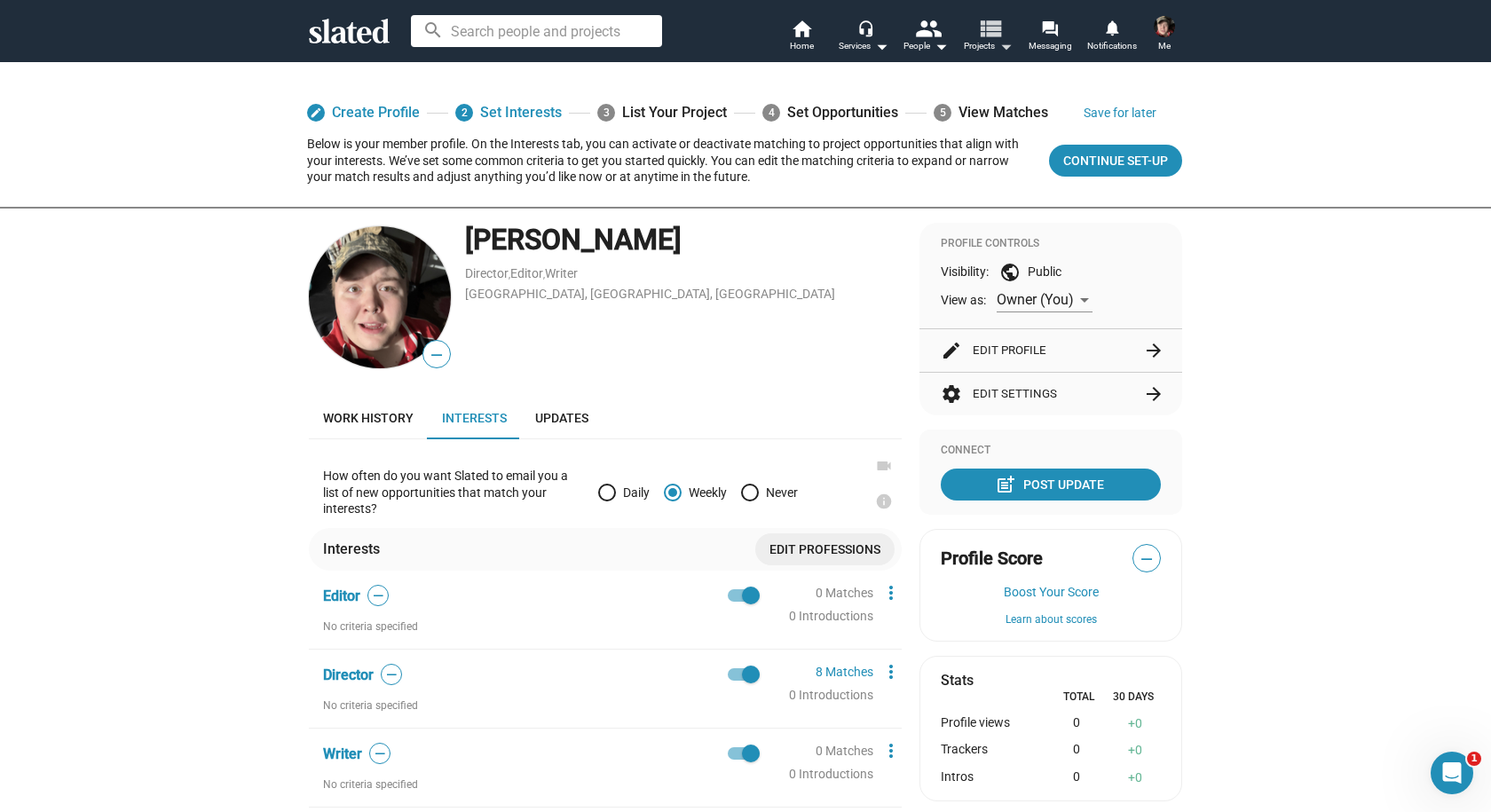
click at [1001, 46] on mat-icon "arrow_drop_down" at bounding box center [1005, 45] width 21 height 21
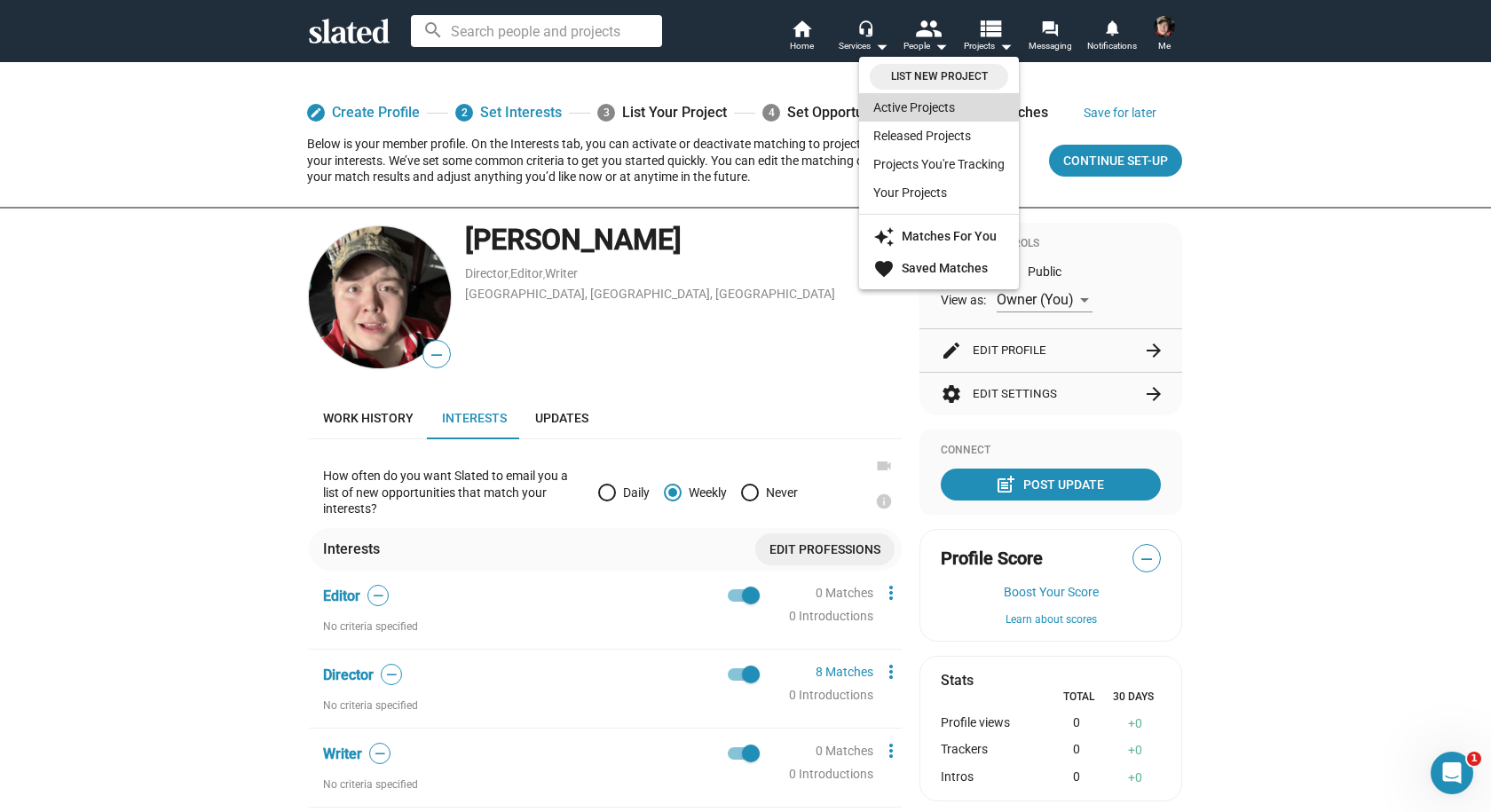
click at [912, 103] on link "Active Projects" at bounding box center [939, 107] width 160 height 29
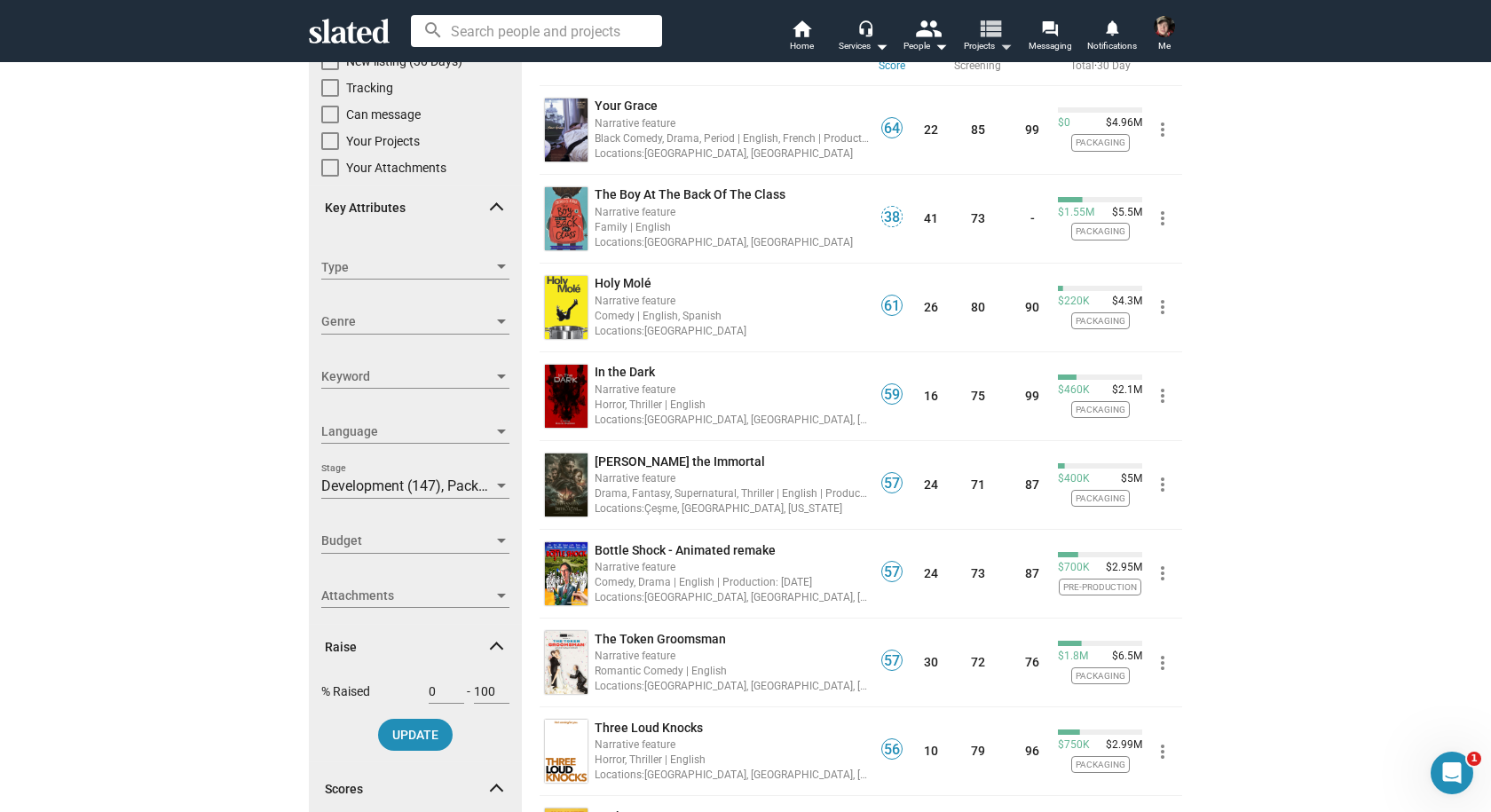
scroll to position [178, 0]
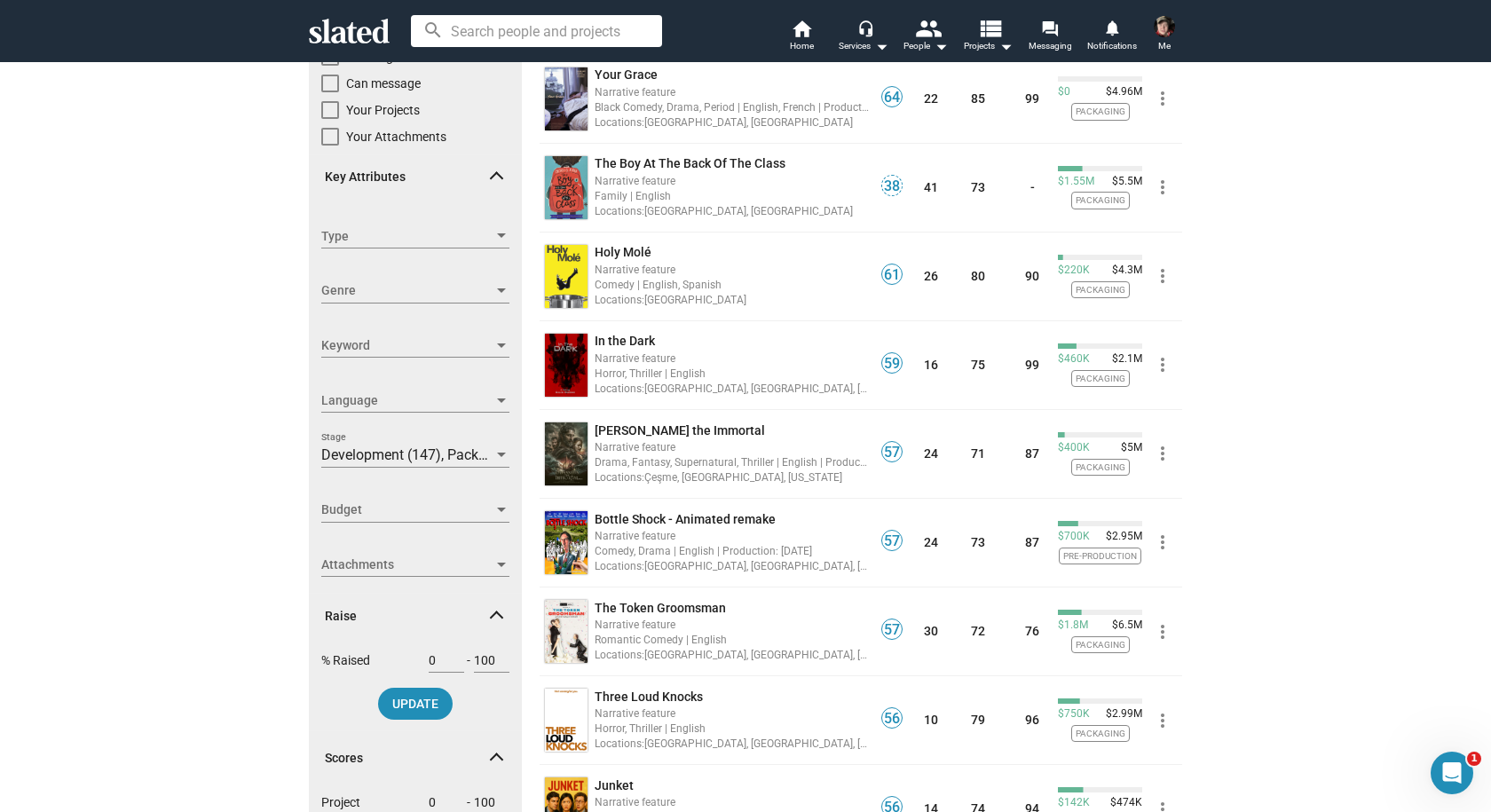
click at [460, 516] on span "Budget" at bounding box center [407, 510] width 172 height 18
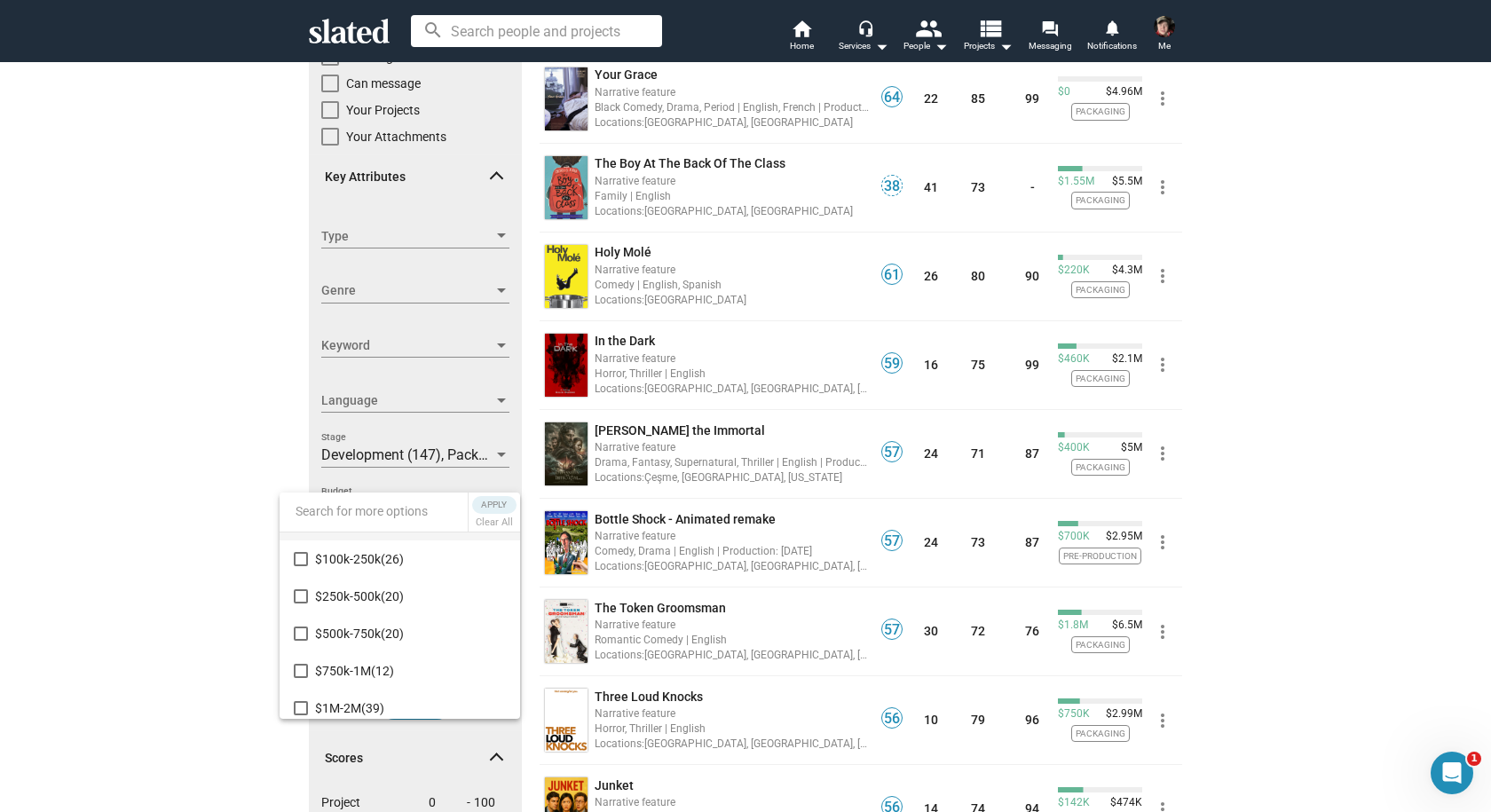
scroll to position [0, 0]
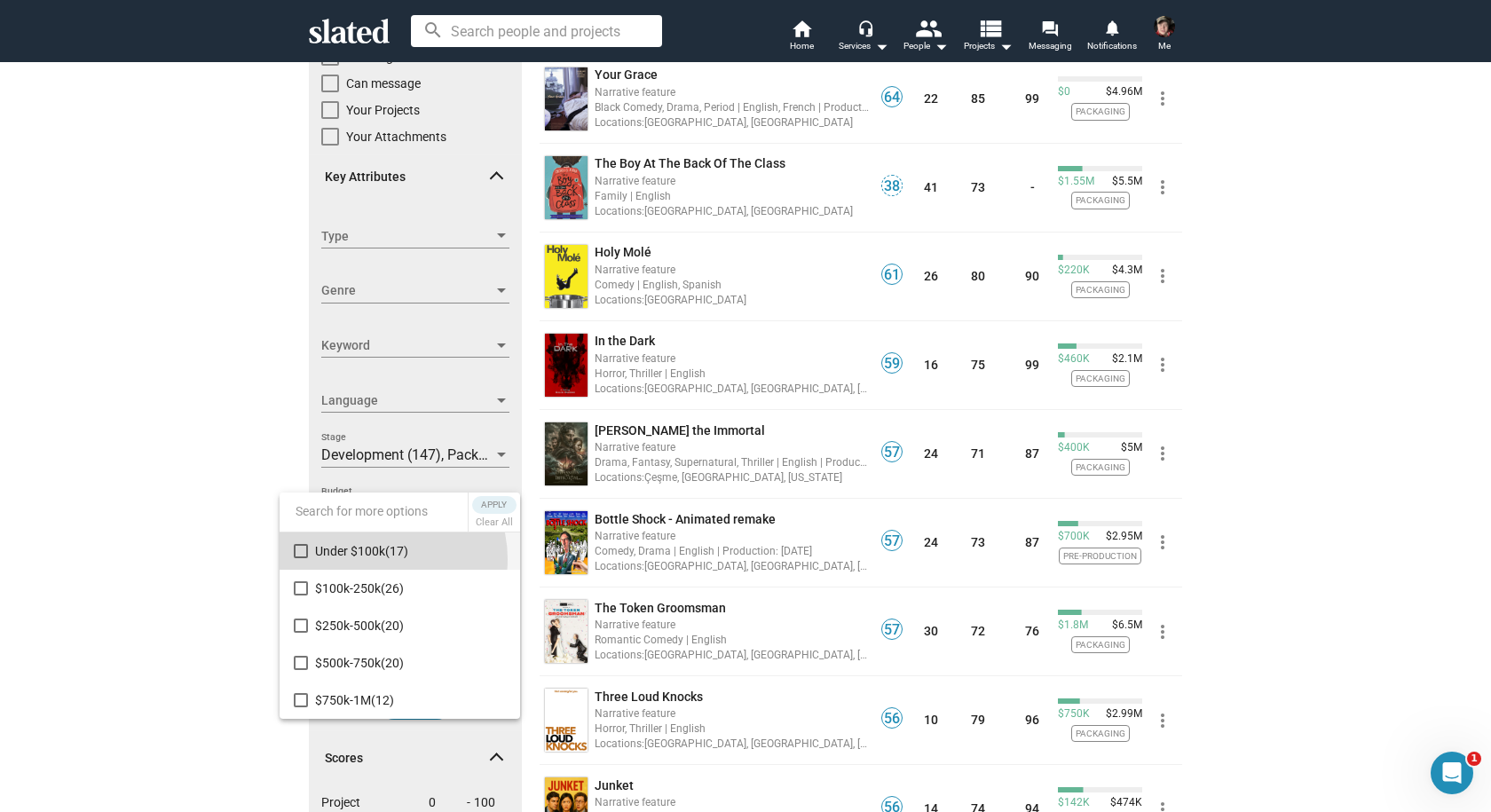
click at [381, 560] on span "Under $100k (17)" at bounding box center [411, 551] width 191 height 37
click at [494, 502] on span "Apply" at bounding box center [494, 504] width 32 height 18
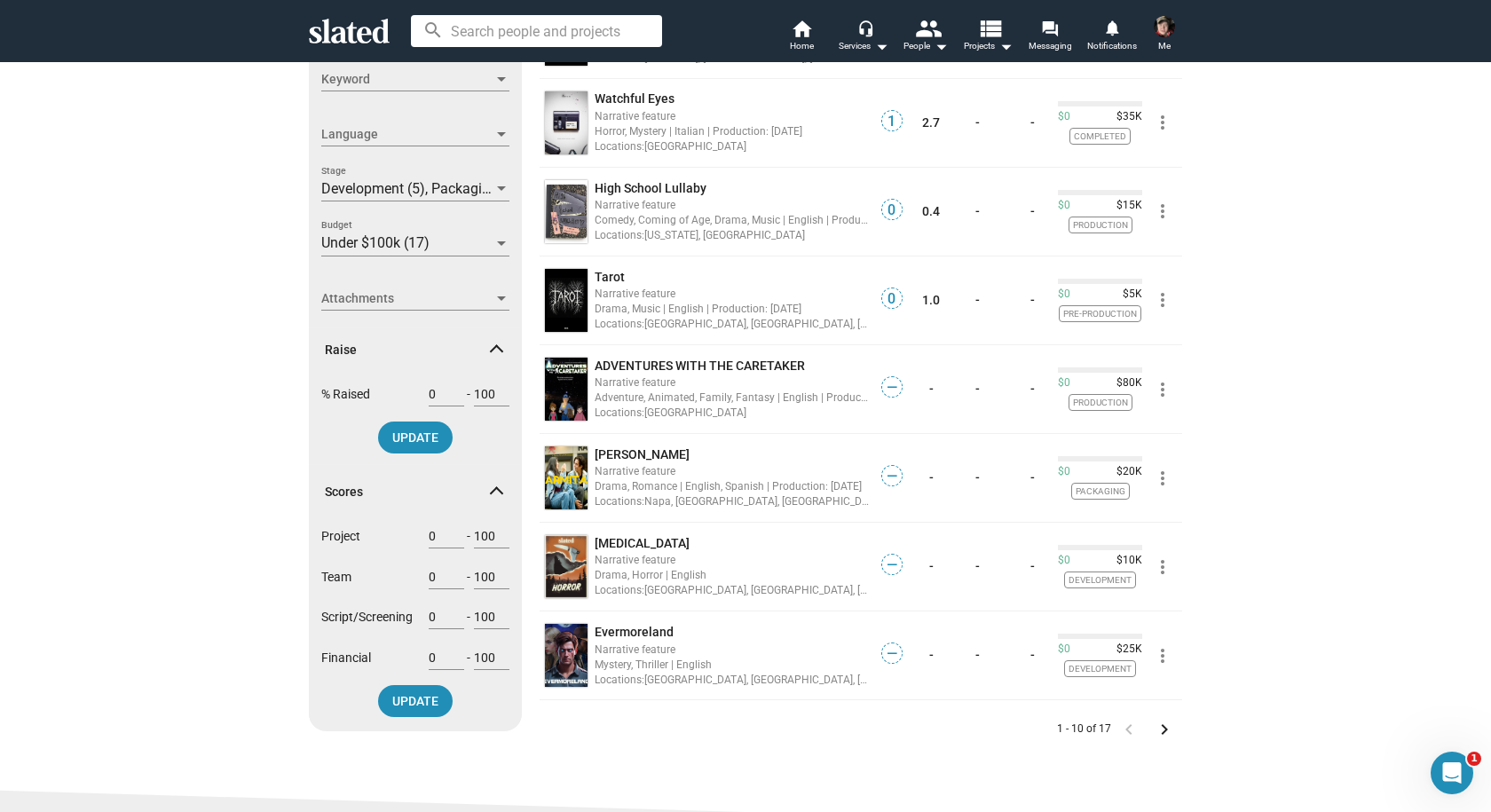
scroll to position [799, 0]
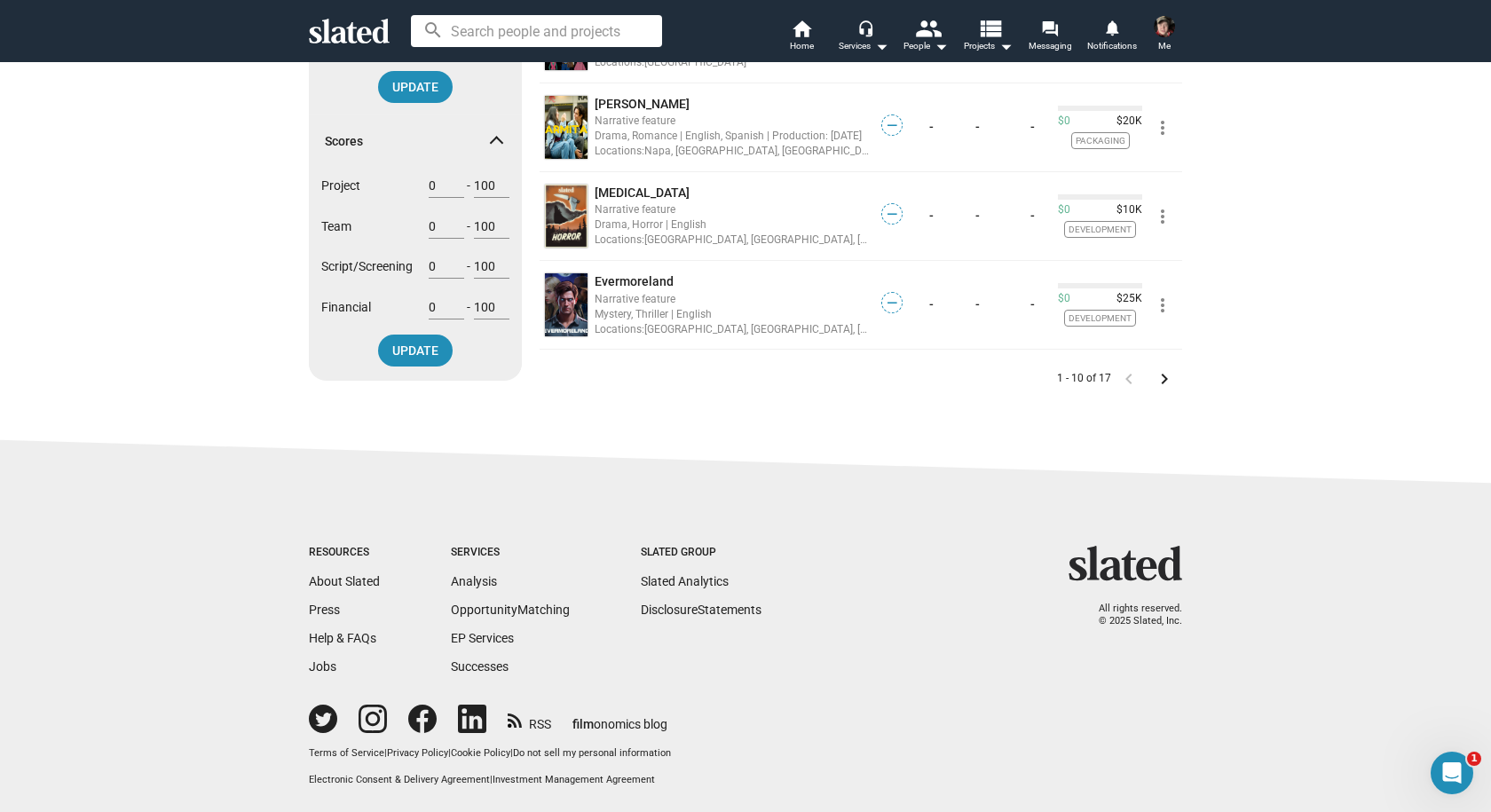
click at [1163, 384] on mat-icon "keyboard_arrow_right" at bounding box center [1164, 378] width 21 height 21
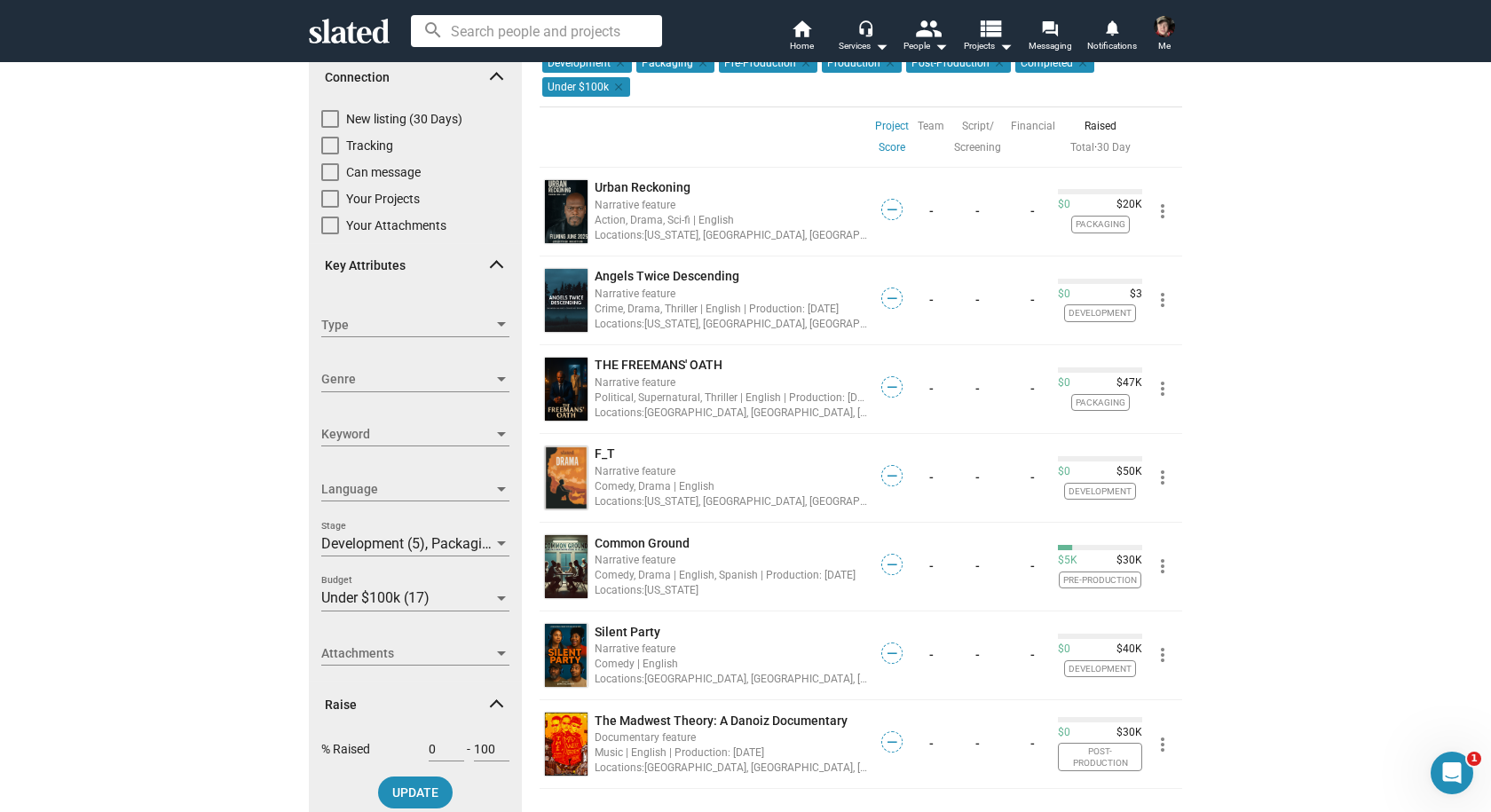
scroll to position [444, 0]
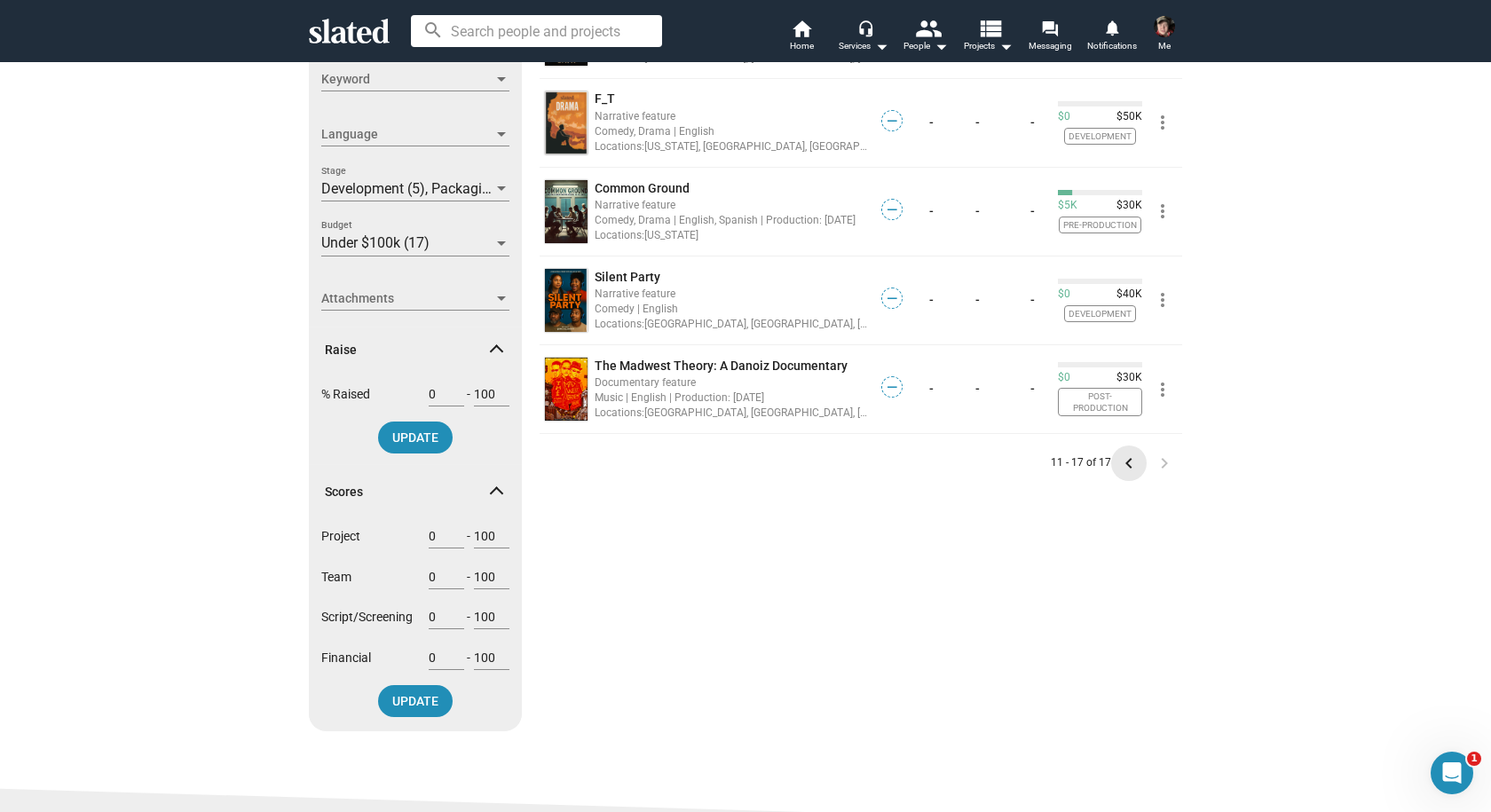
click at [1123, 461] on mat-icon "keyboard_arrow_left" at bounding box center [1128, 462] width 21 height 21
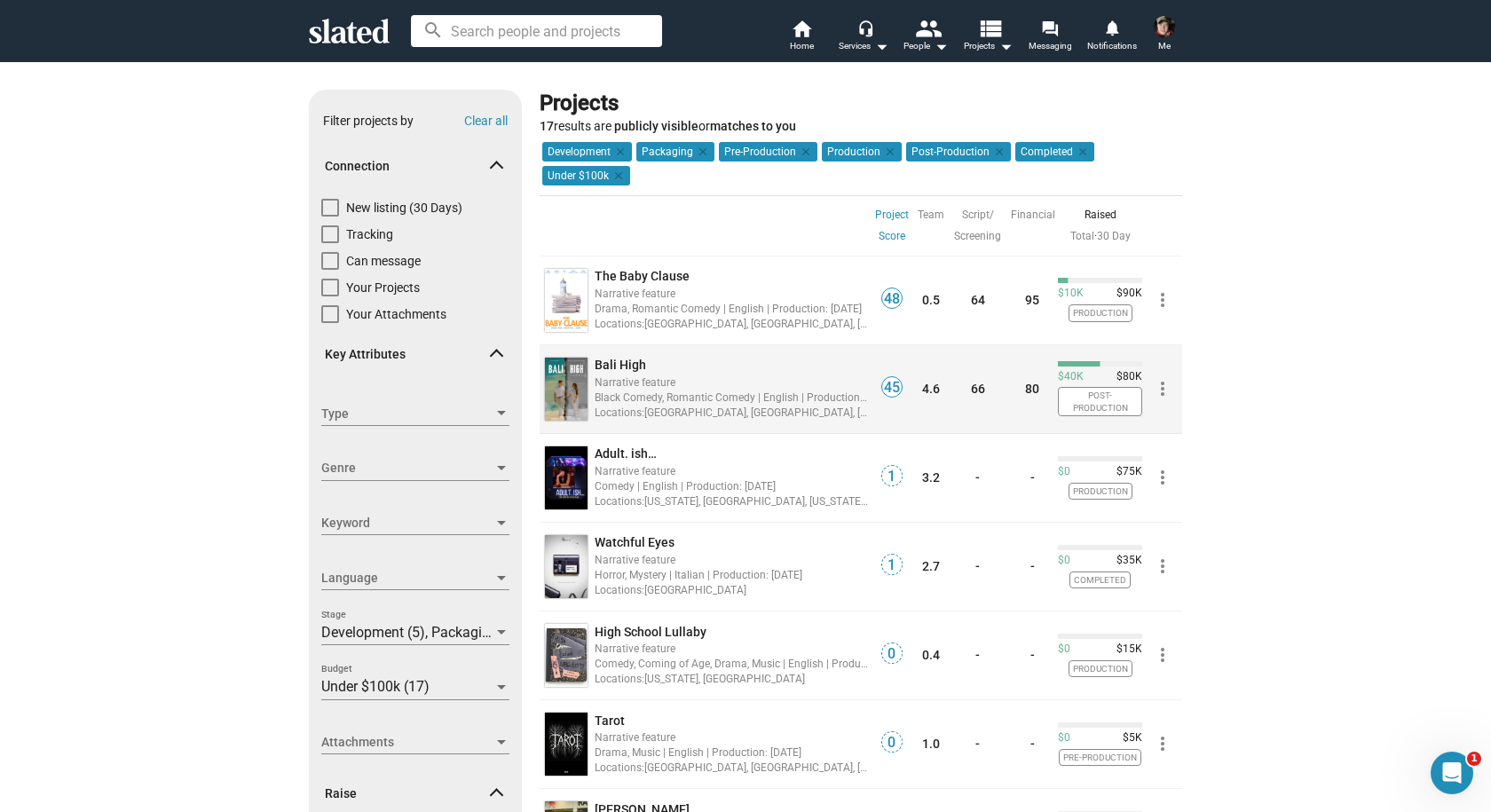
click at [679, 359] on div "Bali High" at bounding box center [732, 365] width 275 height 17
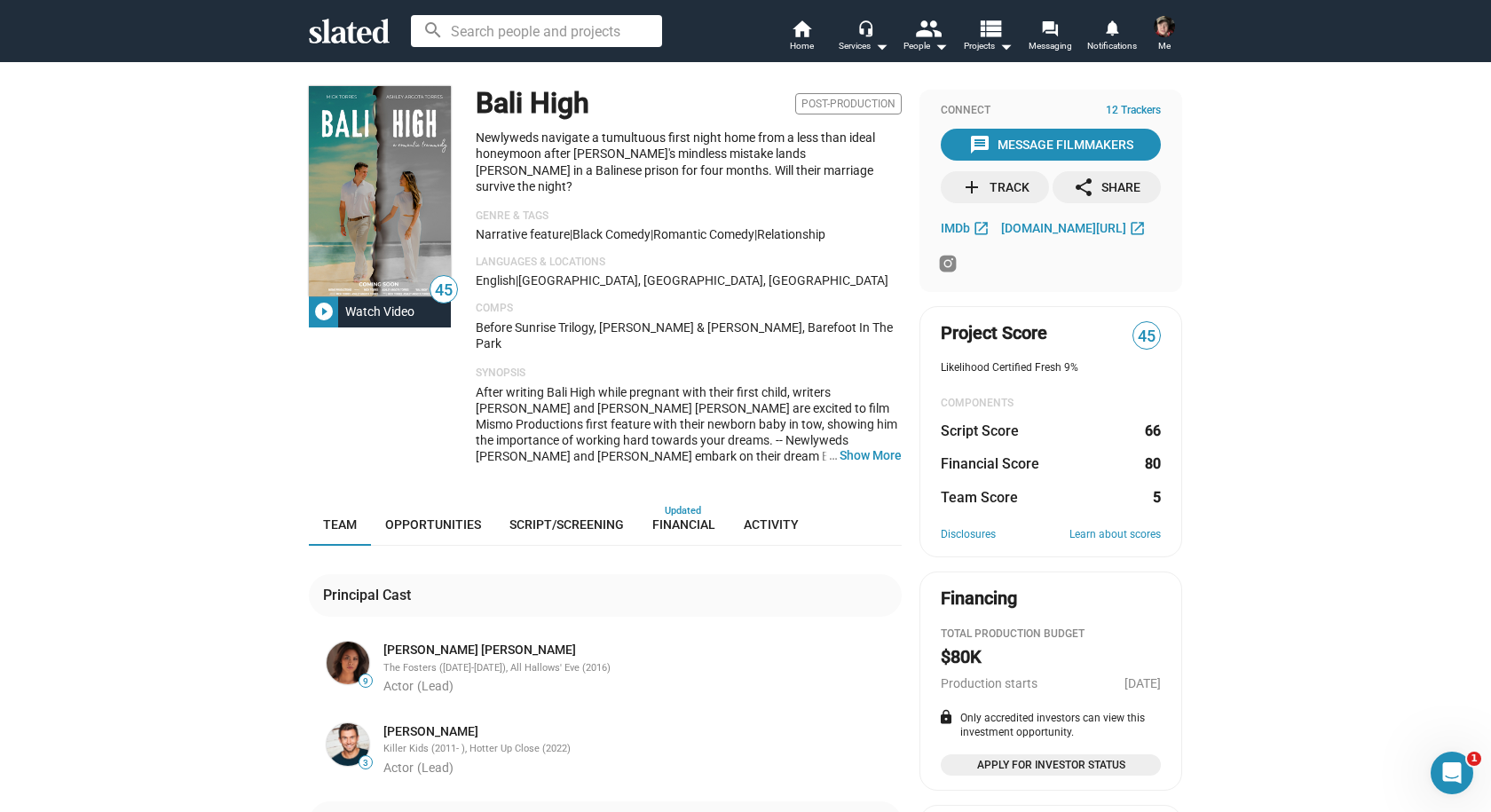
click at [363, 203] on img at bounding box center [380, 191] width 142 height 210
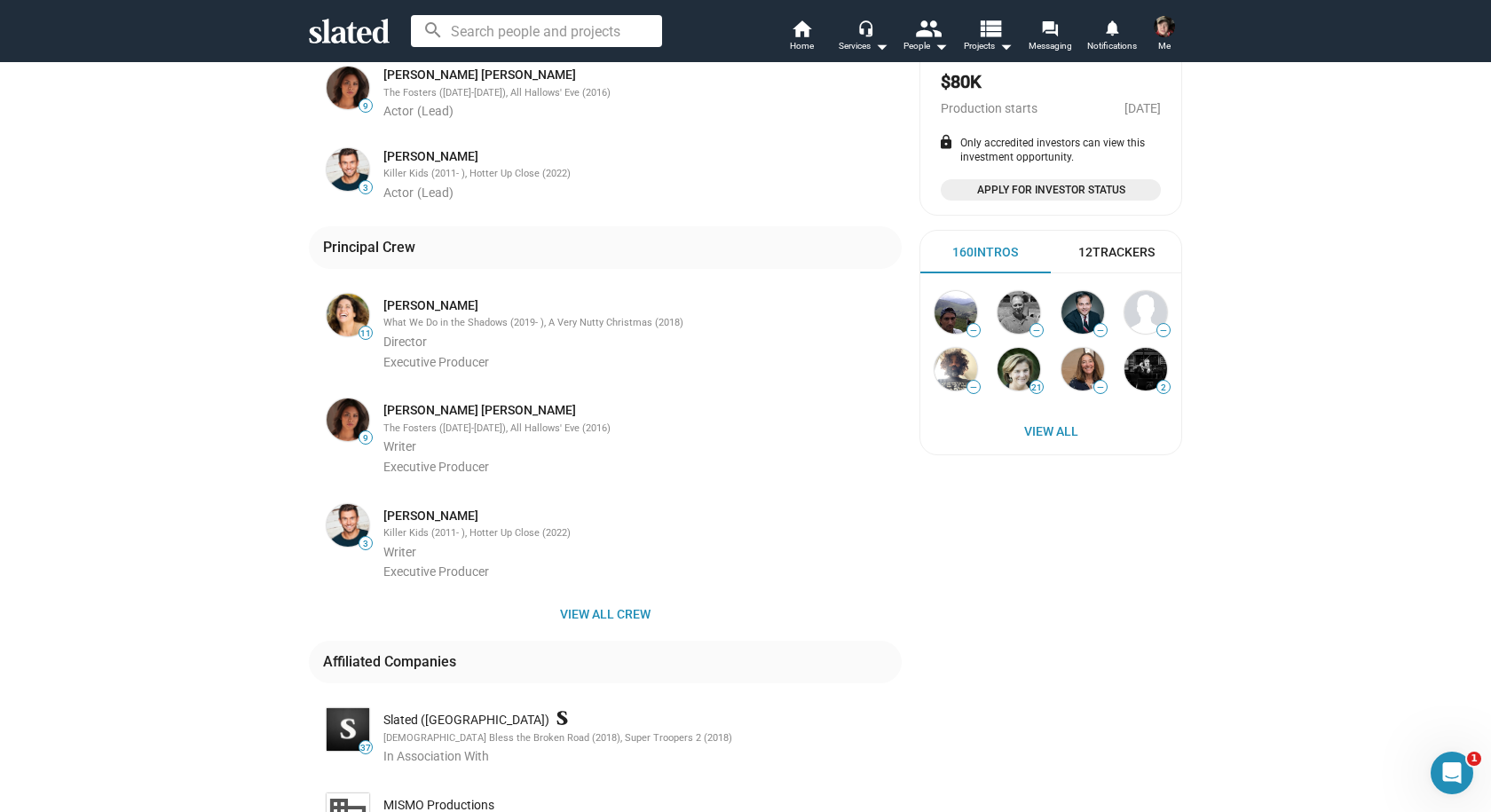
scroll to position [533, 0]
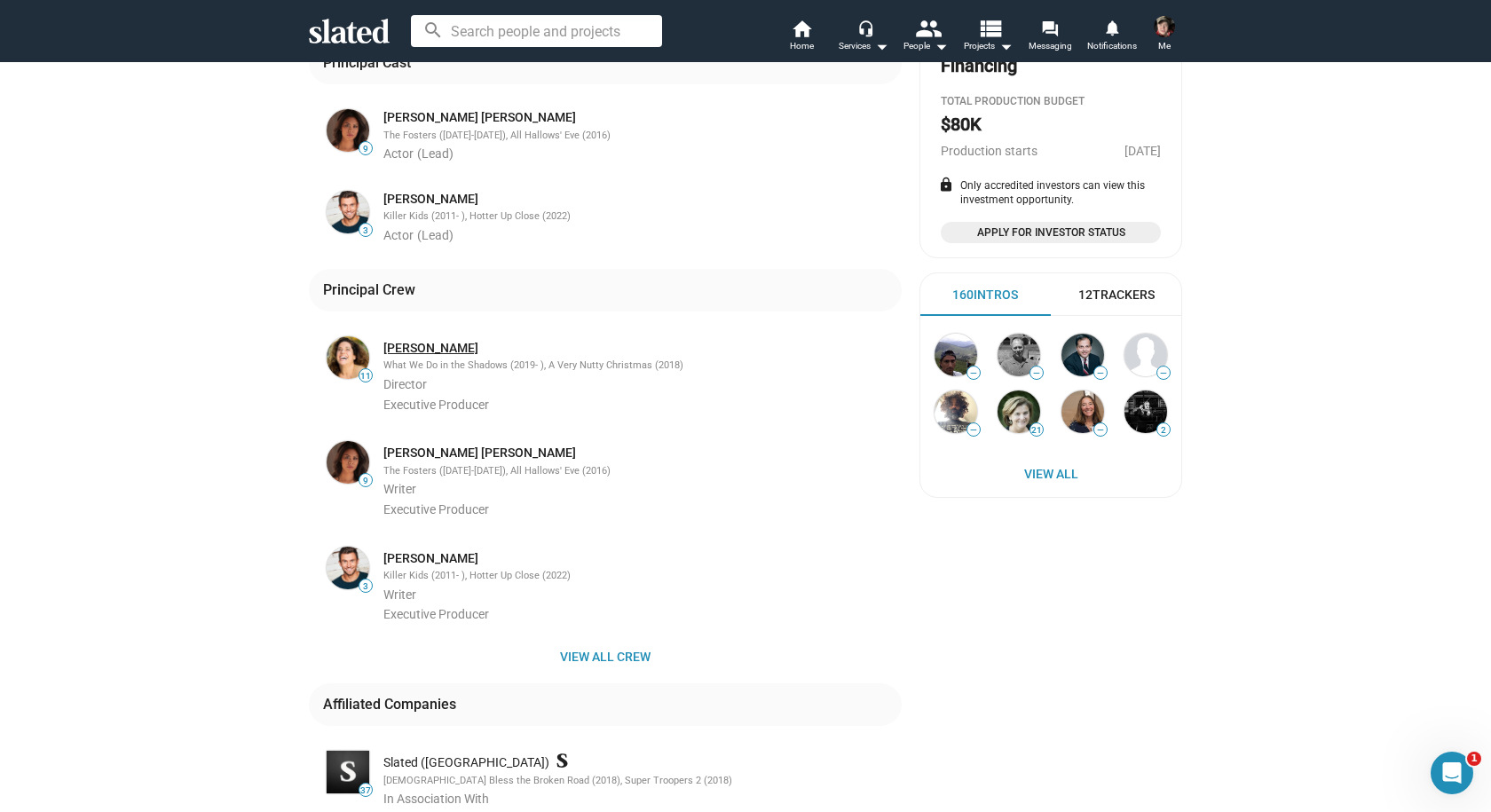
click at [424, 340] on link "[PERSON_NAME]" at bounding box center [431, 349] width 95 height 17
